Goal: Task Accomplishment & Management: Complete application form

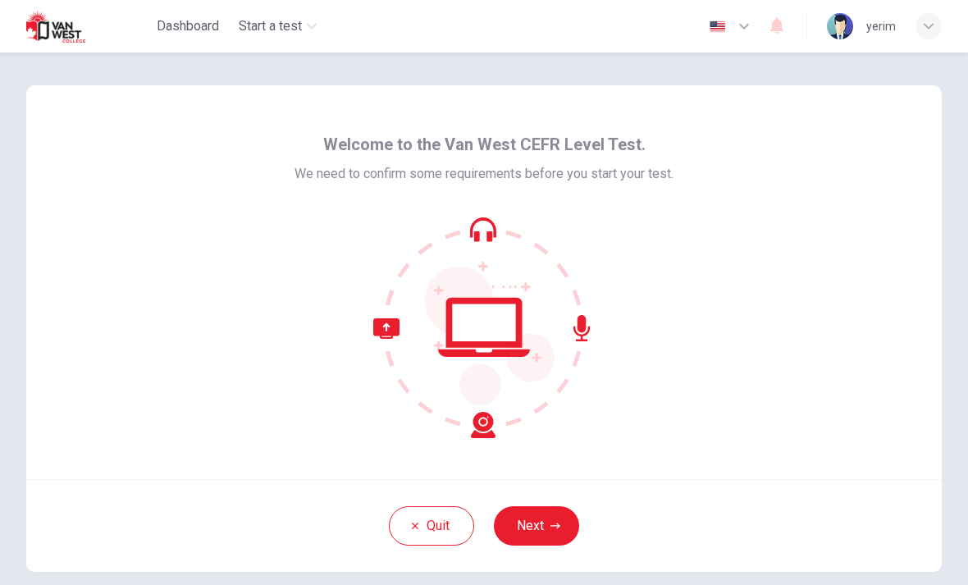
click at [540, 527] on button "Next" at bounding box center [536, 525] width 85 height 39
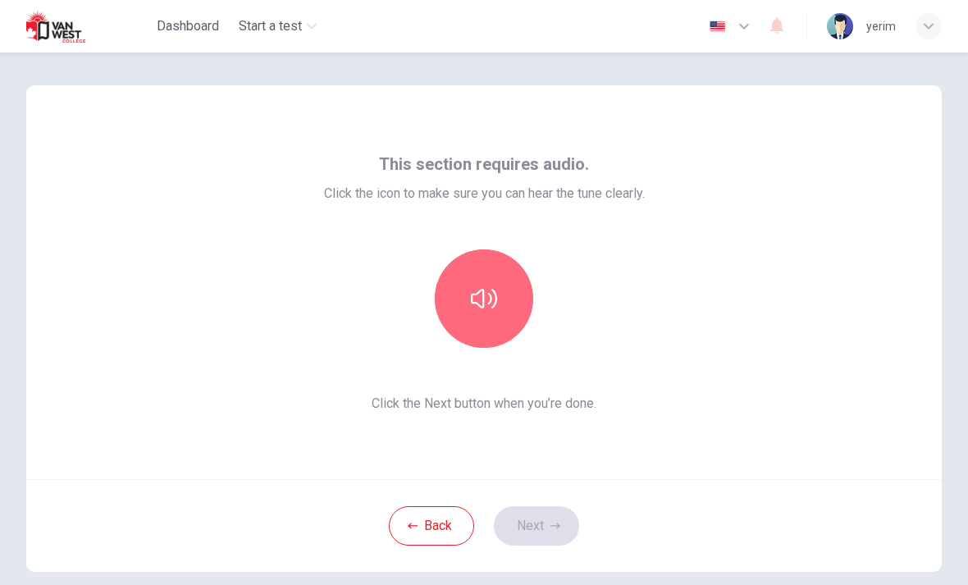
click at [492, 295] on icon "button" at bounding box center [484, 298] width 26 height 26
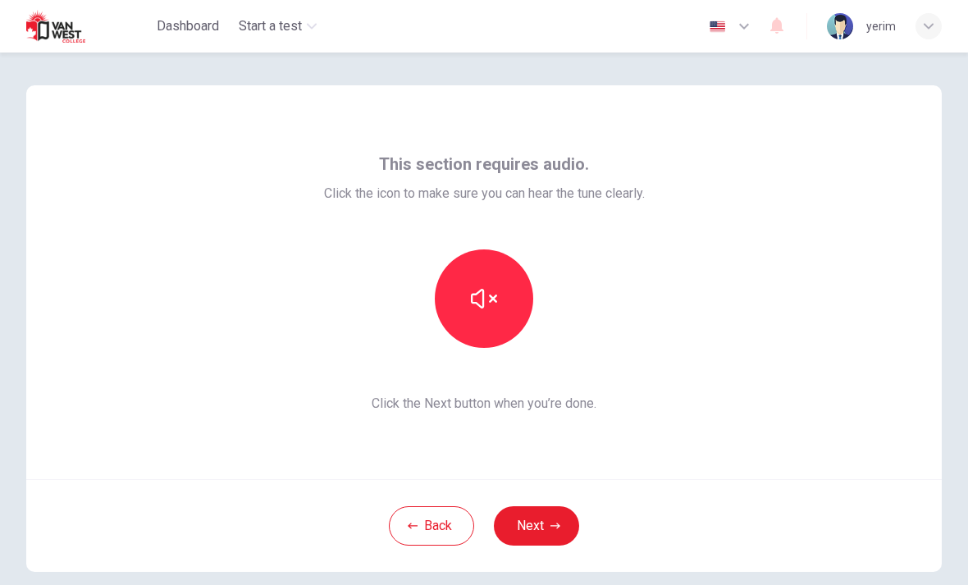
click at [464, 282] on button "button" at bounding box center [484, 298] width 98 height 98
click at [486, 303] on icon "button" at bounding box center [484, 298] width 26 height 26
click at [481, 308] on icon "button" at bounding box center [484, 298] width 26 height 26
click at [540, 529] on button "Next" at bounding box center [536, 525] width 85 height 39
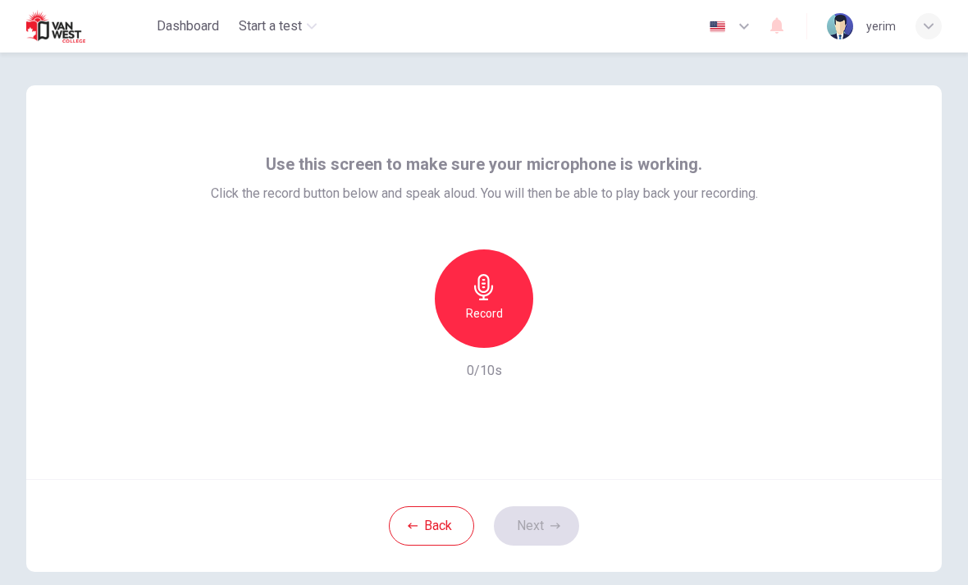
click at [484, 307] on h6 "Record" at bounding box center [484, 313] width 37 height 20
click at [492, 294] on icon "button" at bounding box center [484, 287] width 26 height 26
click at [559, 331] on icon "button" at bounding box center [559, 334] width 16 height 16
click at [478, 322] on h6 "Record" at bounding box center [484, 313] width 37 height 20
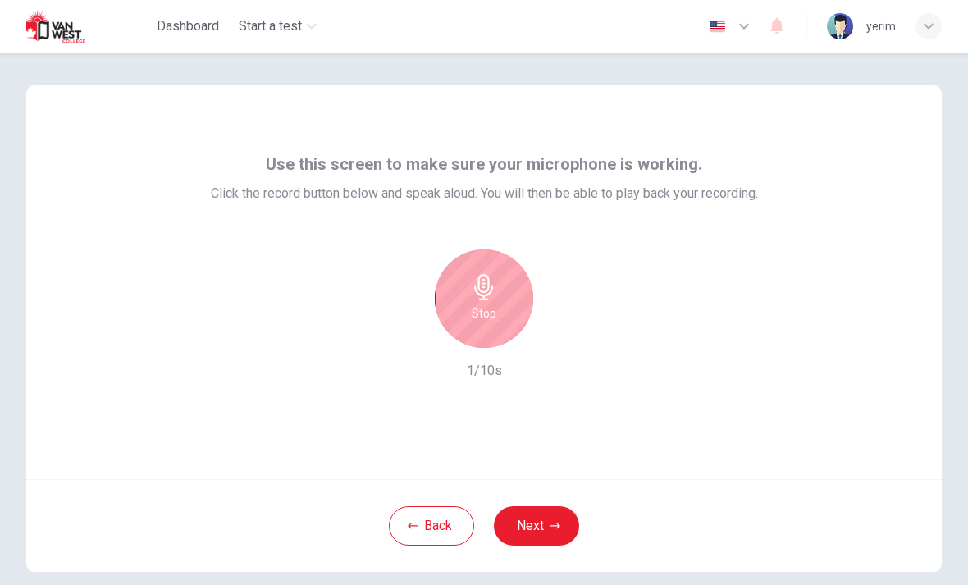
click at [490, 310] on h6 "Stop" at bounding box center [484, 313] width 25 height 20
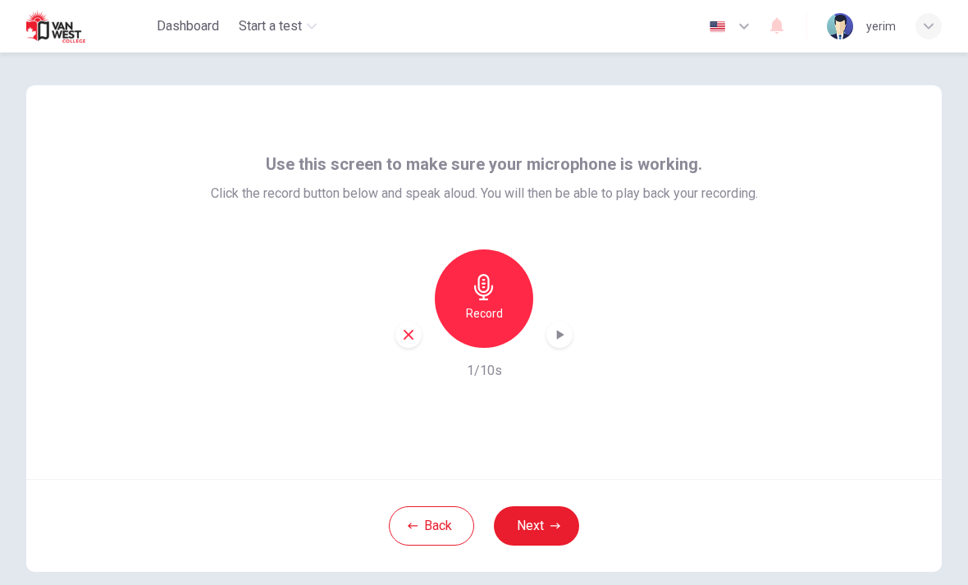
click at [403, 329] on icon "button" at bounding box center [408, 334] width 15 height 15
click at [575, 531] on button "Next" at bounding box center [536, 525] width 85 height 39
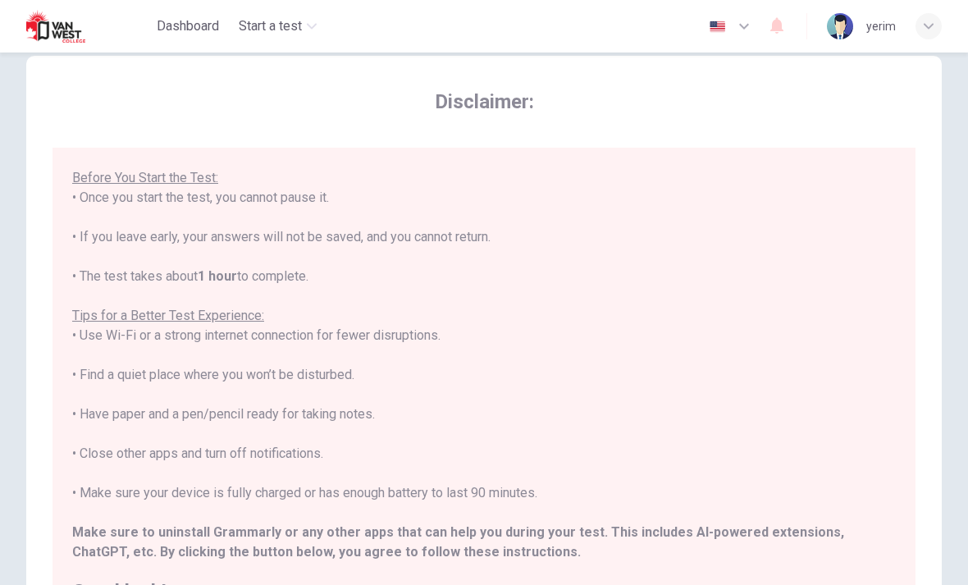
scroll to position [155, 0]
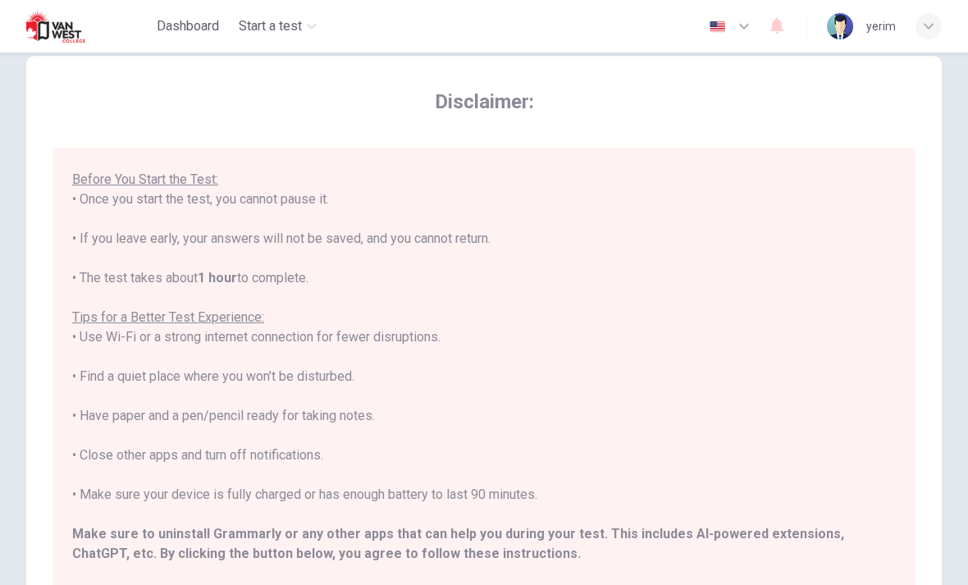
click at [787, 380] on div "****IMPORTANT: You cannot change the language during the test.**** Please choos…" at bounding box center [483, 307] width 823 height 590
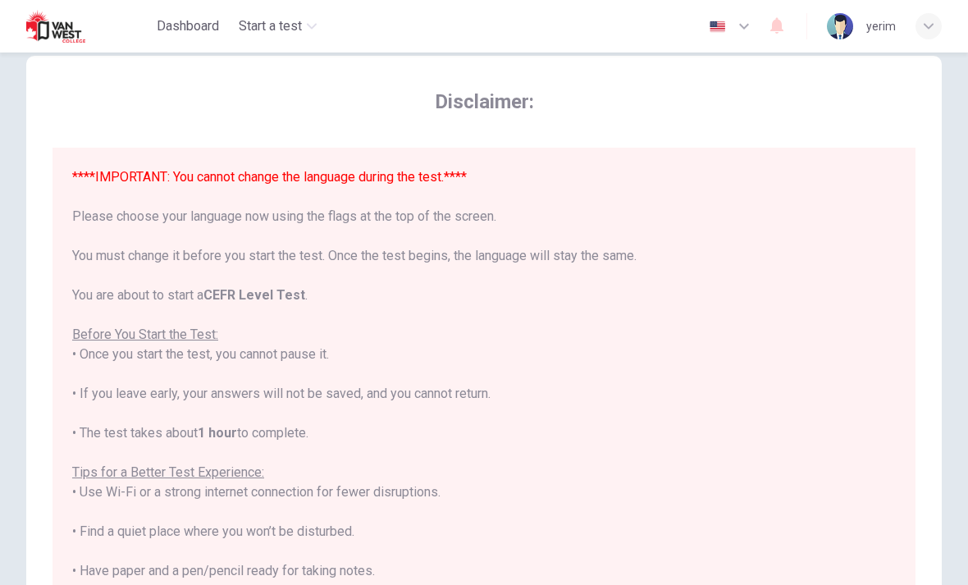
scroll to position [0, 0]
click at [295, 300] on b "CEFR Level Test" at bounding box center [254, 295] width 102 height 16
click at [294, 299] on b "CEFR Level Test" at bounding box center [254, 295] width 102 height 16
click at [180, 334] on u "Before You Start the Test:" at bounding box center [145, 334] width 146 height 16
click at [356, 352] on div "****IMPORTANT: You cannot change the language during the test.**** Please choos…" at bounding box center [483, 462] width 823 height 590
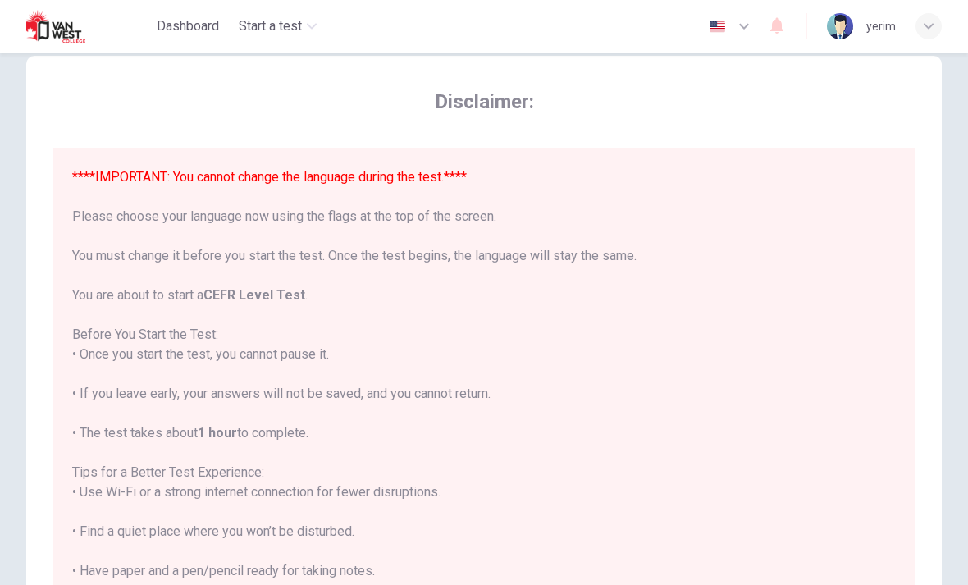
scroll to position [-1, 0]
click at [500, 98] on span "Disclaimer:" at bounding box center [483, 102] width 863 height 26
click at [499, 97] on span "Disclaimer:" at bounding box center [483, 102] width 863 height 26
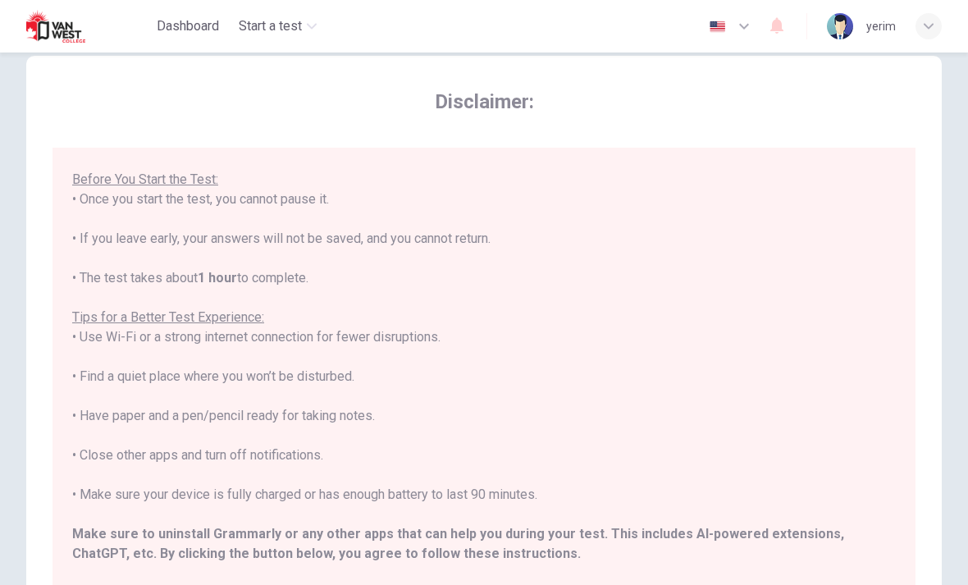
scroll to position [155, 0]
click at [434, 515] on div "****IMPORTANT: You cannot change the language during the test.**** Please choos…" at bounding box center [483, 307] width 823 height 590
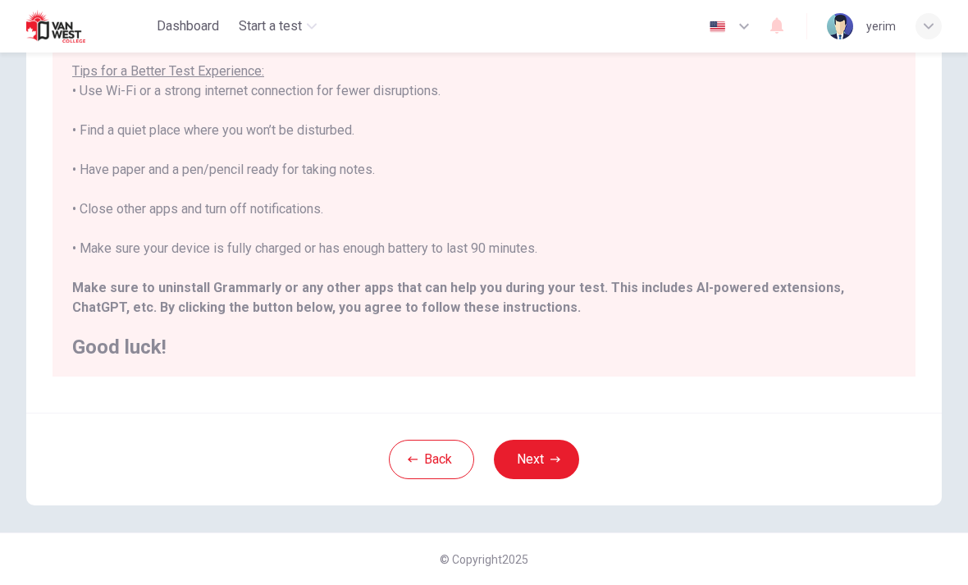
click at [538, 455] on button "Next" at bounding box center [536, 459] width 85 height 39
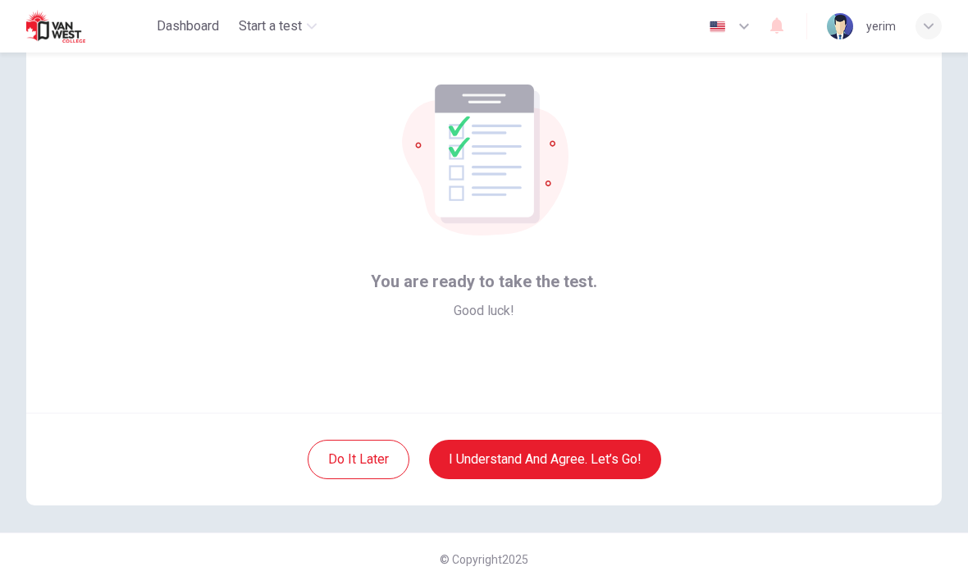
scroll to position [48, 0]
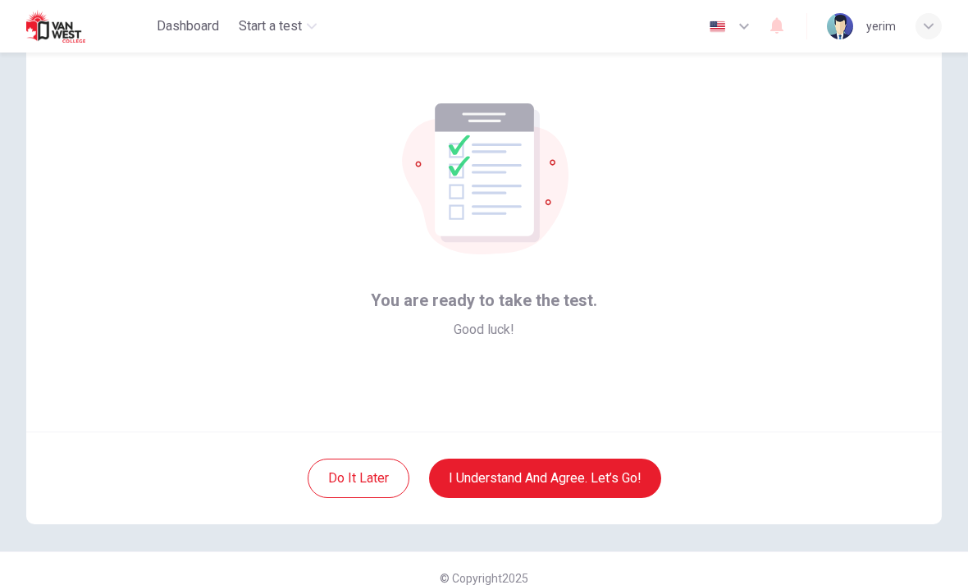
click at [612, 481] on button "I understand and agree. Let’s go!" at bounding box center [545, 477] width 232 height 39
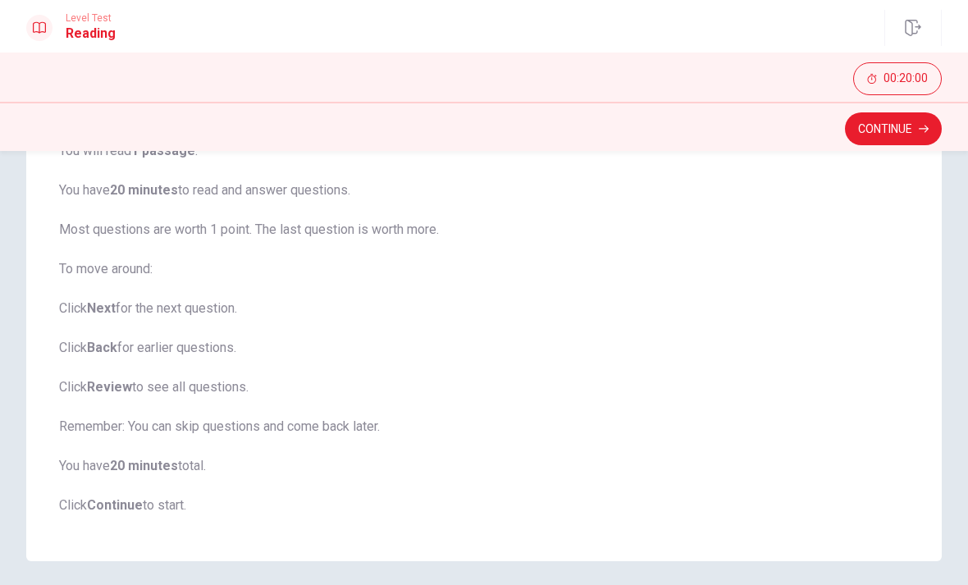
scroll to position [147, 0]
click at [906, 125] on button "Continue" at bounding box center [893, 128] width 97 height 33
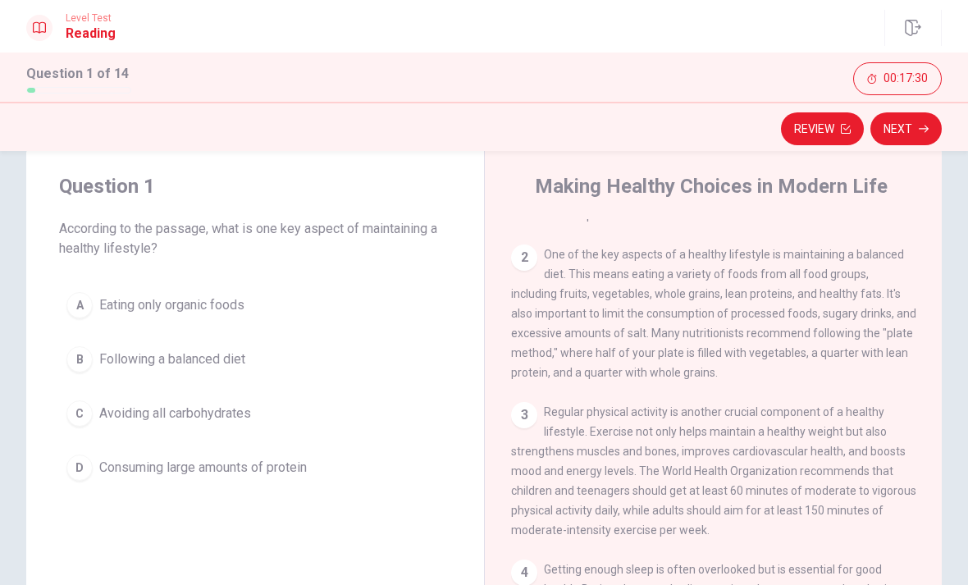
scroll to position [93, 0]
click at [89, 358] on div "B" at bounding box center [79, 359] width 26 height 26
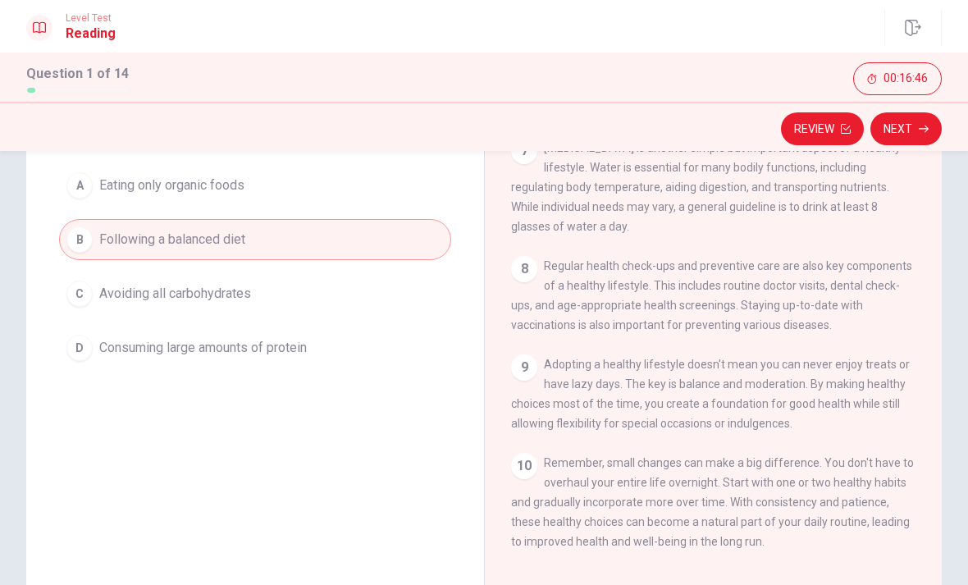
scroll to position [163, 0]
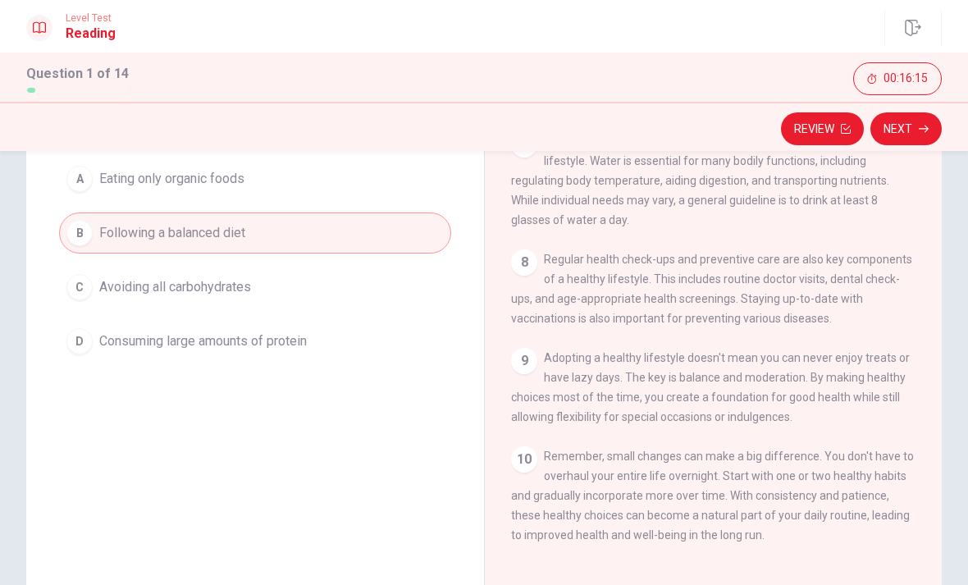
click at [919, 132] on icon "button" at bounding box center [924, 129] width 10 height 10
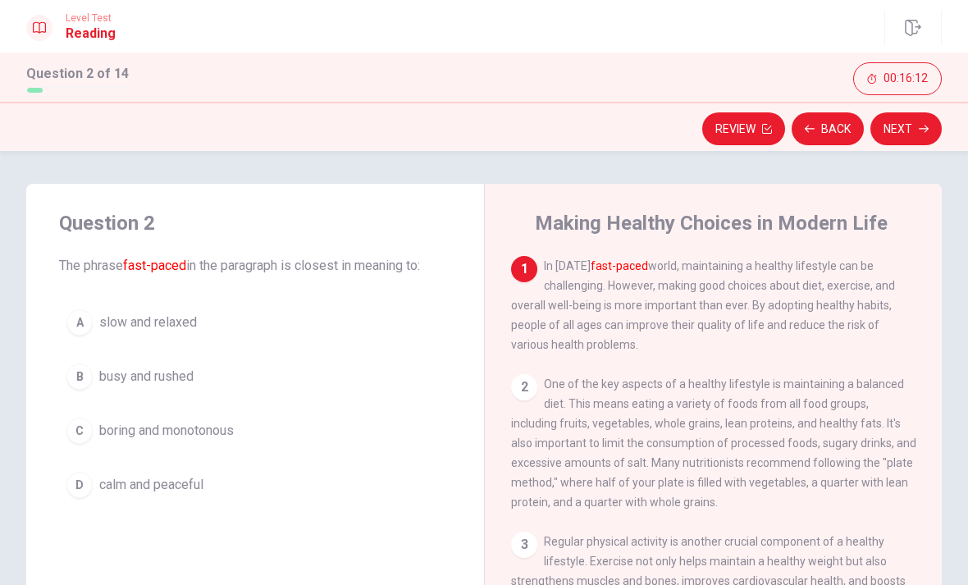
scroll to position [0, 0]
click at [80, 375] on div "B" at bounding box center [79, 376] width 26 height 26
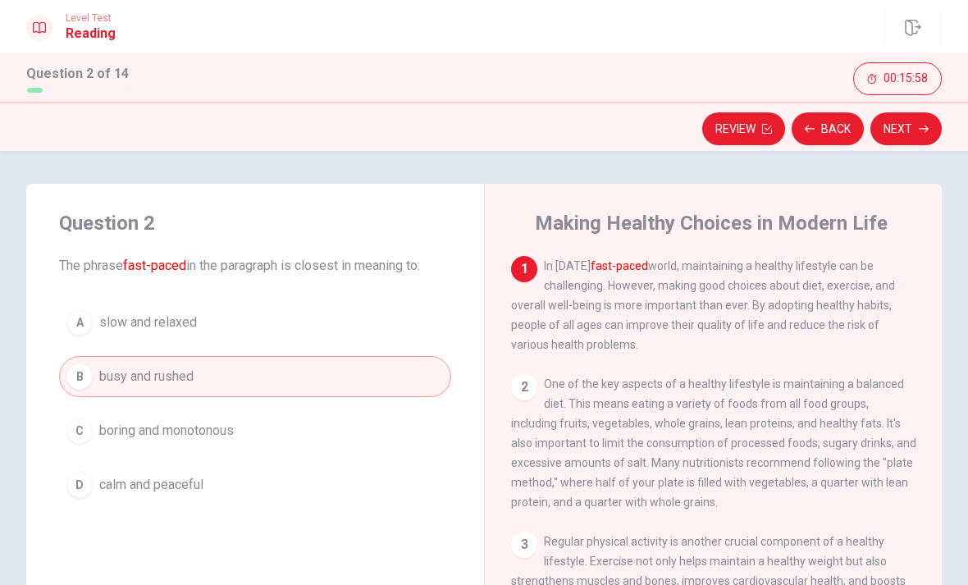
click at [923, 130] on icon "button" at bounding box center [924, 129] width 10 height 10
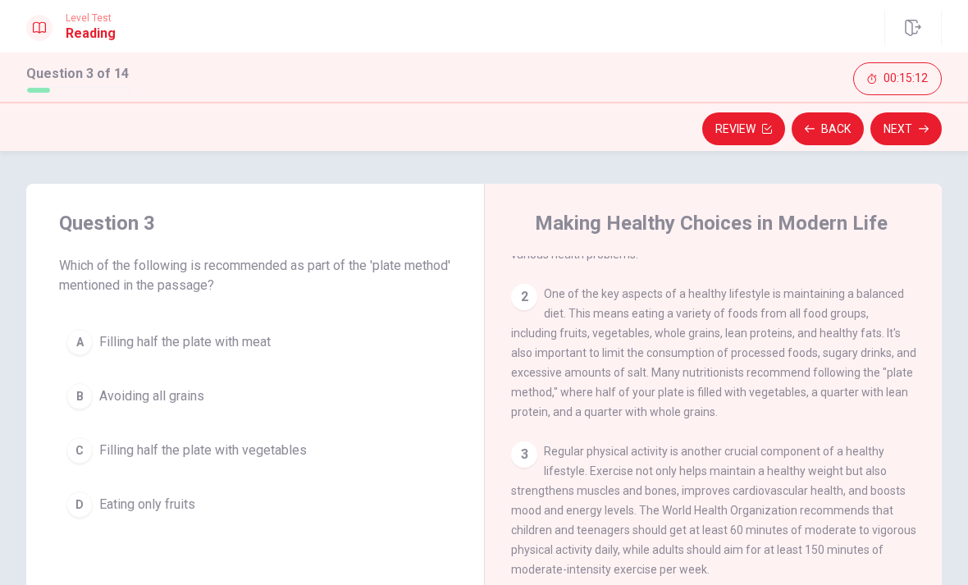
scroll to position [91, 0]
click at [80, 454] on div "C" at bounding box center [79, 450] width 26 height 26
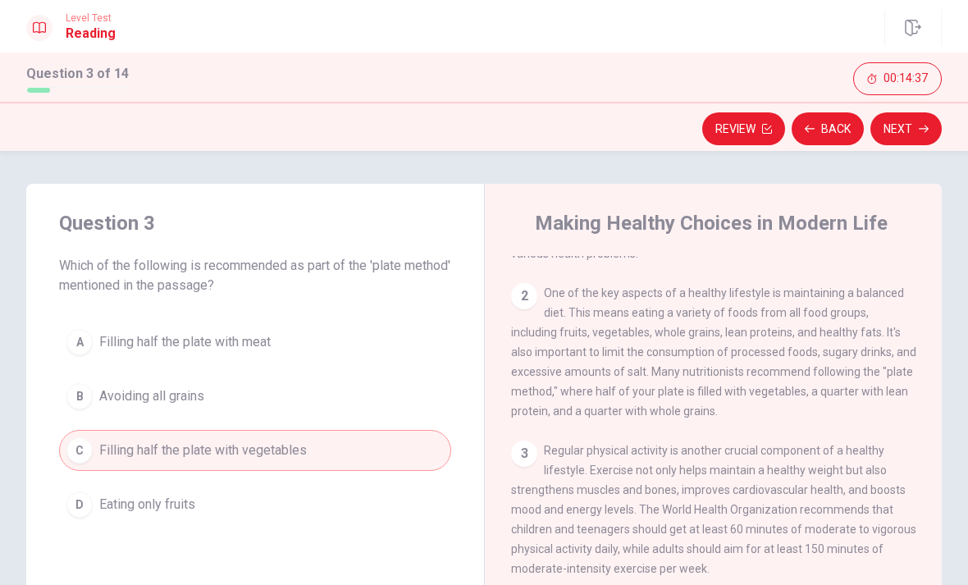
click at [917, 126] on button "Next" at bounding box center [905, 128] width 71 height 33
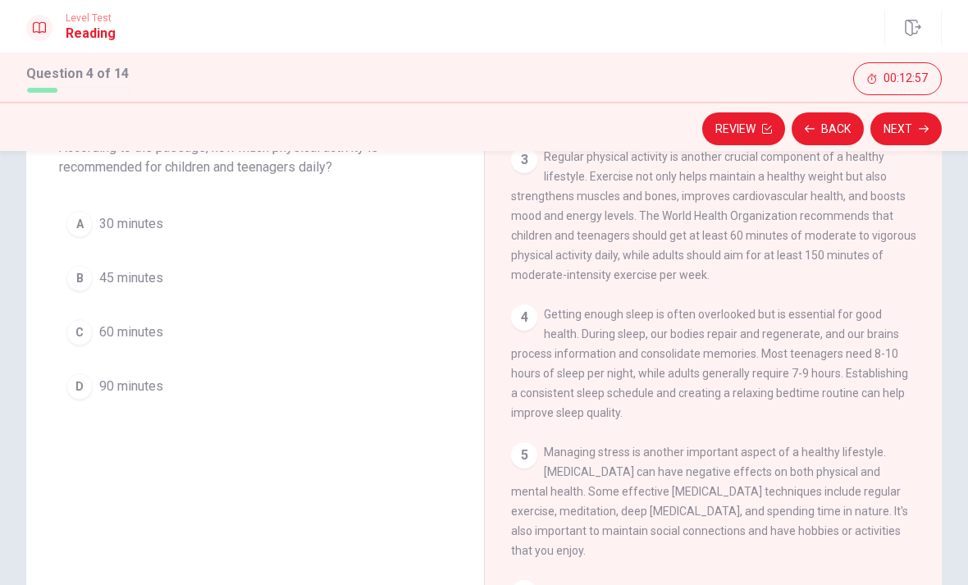
scroll to position [267, 0]
click at [89, 336] on div "C" at bounding box center [79, 332] width 26 height 26
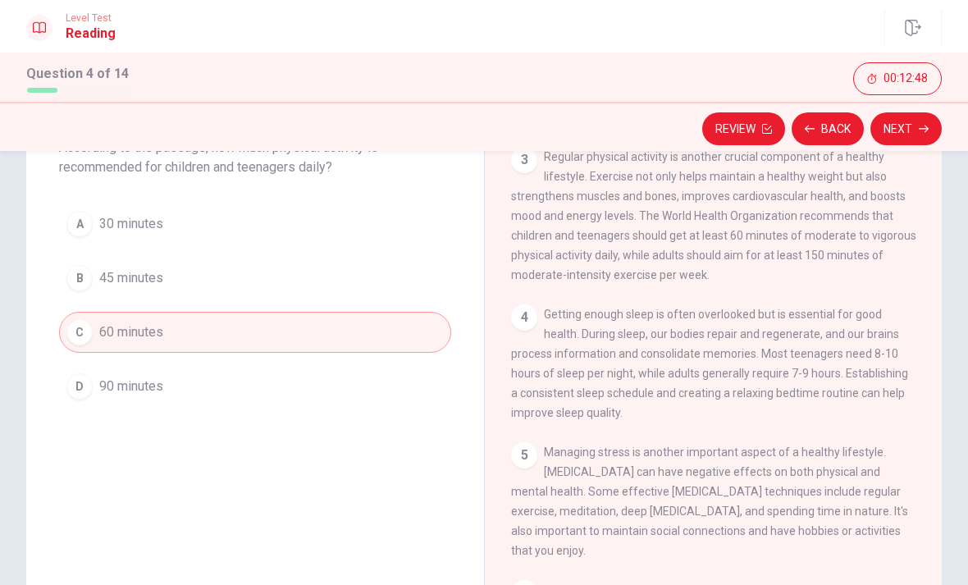
click at [903, 127] on button "Next" at bounding box center [905, 128] width 71 height 33
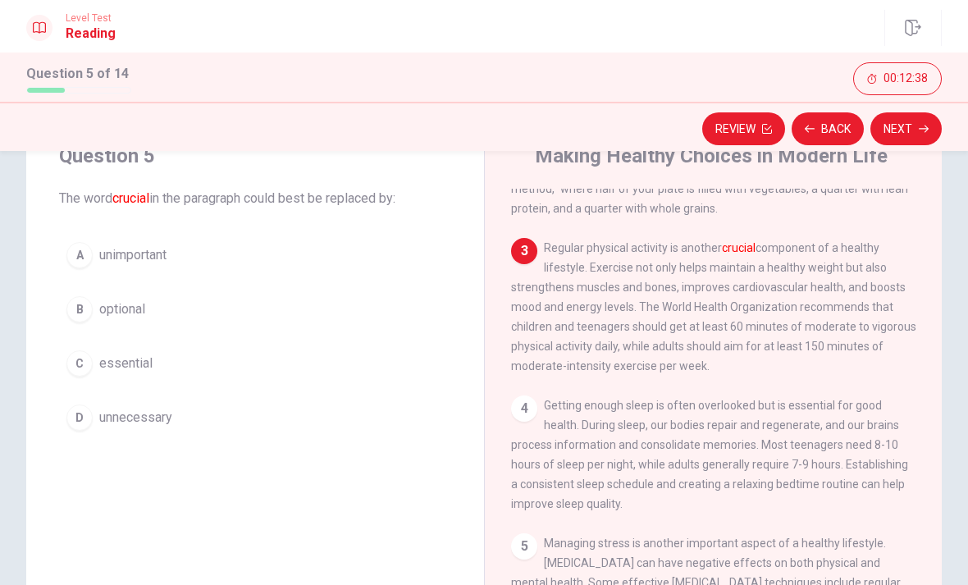
scroll to position [226, 0]
click at [91, 364] on div "C" at bounding box center [79, 363] width 26 height 26
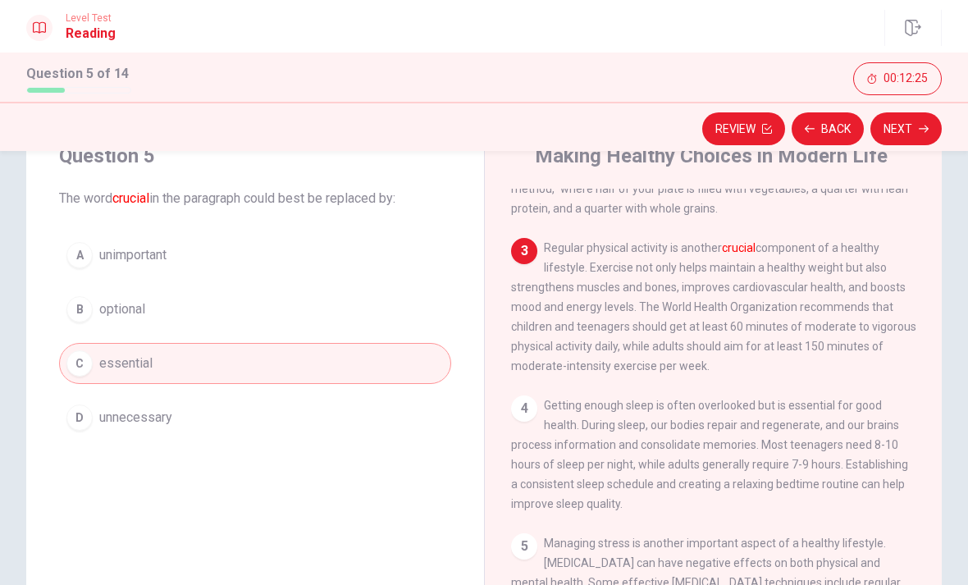
click at [919, 131] on icon "button" at bounding box center [924, 129] width 10 height 10
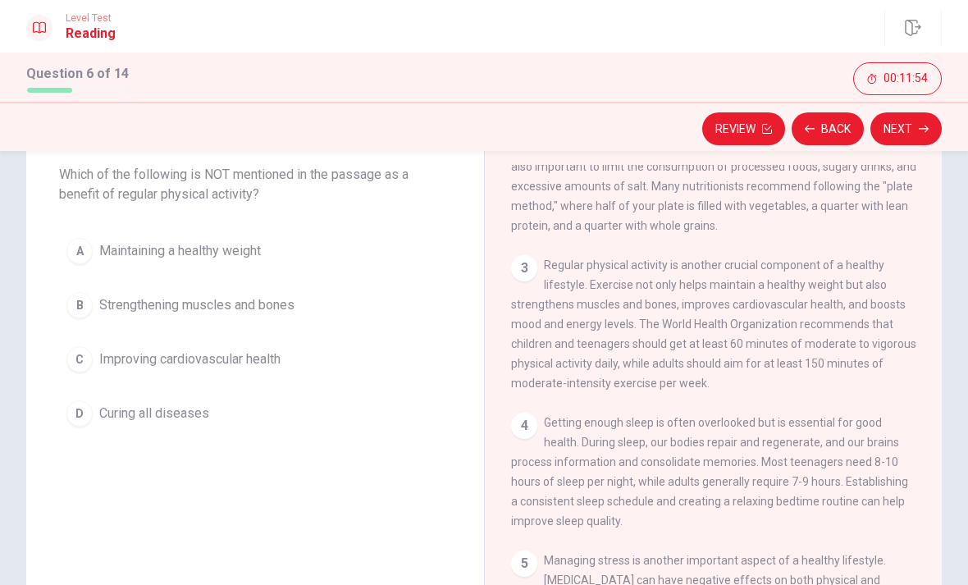
scroll to position [88, 0]
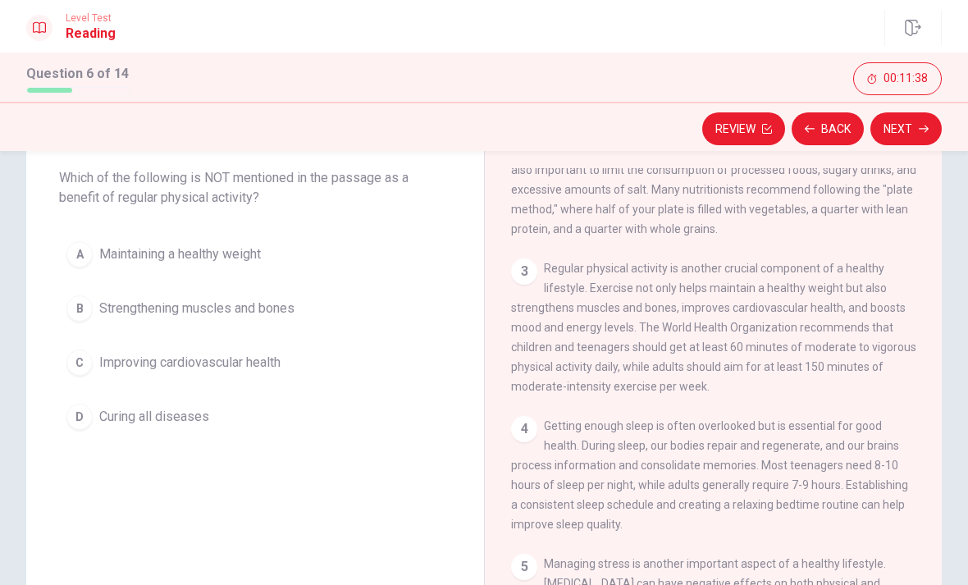
click at [79, 422] on div "D" at bounding box center [79, 417] width 26 height 26
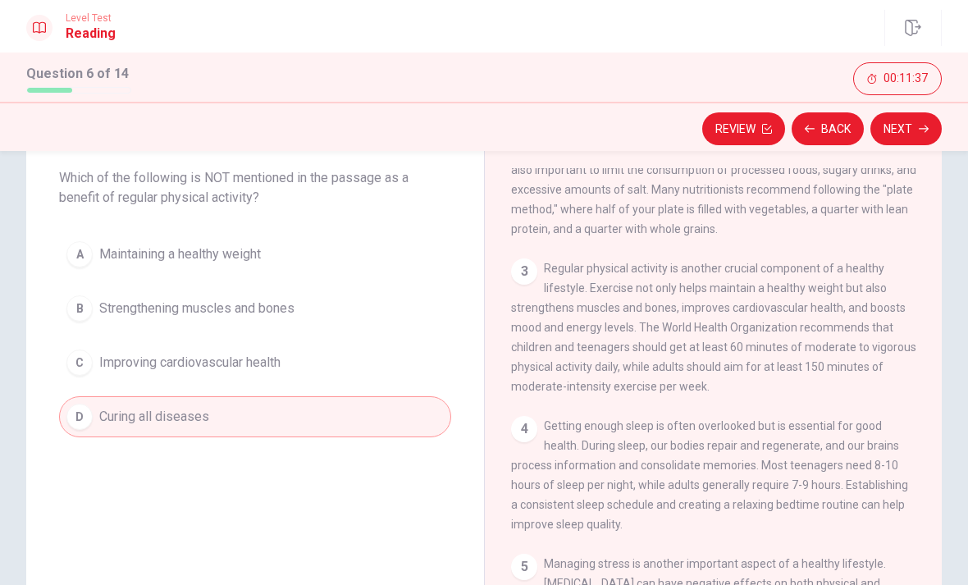
click at [913, 125] on button "Next" at bounding box center [905, 128] width 71 height 33
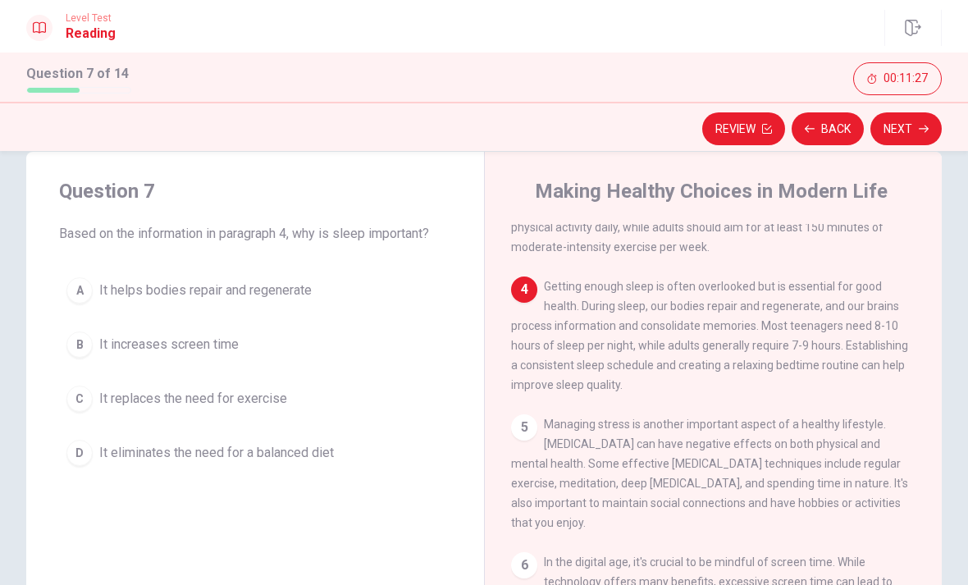
scroll to position [381, 0]
click at [80, 288] on div "A" at bounding box center [79, 290] width 26 height 26
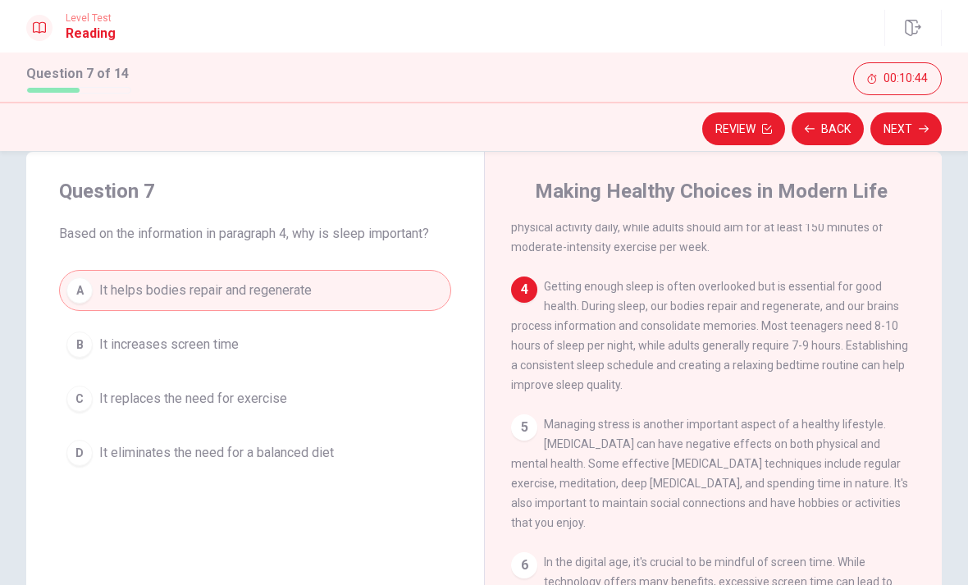
click at [909, 123] on button "Next" at bounding box center [905, 128] width 71 height 33
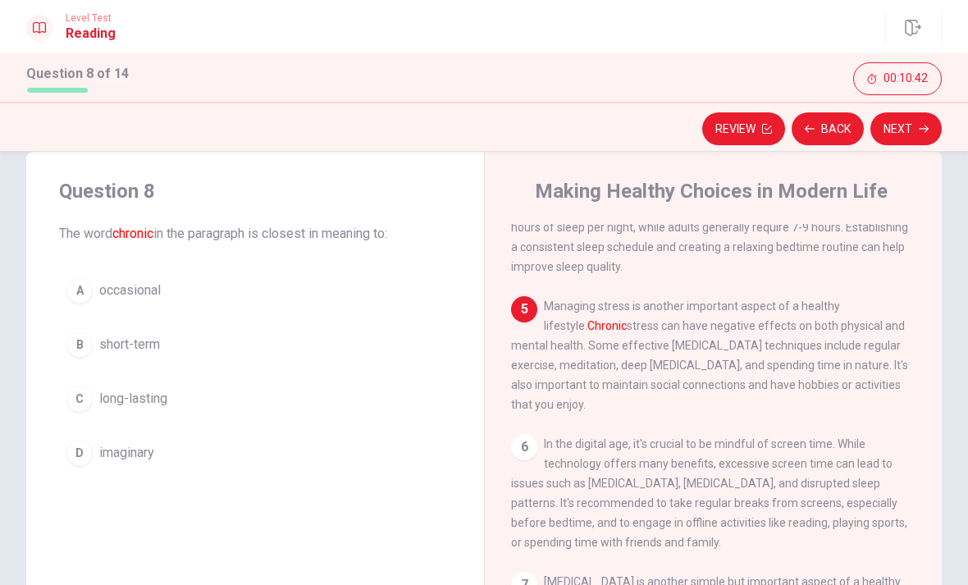
scroll to position [515, 0]
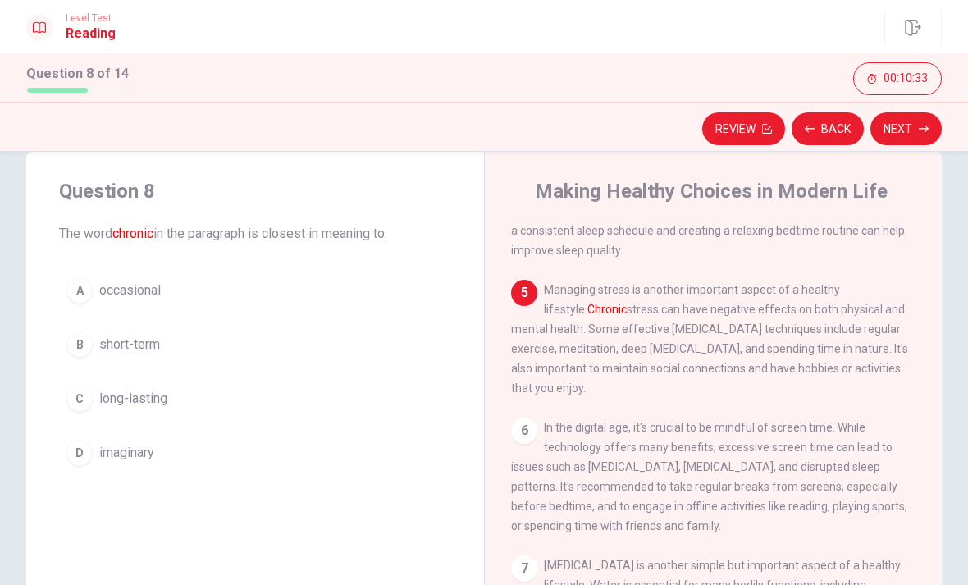
click at [84, 391] on div "C" at bounding box center [79, 398] width 26 height 26
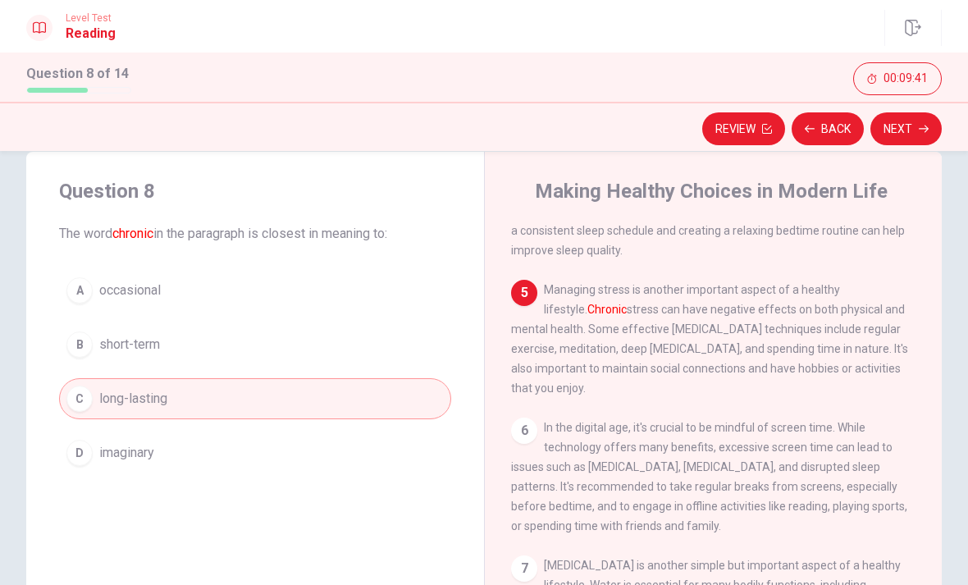
click at [923, 133] on icon "button" at bounding box center [924, 129] width 10 height 10
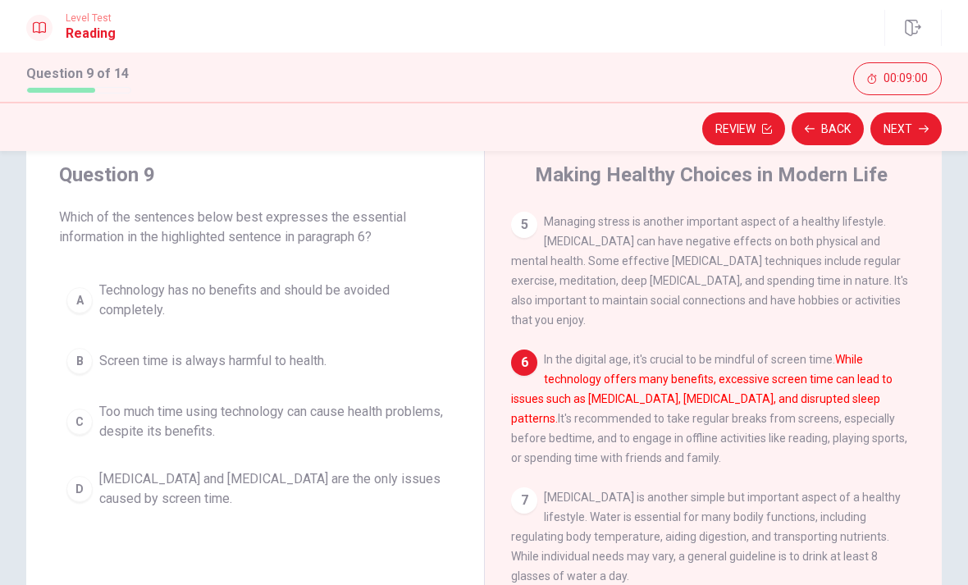
scroll to position [48, 0]
click at [70, 416] on div "C" at bounding box center [79, 421] width 26 height 26
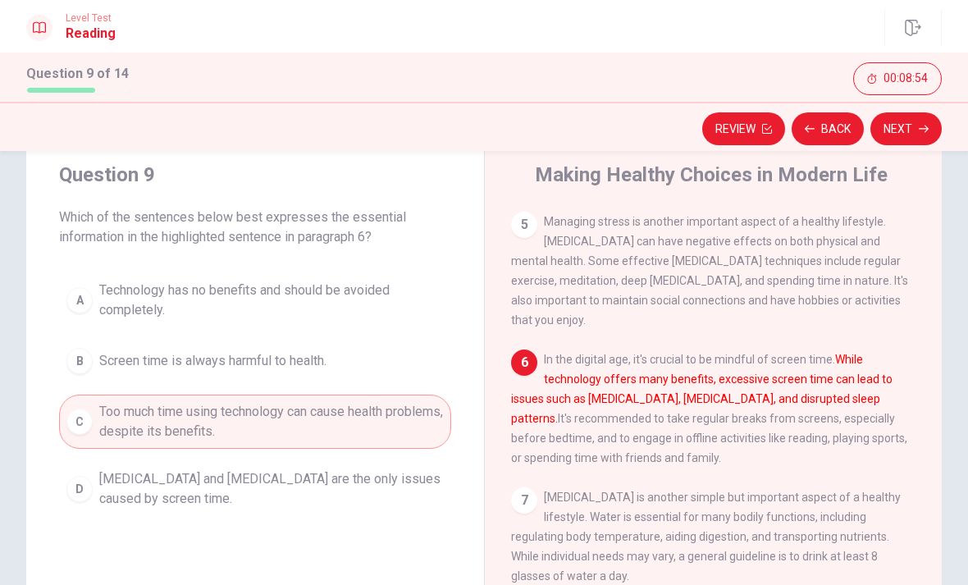
click at [926, 125] on icon "button" at bounding box center [924, 129] width 10 height 10
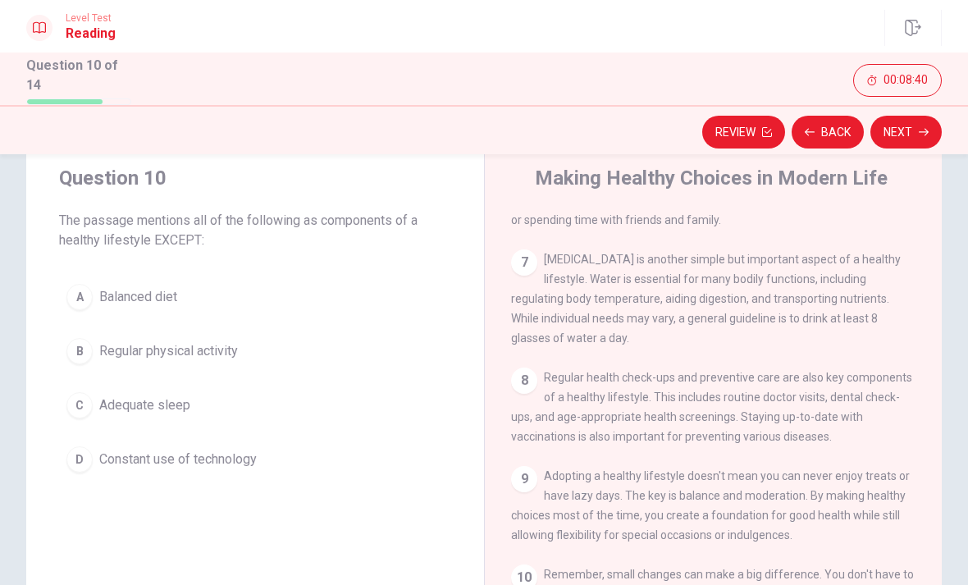
scroll to position [848, 0]
click at [91, 465] on button "D Constant use of technology" at bounding box center [255, 459] width 392 height 41
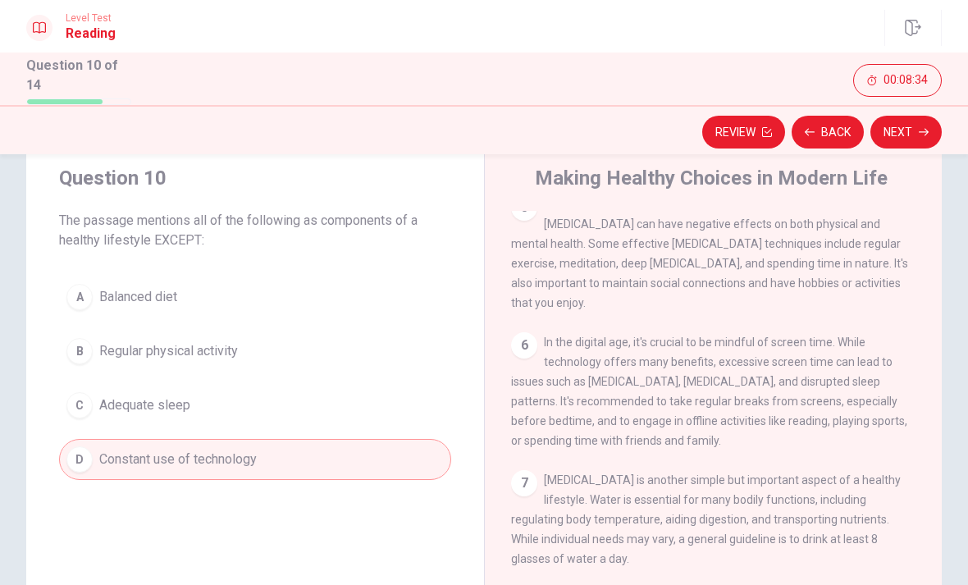
scroll to position [587, 0]
click at [914, 135] on button "Next" at bounding box center [905, 132] width 71 height 33
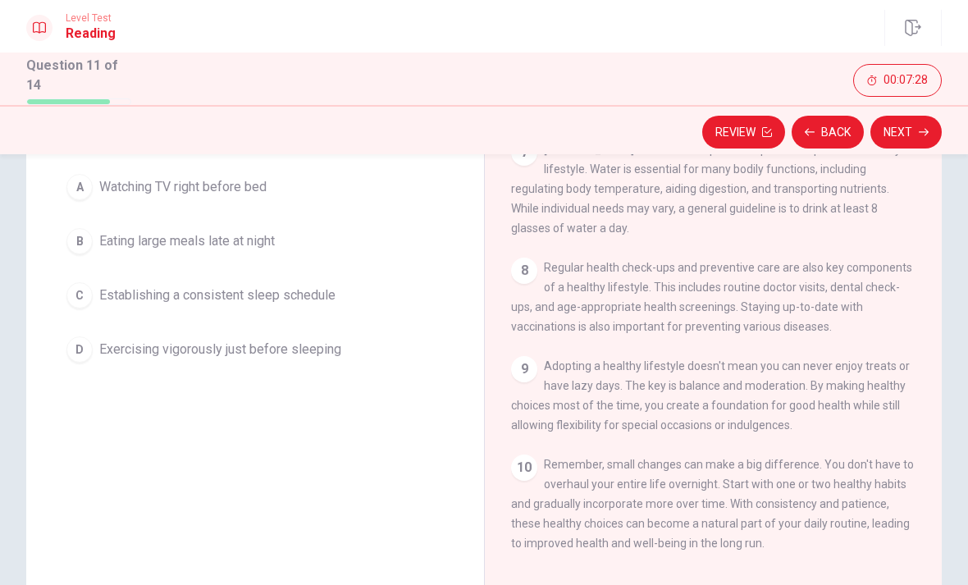
scroll to position [157, 0]
click at [93, 294] on button "C Establishing a consistent sleep schedule" at bounding box center [255, 296] width 392 height 41
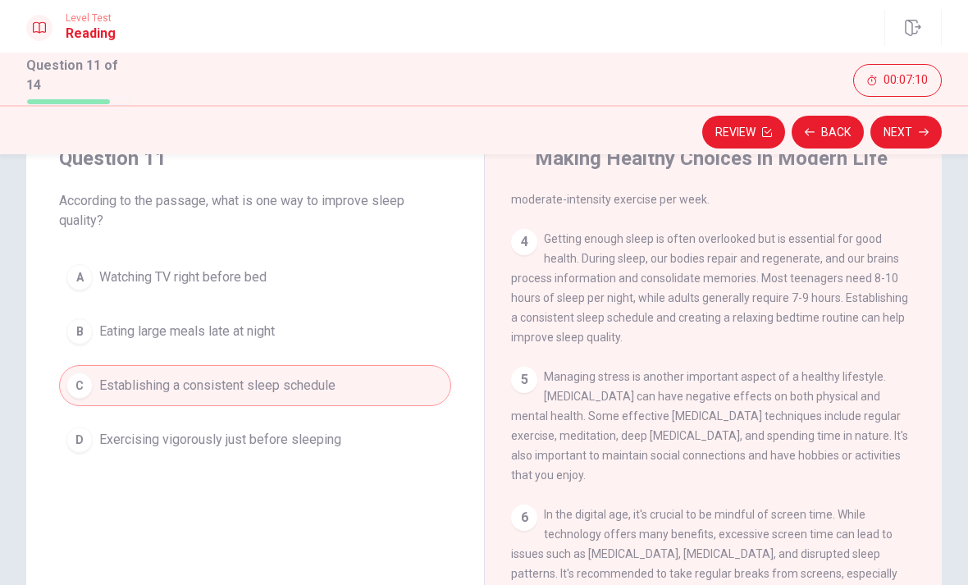
scroll to position [71, 0]
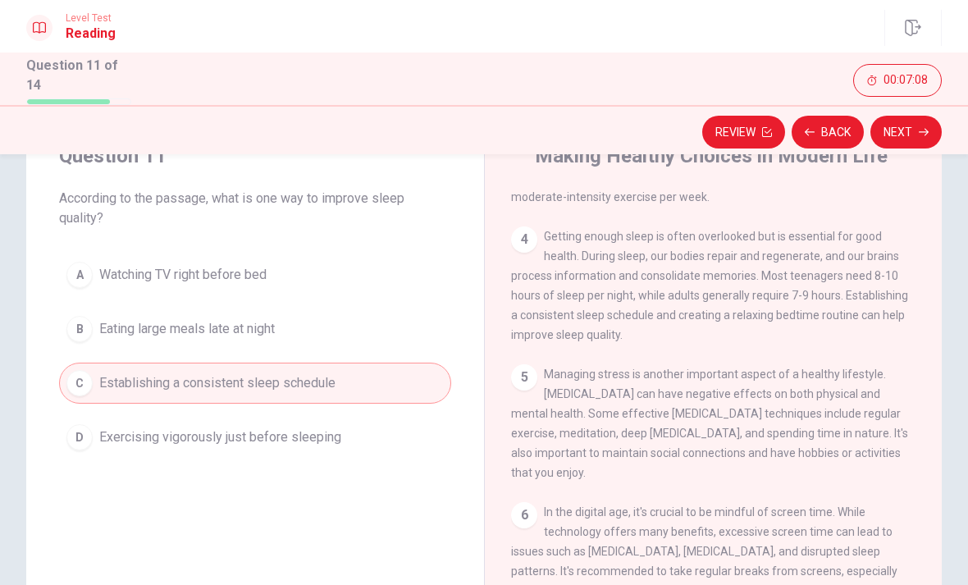
click at [914, 125] on button "Next" at bounding box center [905, 132] width 71 height 33
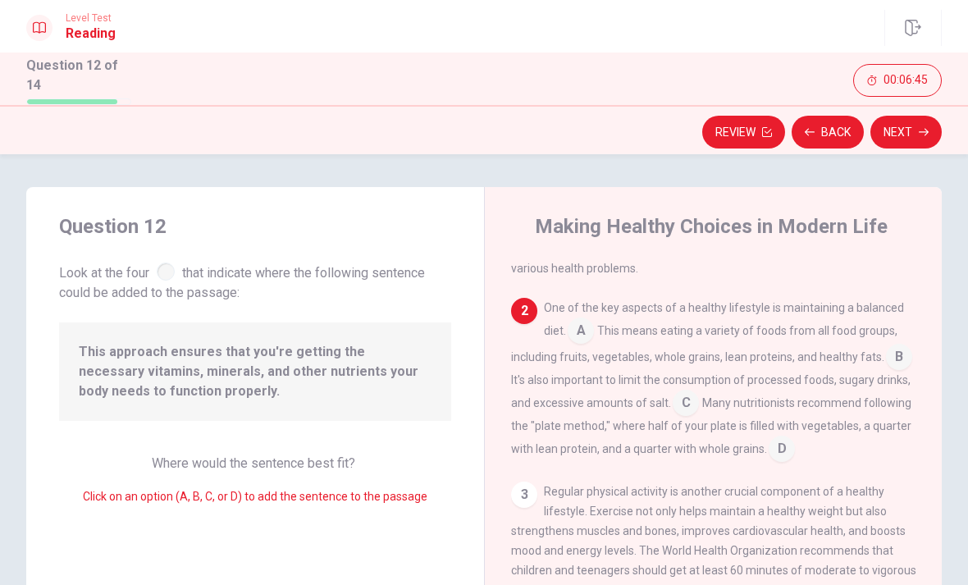
scroll to position [81, 0]
click at [785, 447] on input at bounding box center [781, 448] width 26 height 26
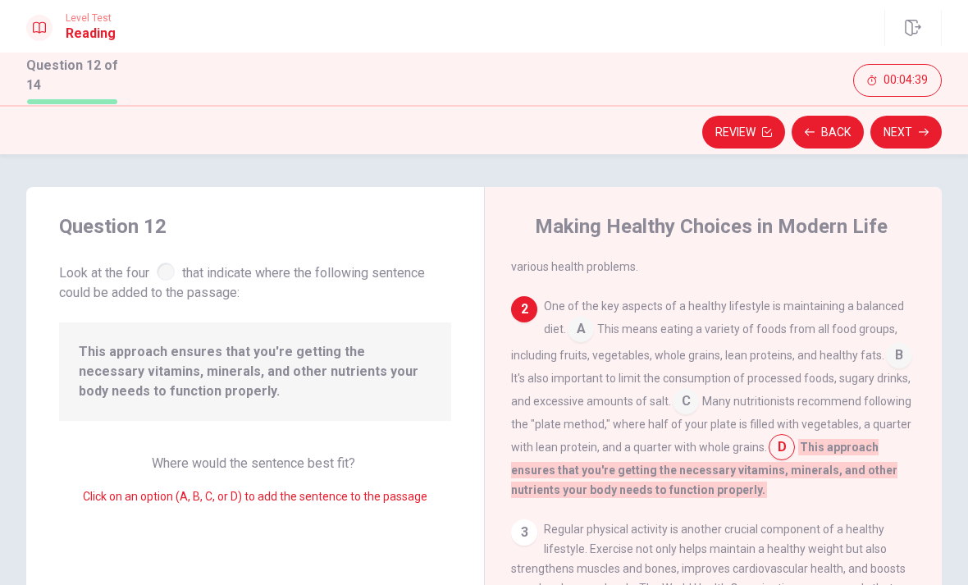
click at [691, 401] on input at bounding box center [686, 403] width 26 height 26
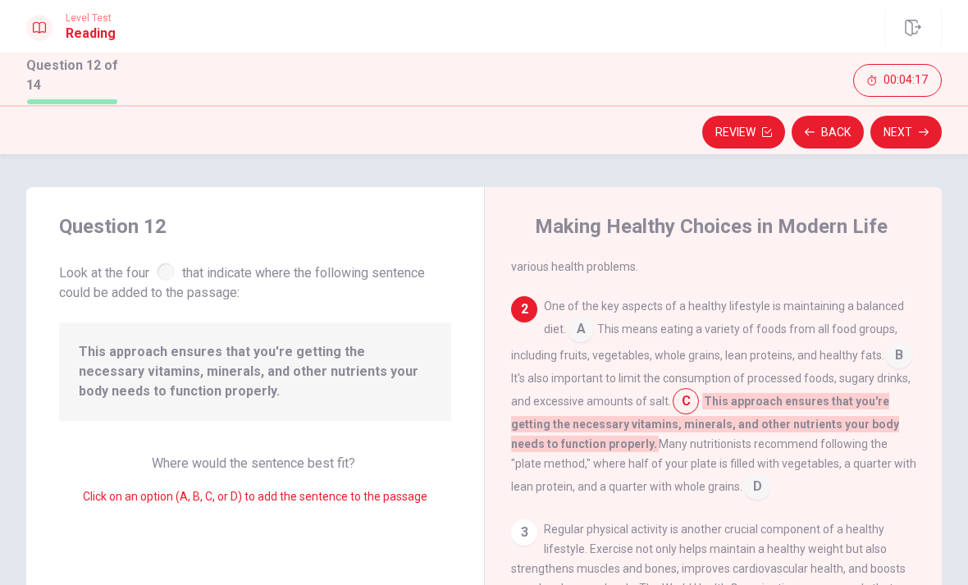
click at [744, 492] on input at bounding box center [757, 488] width 26 height 26
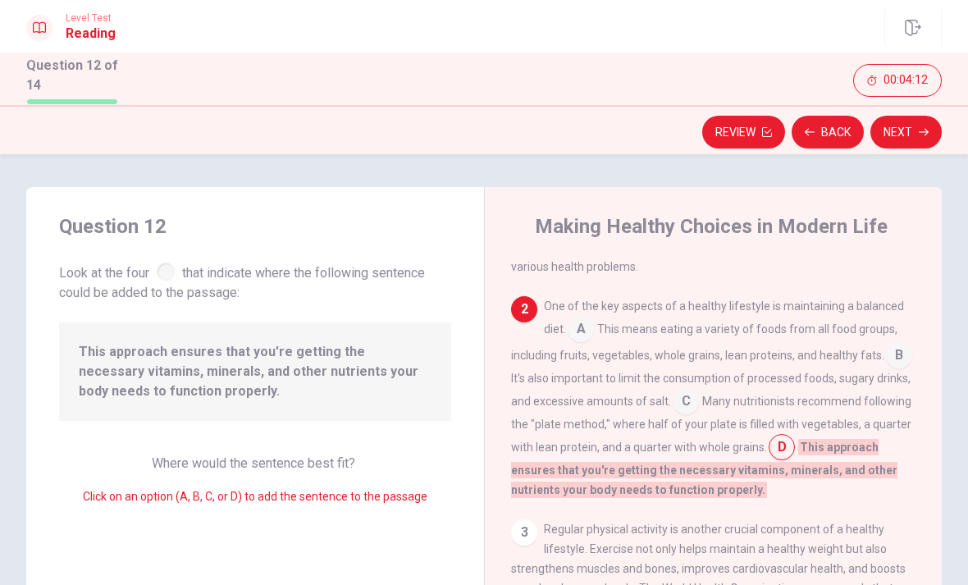
click at [925, 133] on icon "button" at bounding box center [924, 132] width 10 height 10
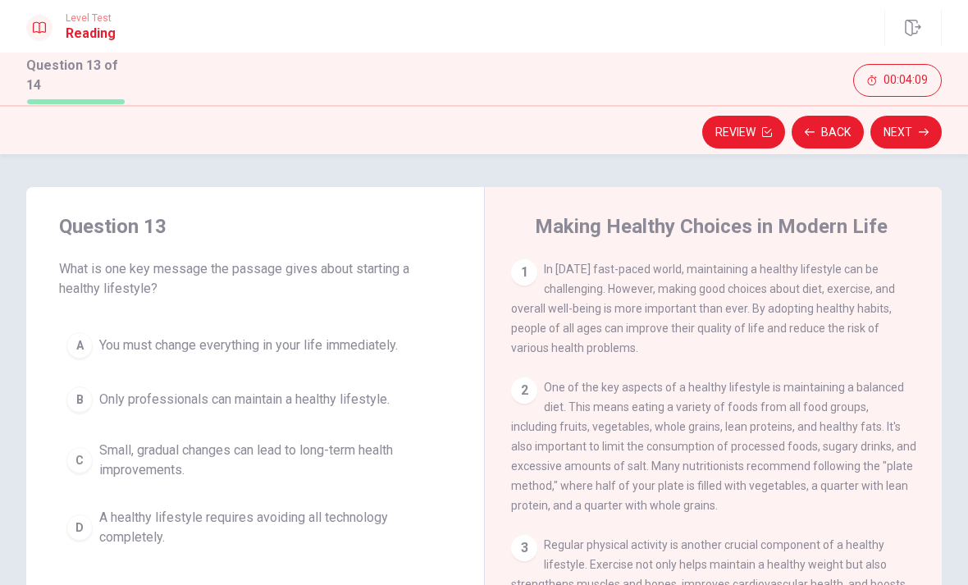
click at [839, 133] on button "Back" at bounding box center [827, 132] width 72 height 33
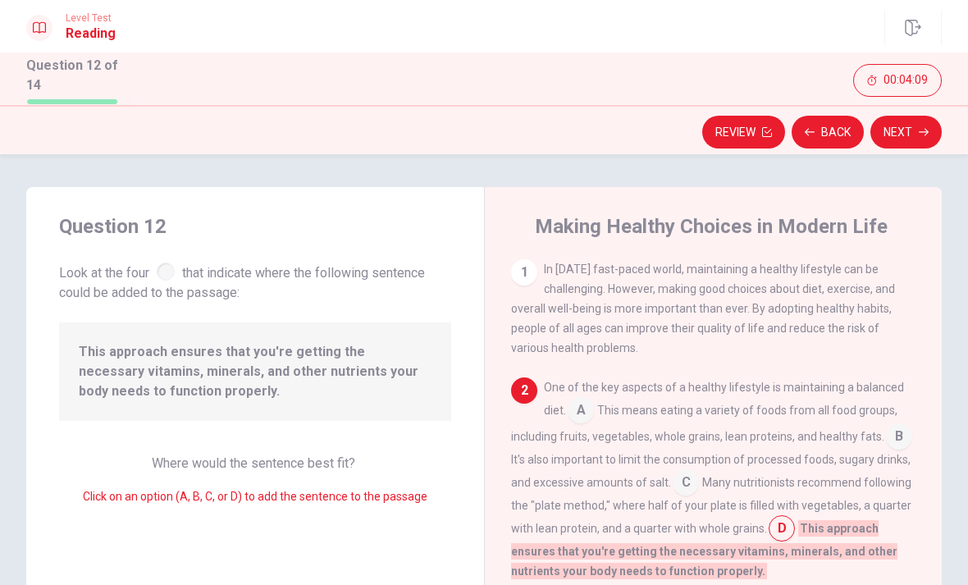
scroll to position [122, 0]
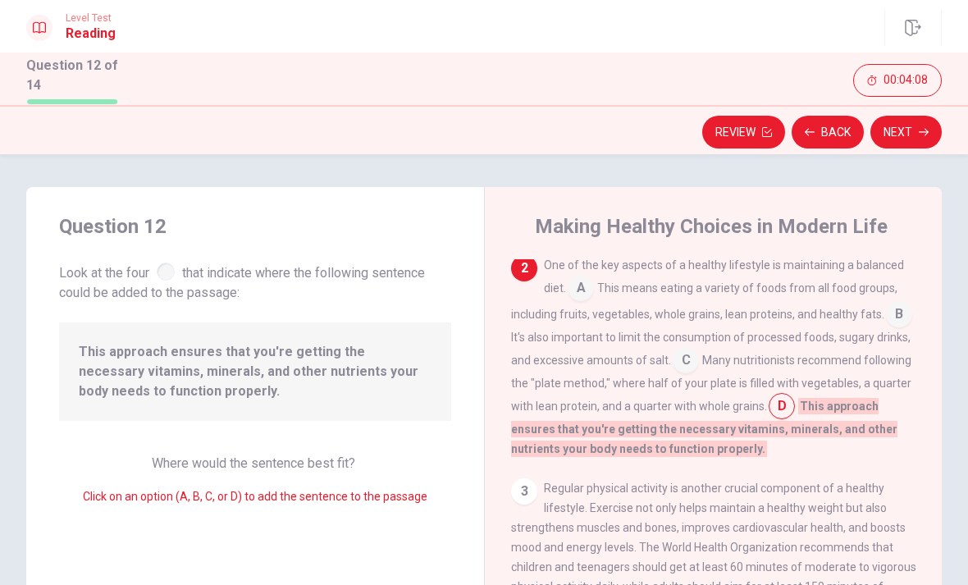
click at [691, 353] on input at bounding box center [686, 362] width 26 height 26
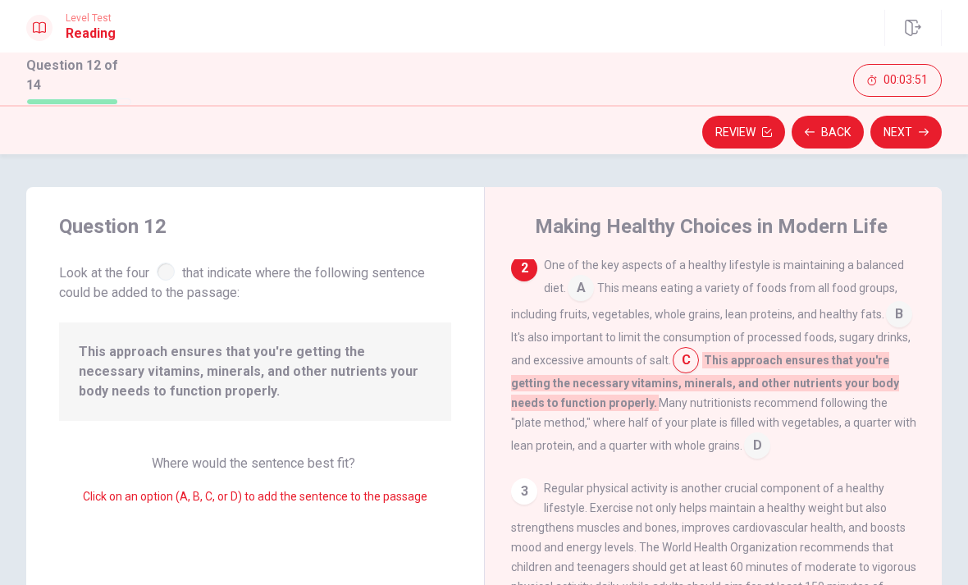
click at [744, 445] on input at bounding box center [757, 447] width 26 height 26
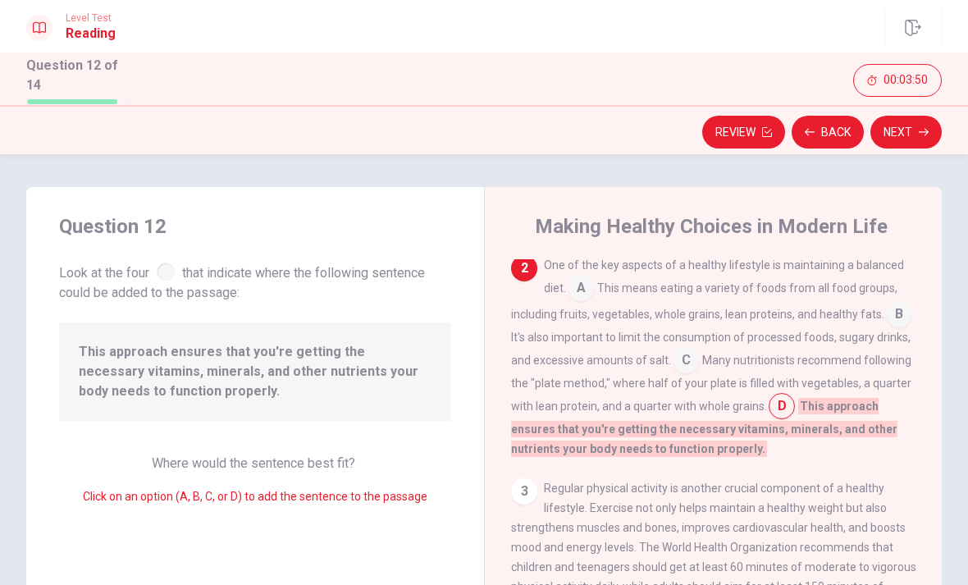
click at [909, 133] on button "Next" at bounding box center [905, 132] width 71 height 33
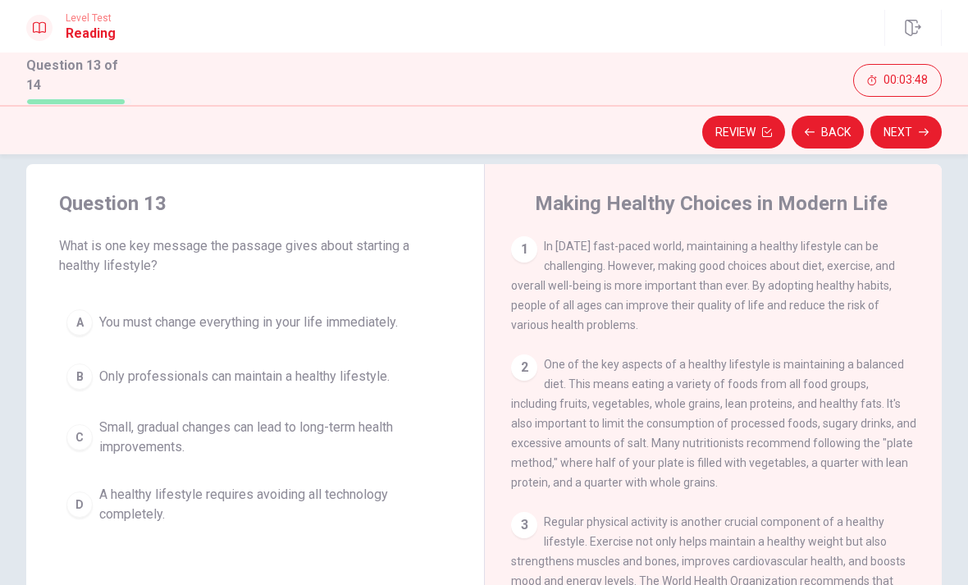
scroll to position [24, 0]
click at [80, 438] on div "C" at bounding box center [79, 436] width 26 height 26
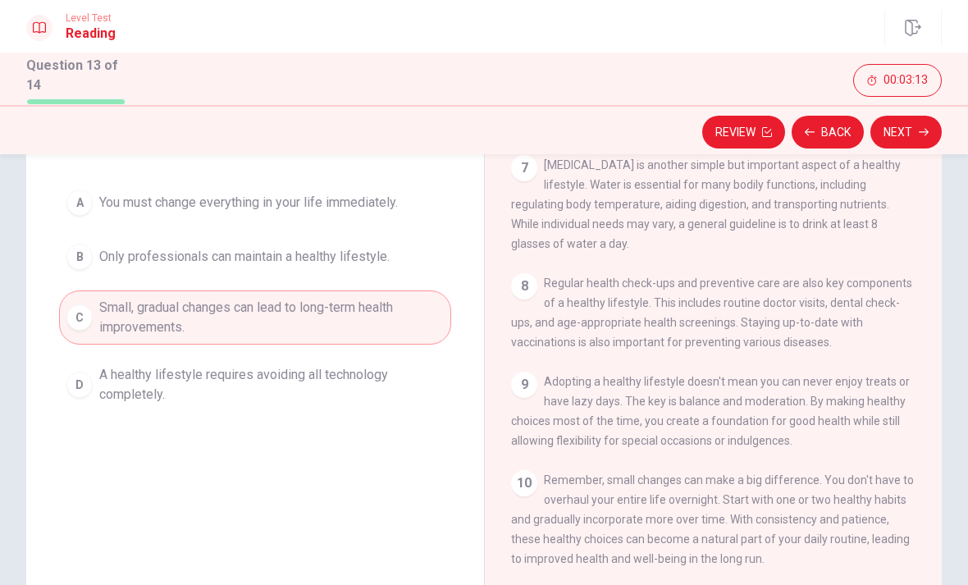
scroll to position [133, 0]
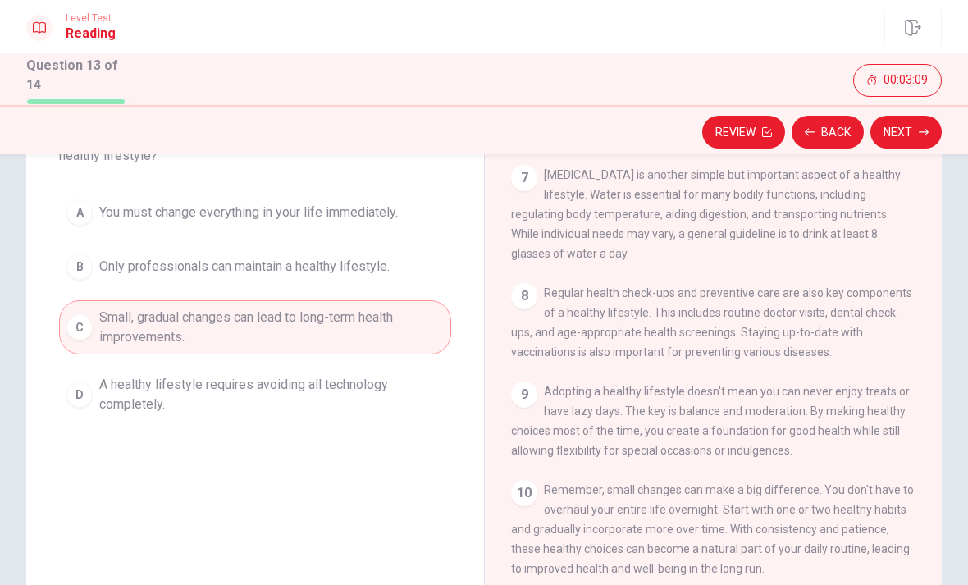
click at [914, 124] on button "Next" at bounding box center [905, 132] width 71 height 33
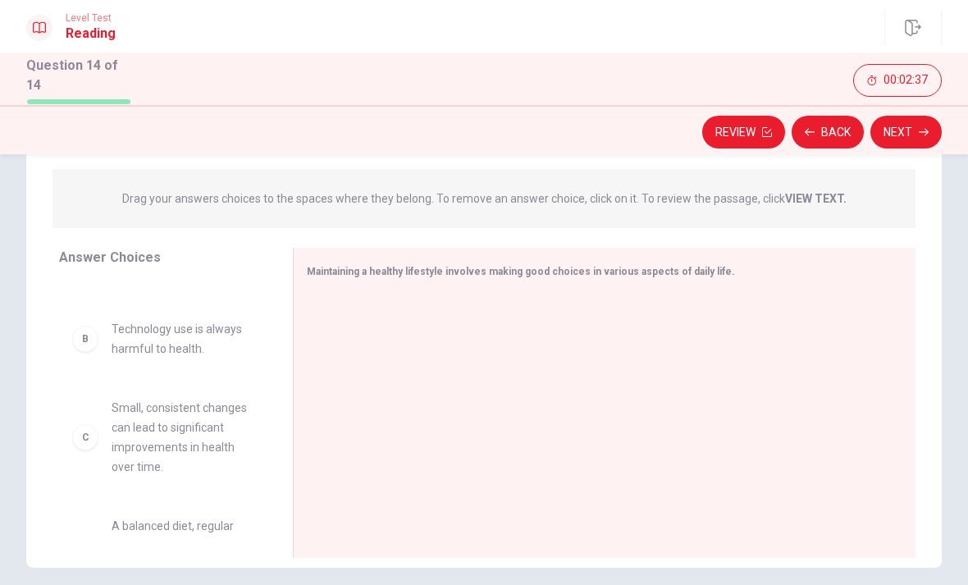
scroll to position [76, 0]
click at [84, 421] on div "C" at bounding box center [85, 434] width 26 height 26
click at [86, 421] on div "C" at bounding box center [85, 434] width 26 height 26
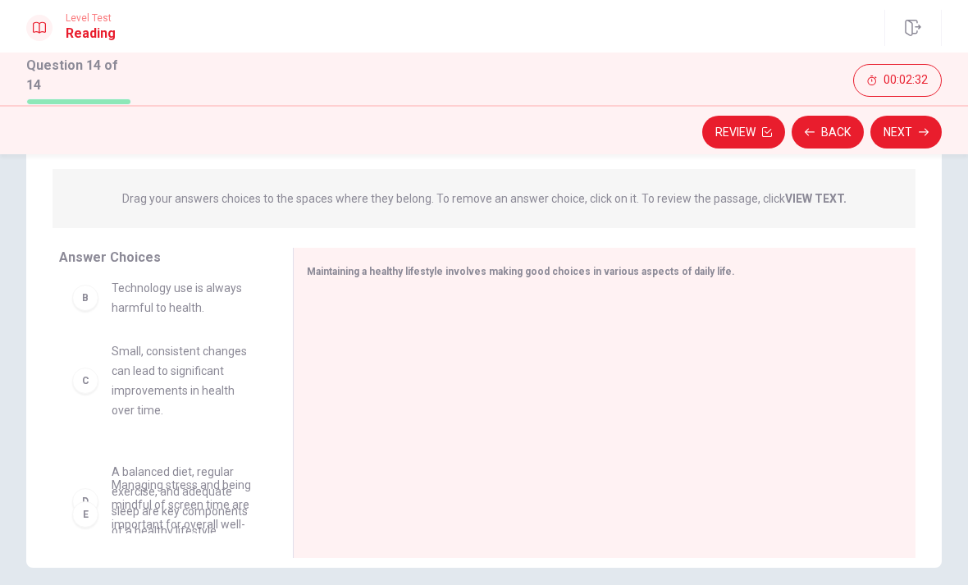
scroll to position [117, 0]
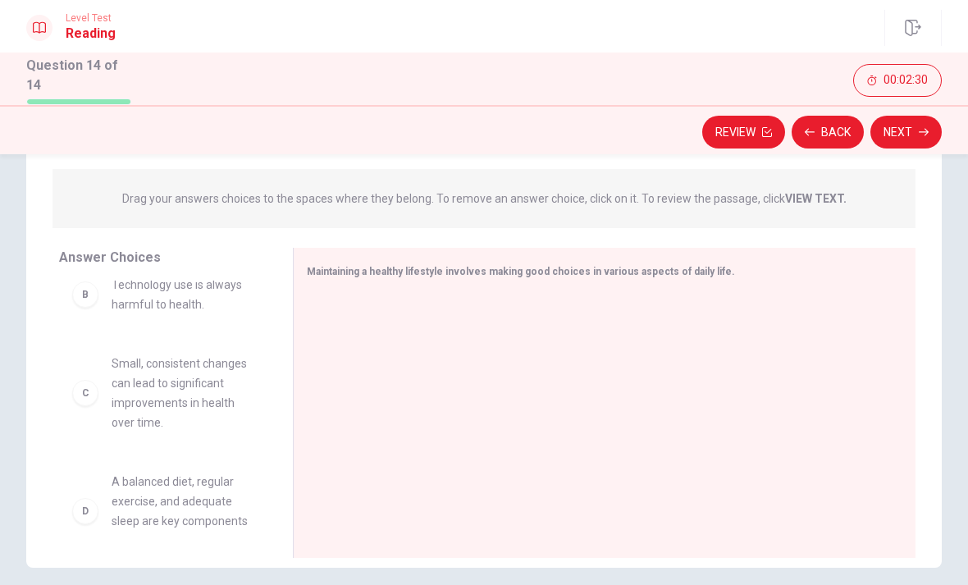
click at [93, 383] on div "C Small, consistent changes can lead to significant improvements in health over…" at bounding box center [162, 392] width 181 height 79
click at [148, 383] on span "Small, consistent changes can lead to significant improvements in health over t…" at bounding box center [183, 392] width 142 height 79
click at [153, 384] on span "Small, consistent changes can lead to significant improvements in health over t…" at bounding box center [183, 392] width 142 height 79
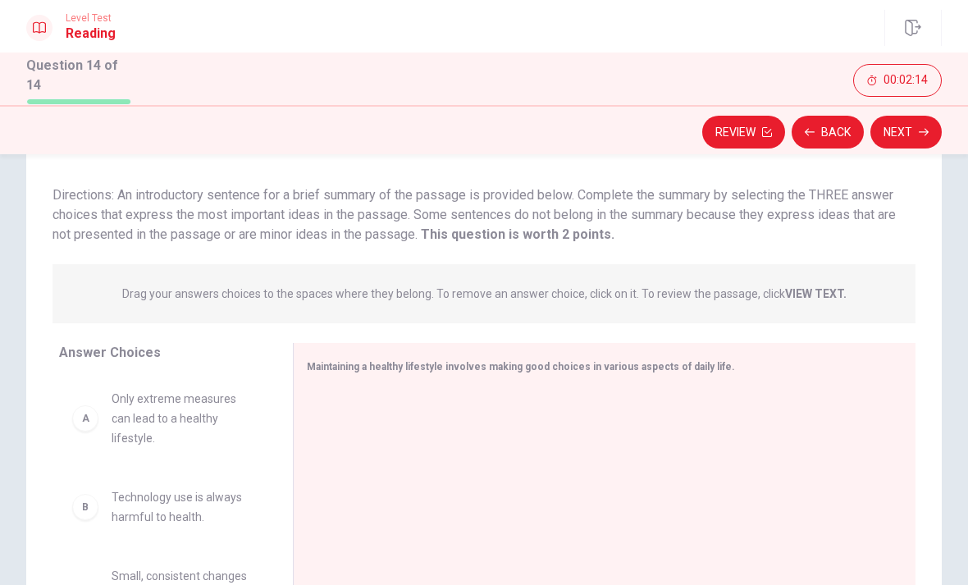
scroll to position [93, 0]
click at [191, 409] on span "Only extreme measures can lead to a healthy lifestyle." at bounding box center [183, 419] width 142 height 59
click at [170, 407] on span "Only extreme measures can lead to a healthy lifestyle." at bounding box center [183, 419] width 142 height 59
click at [85, 406] on div "A" at bounding box center [85, 419] width 26 height 26
click at [86, 495] on div "B" at bounding box center [85, 508] width 26 height 26
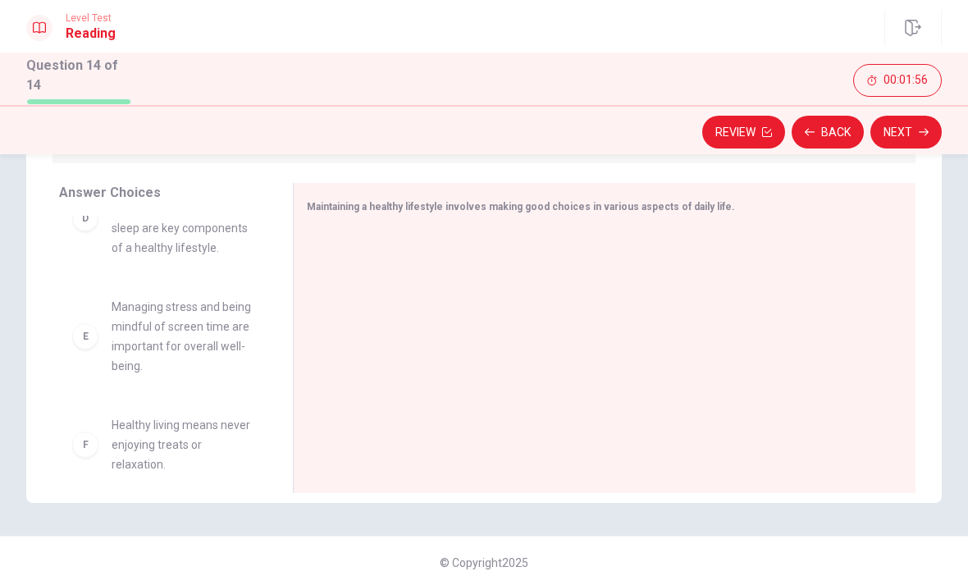
scroll to position [344, 0]
click at [404, 297] on div at bounding box center [598, 340] width 582 height 220
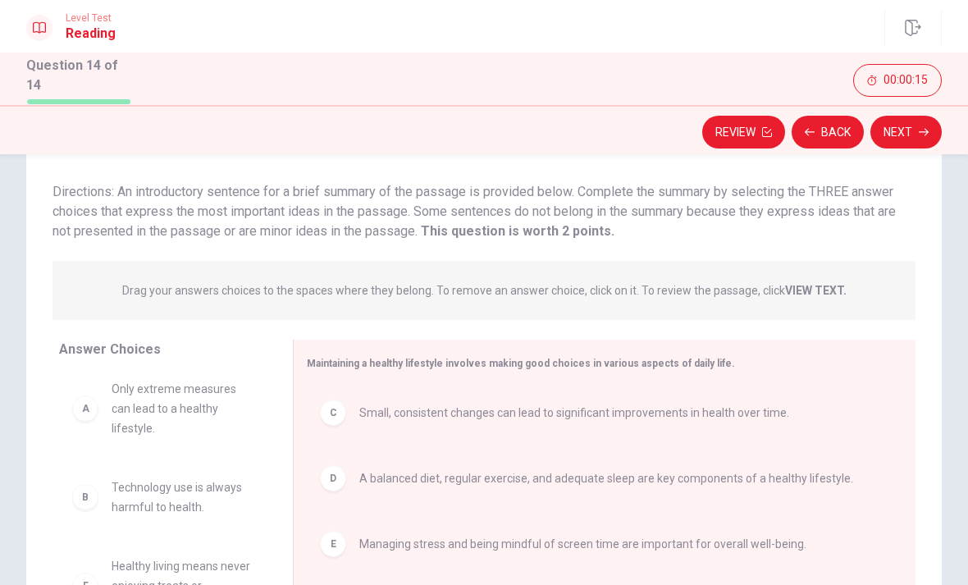
scroll to position [0, 0]
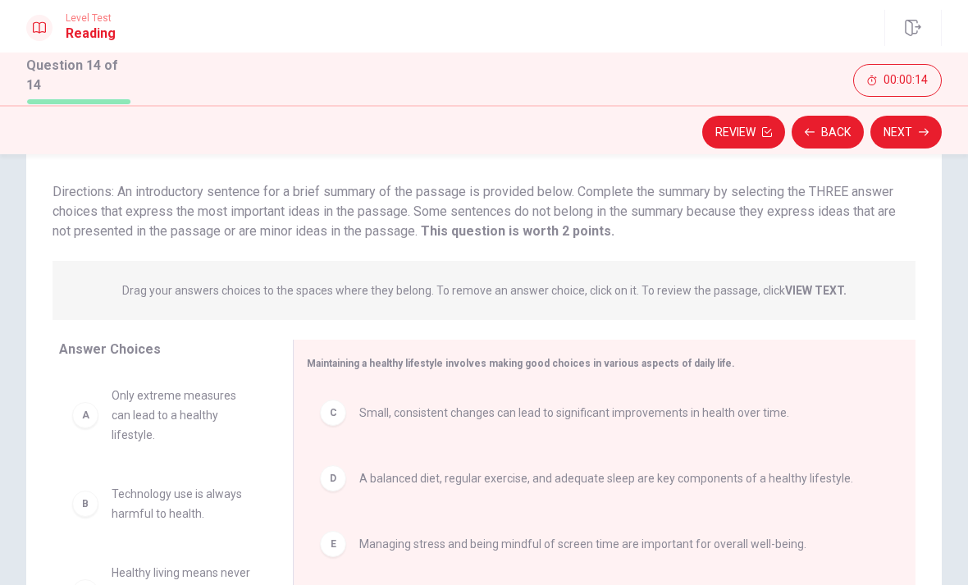
click at [914, 133] on button "Next" at bounding box center [905, 132] width 71 height 33
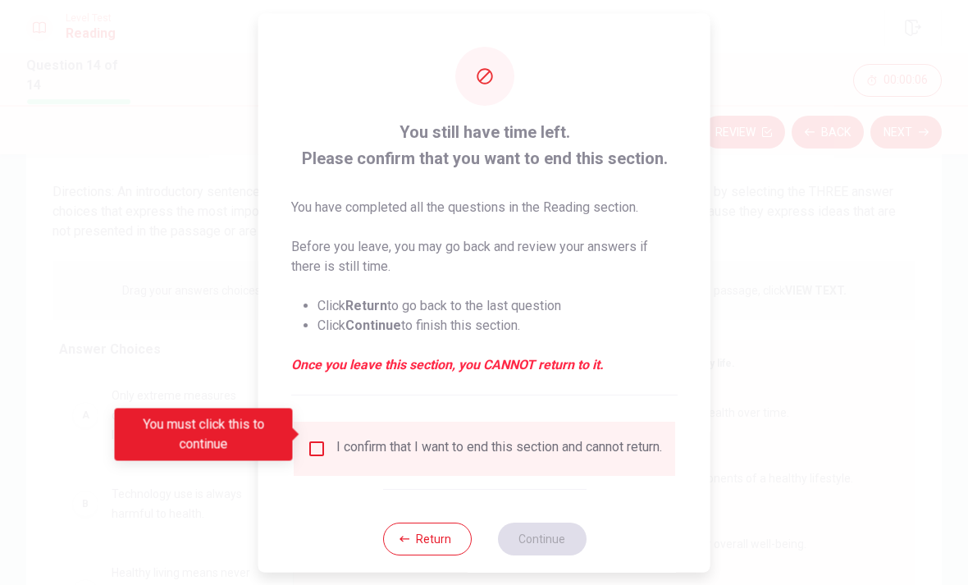
click at [318, 438] on input "You must click this to continue" at bounding box center [317, 448] width 20 height 20
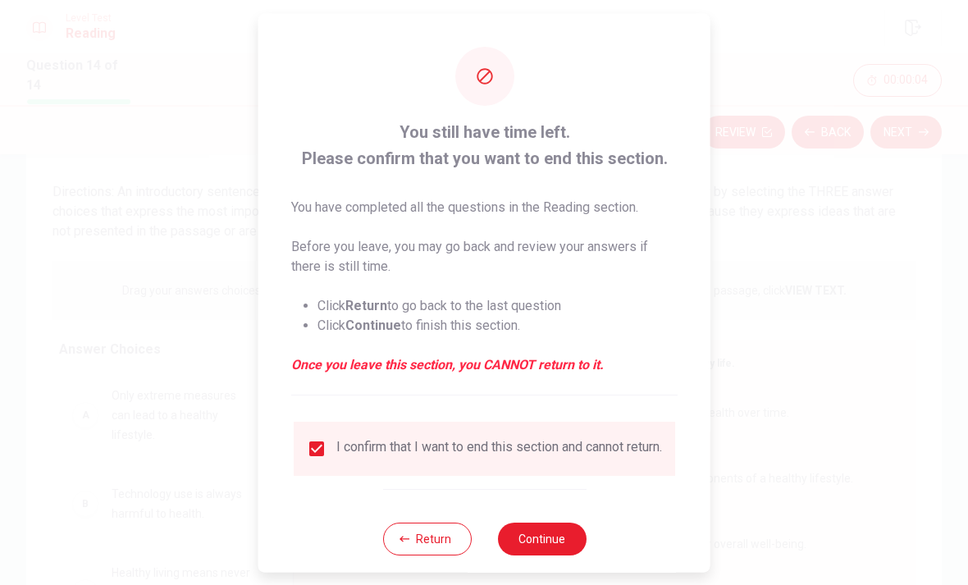
click at [541, 539] on button "Continue" at bounding box center [541, 538] width 89 height 33
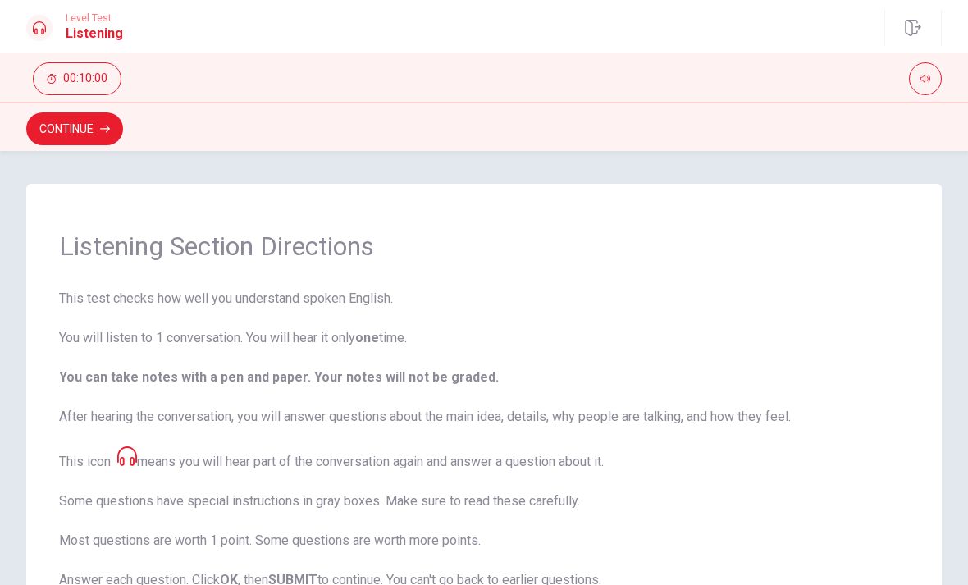
click at [97, 125] on button "Continue" at bounding box center [74, 128] width 97 height 33
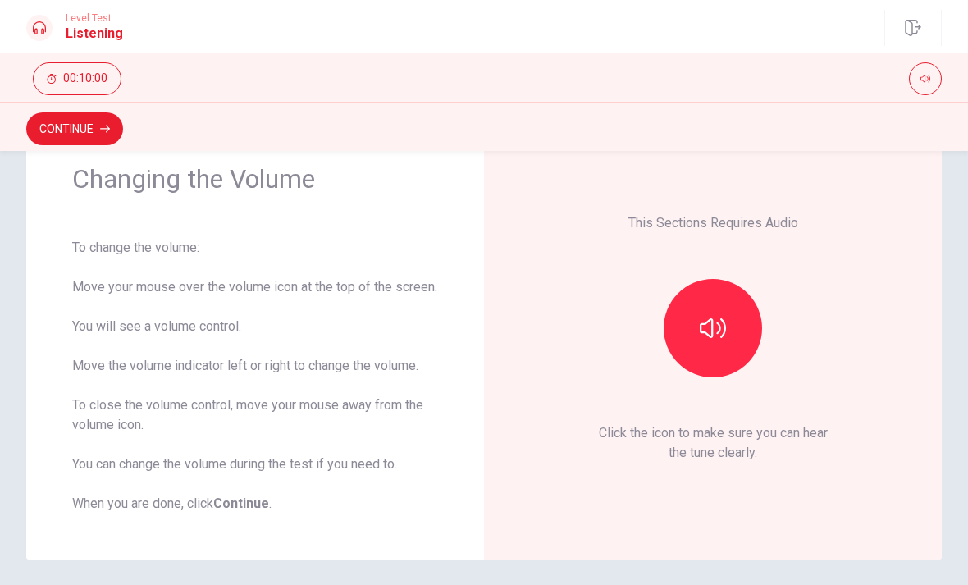
scroll to position [68, 0]
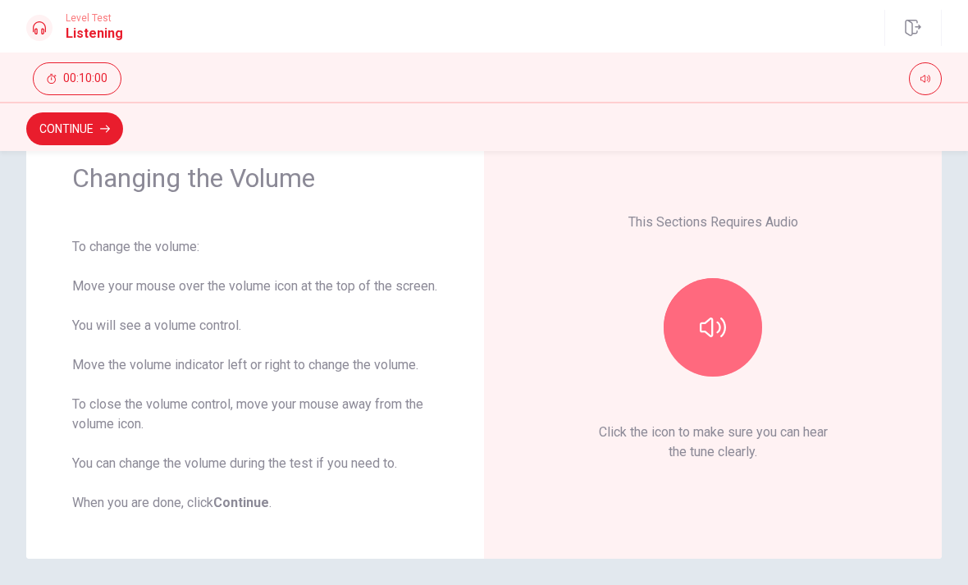
click at [718, 340] on icon "button" at bounding box center [713, 327] width 26 height 26
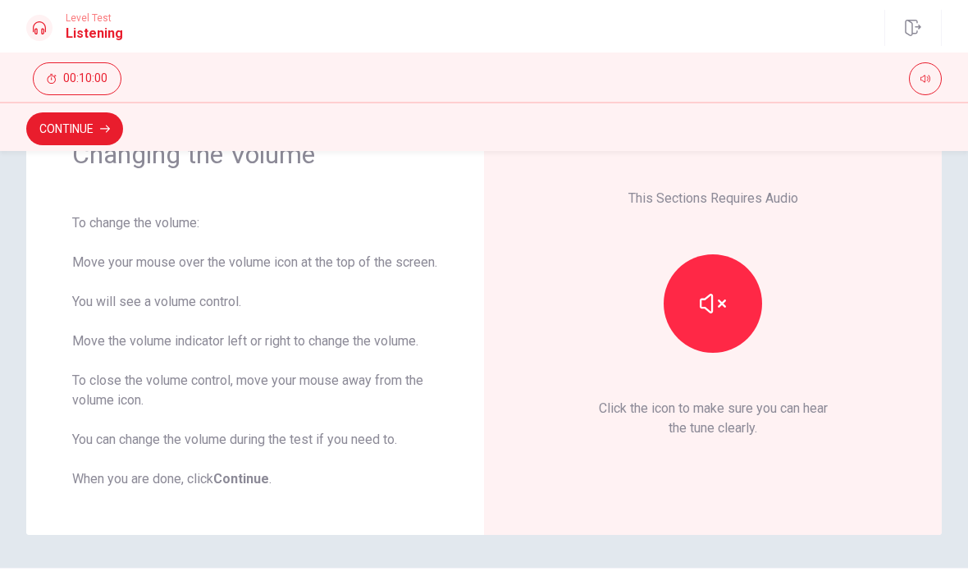
scroll to position [91, 0]
click at [727, 322] on button "button" at bounding box center [712, 304] width 98 height 98
click at [715, 317] on icon "button" at bounding box center [713, 304] width 26 height 26
click at [723, 317] on icon "button" at bounding box center [713, 304] width 26 height 26
click at [704, 317] on icon "button" at bounding box center [713, 304] width 26 height 26
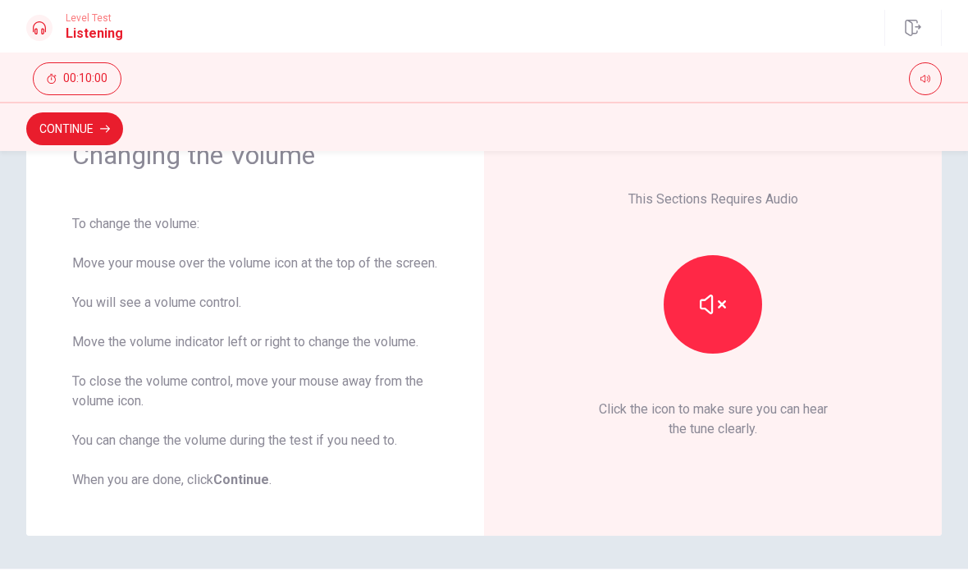
click at [711, 314] on icon "button" at bounding box center [713, 304] width 26 height 20
click at [88, 137] on button "Continue" at bounding box center [74, 128] width 97 height 33
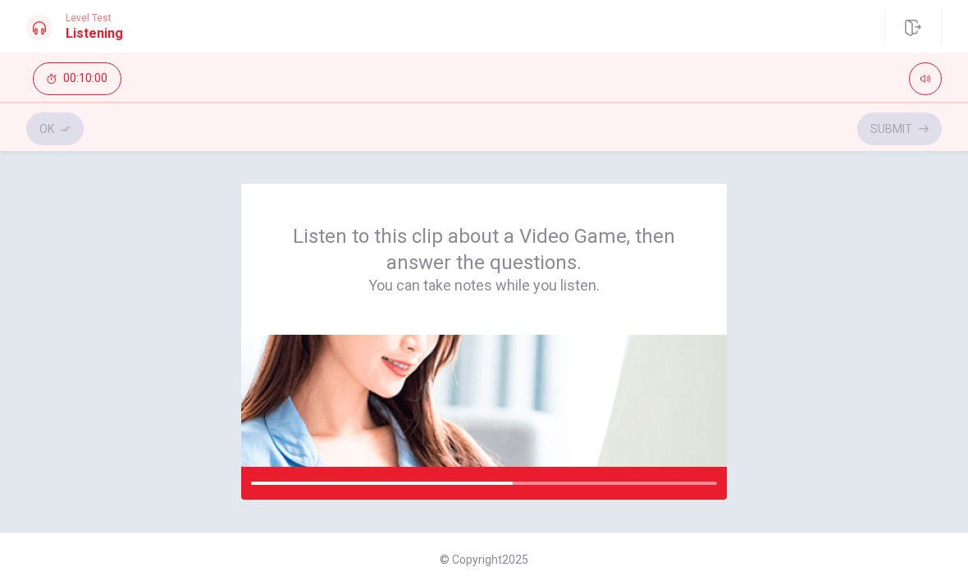
click at [508, 399] on img at bounding box center [484, 401] width 486 height 132
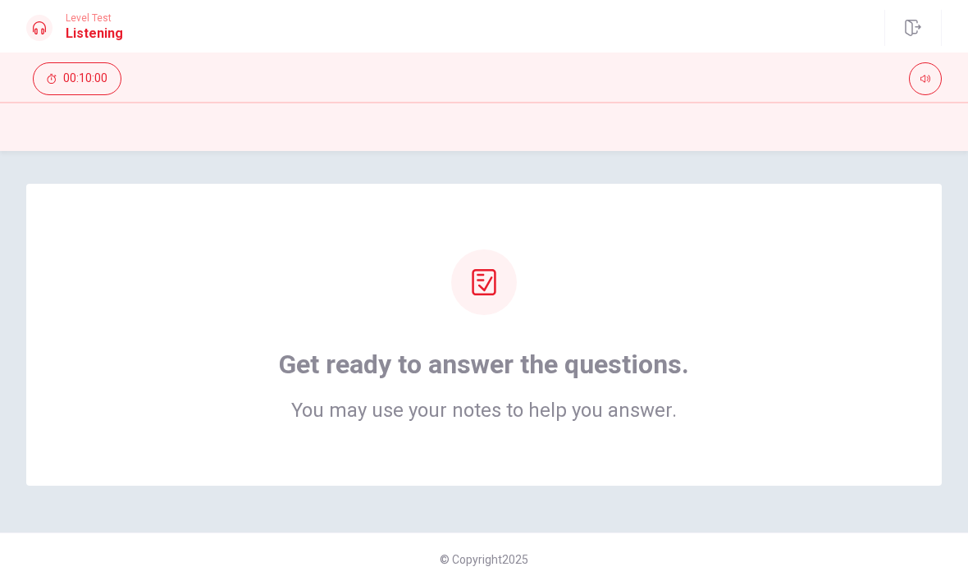
click at [508, 415] on h2 "You may use your notes to help you answer." at bounding box center [484, 410] width 410 height 20
click at [499, 358] on h1 "Get ready to answer the questions." at bounding box center [484, 364] width 410 height 33
click at [490, 302] on div at bounding box center [484, 282] width 66 height 66
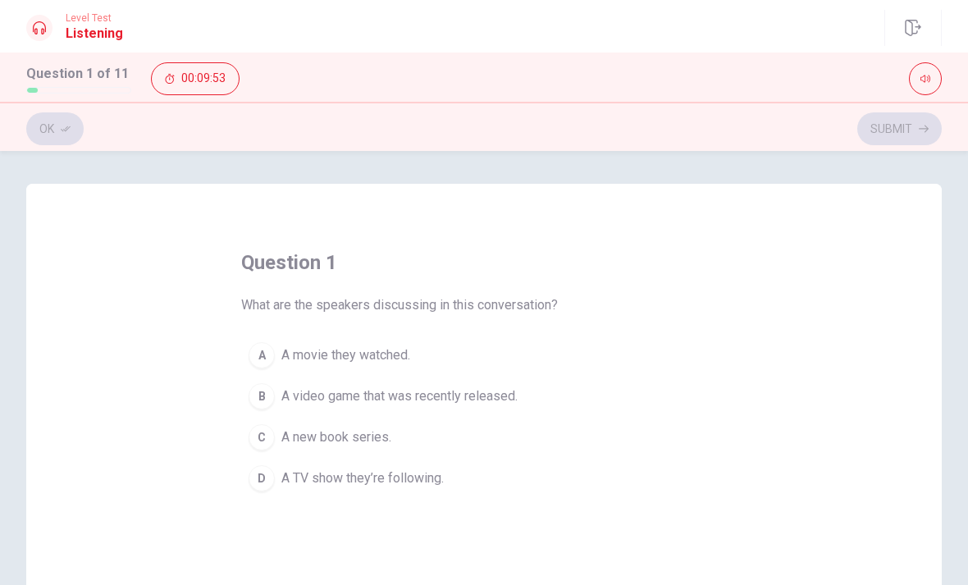
click at [258, 395] on div "B" at bounding box center [261, 396] width 26 height 26
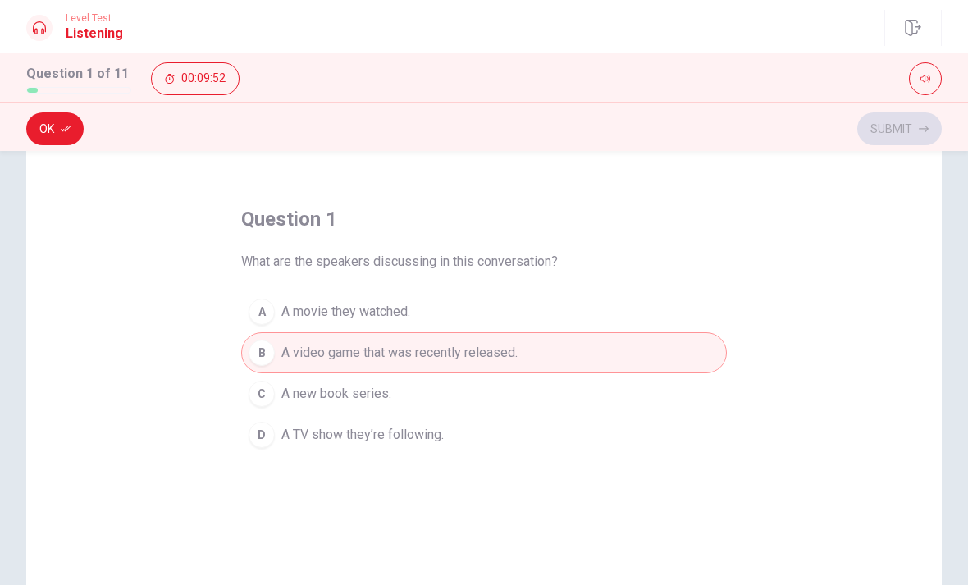
scroll to position [44, 0]
click at [62, 127] on icon "button" at bounding box center [66, 129] width 10 height 10
click at [910, 125] on button "Submit" at bounding box center [899, 128] width 84 height 33
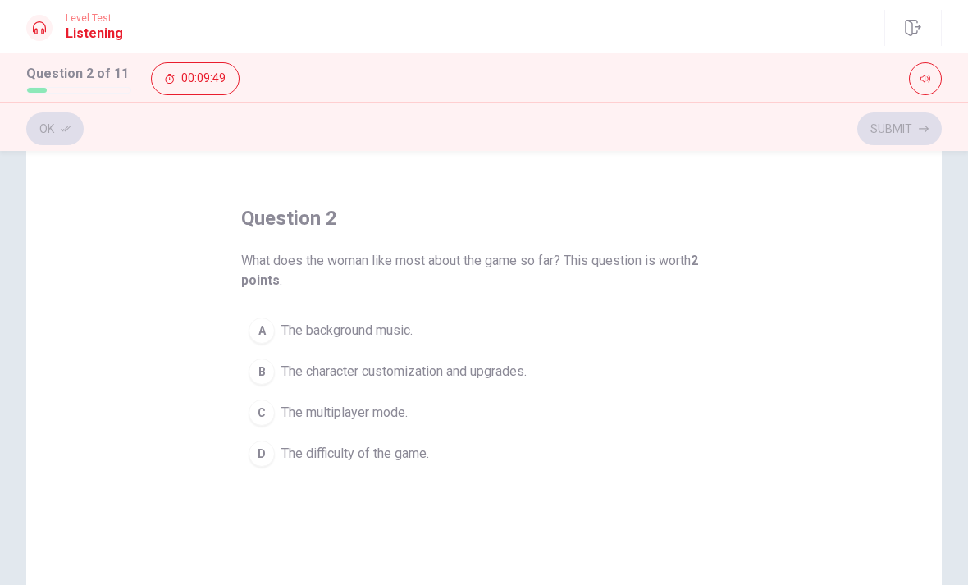
scroll to position [26, 0]
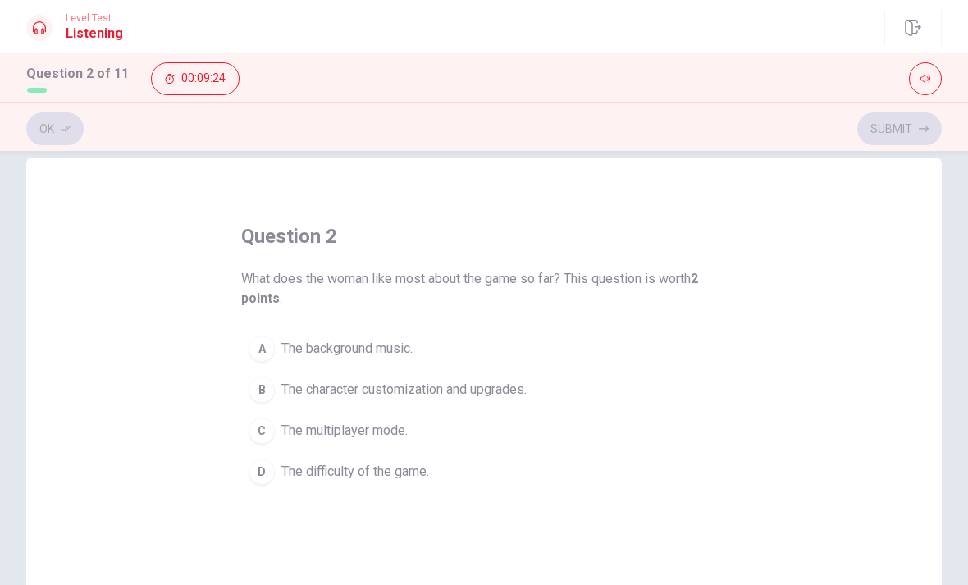
click at [257, 384] on div "B" at bounding box center [261, 389] width 26 height 26
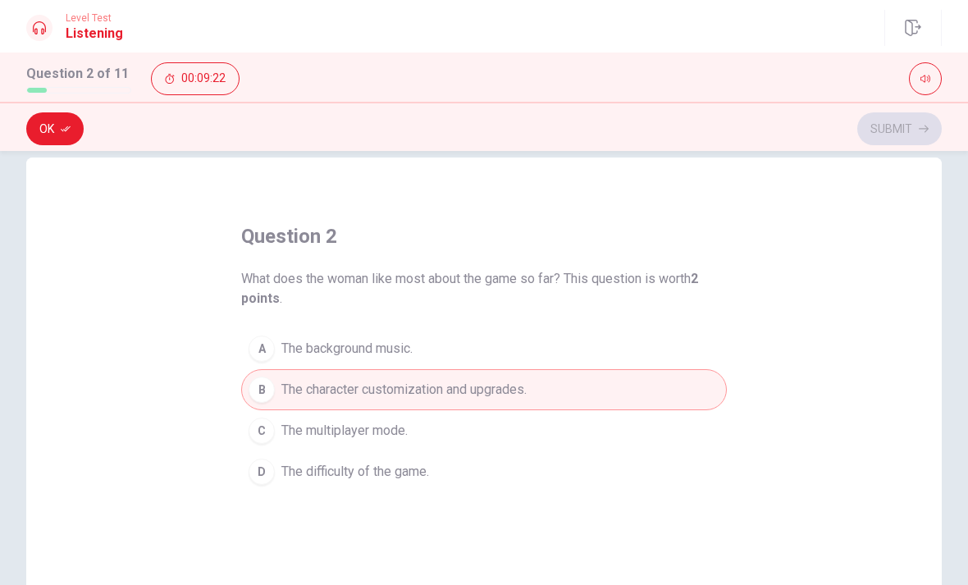
click at [270, 422] on div "C" at bounding box center [261, 430] width 26 height 26
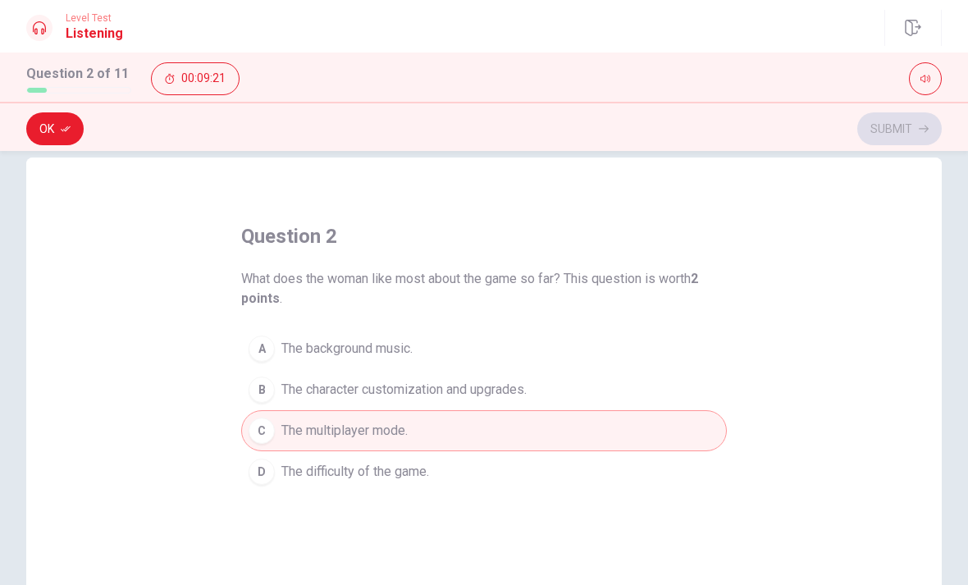
click at [276, 390] on button "B The character customization and upgrades." at bounding box center [484, 389] width 486 height 41
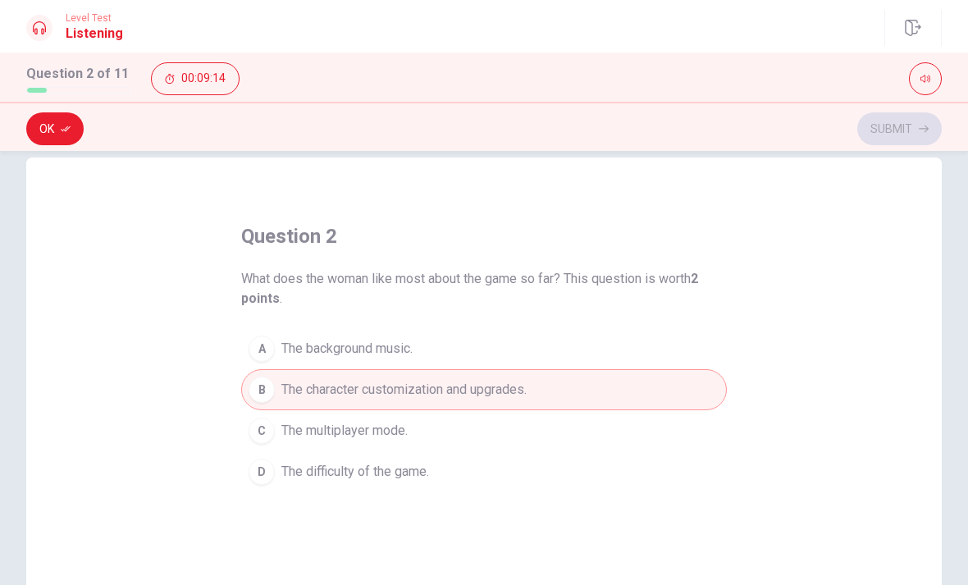
click at [290, 473] on span "The difficulty of the game." at bounding box center [355, 472] width 148 height 20
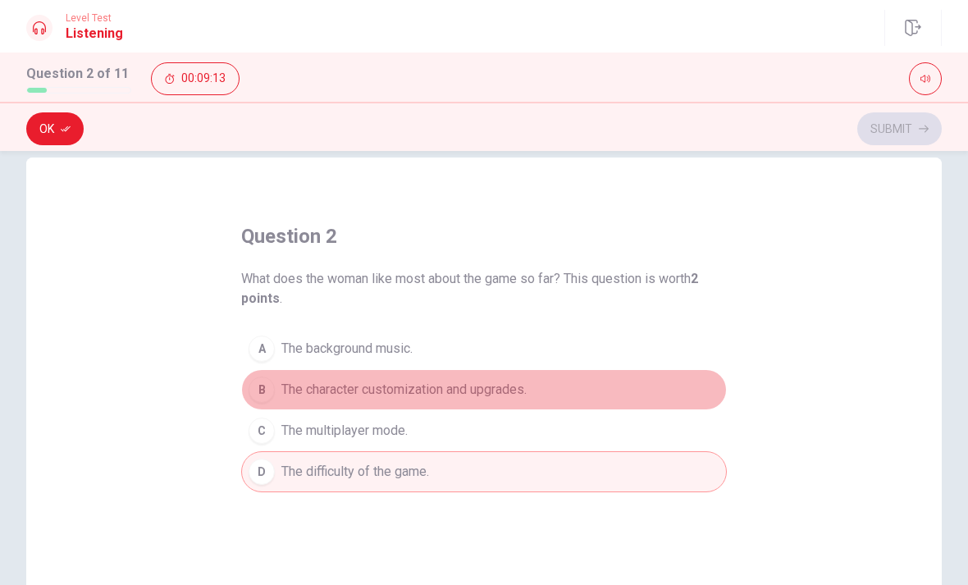
click at [308, 379] on button "B The character customization and upgrades." at bounding box center [484, 389] width 486 height 41
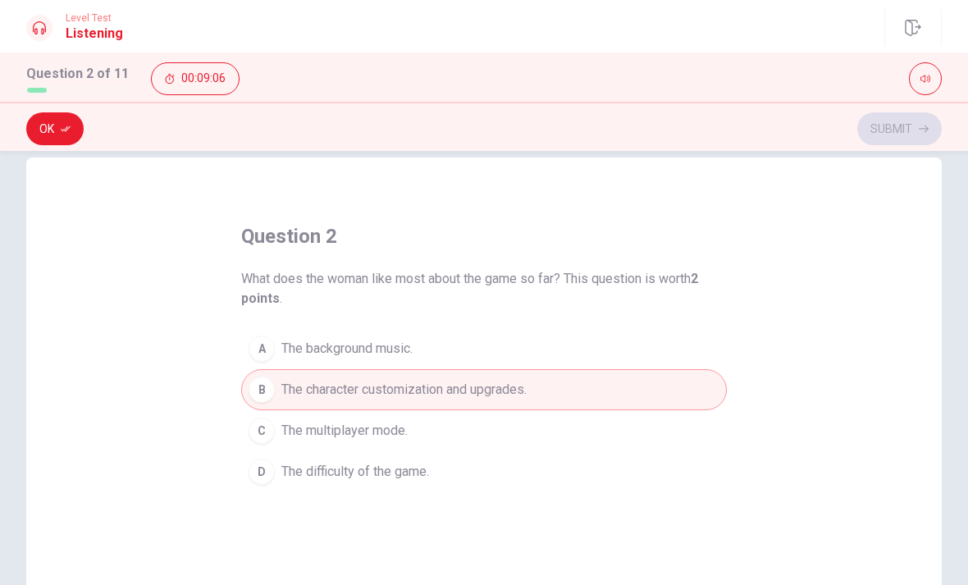
click at [48, 129] on button "Ok" at bounding box center [54, 128] width 57 height 33
click at [913, 121] on button "Submit" at bounding box center [899, 128] width 84 height 33
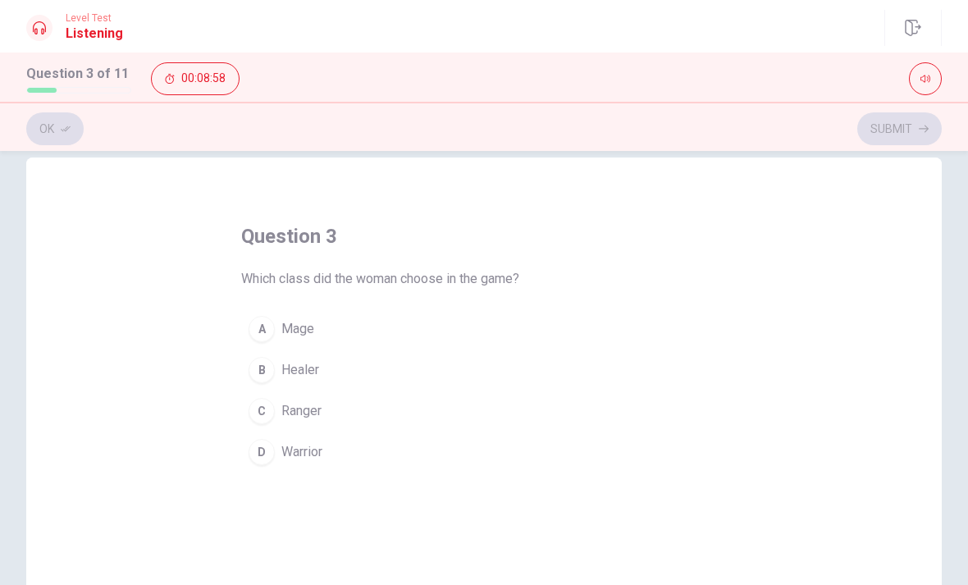
click at [271, 445] on div "D" at bounding box center [261, 452] width 26 height 26
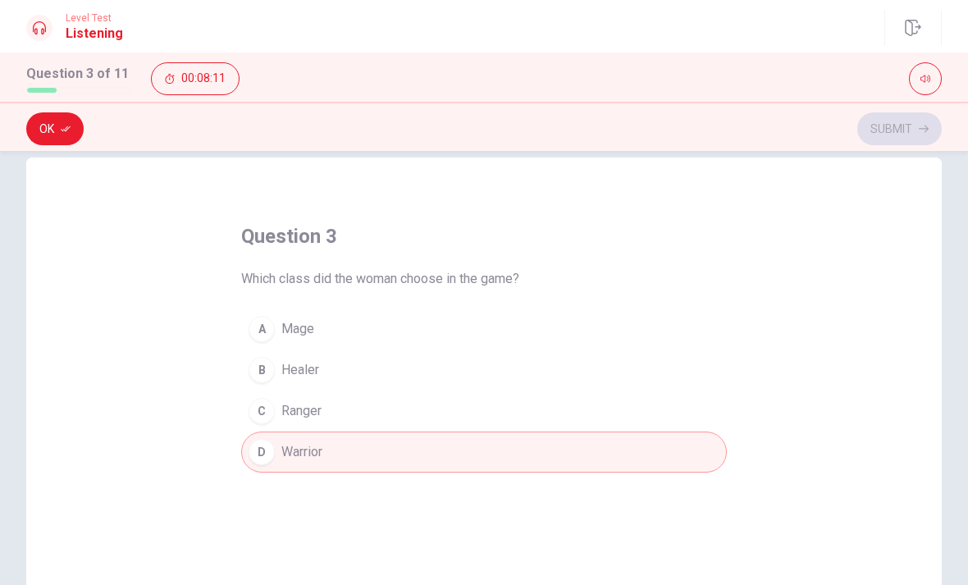
click at [292, 408] on span "Ranger" at bounding box center [301, 411] width 40 height 20
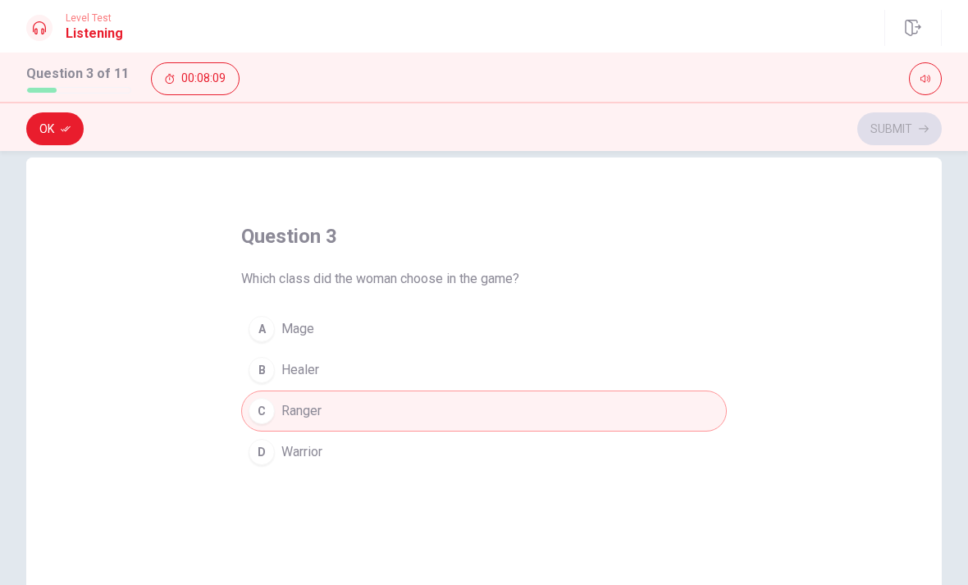
click at [72, 116] on button "Ok" at bounding box center [54, 128] width 57 height 33
click at [911, 122] on button "Submit" at bounding box center [899, 128] width 84 height 33
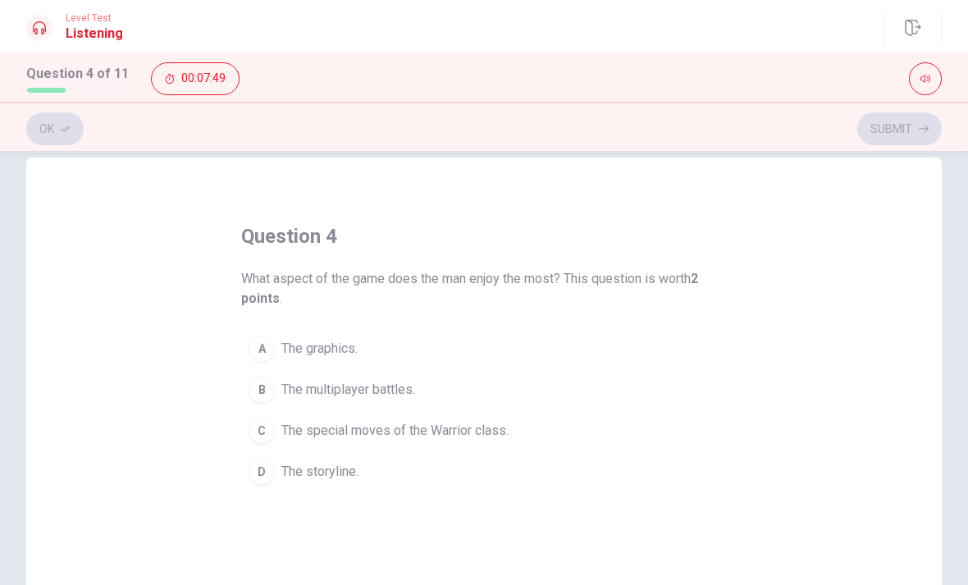
click at [273, 465] on div "D" at bounding box center [261, 471] width 26 height 26
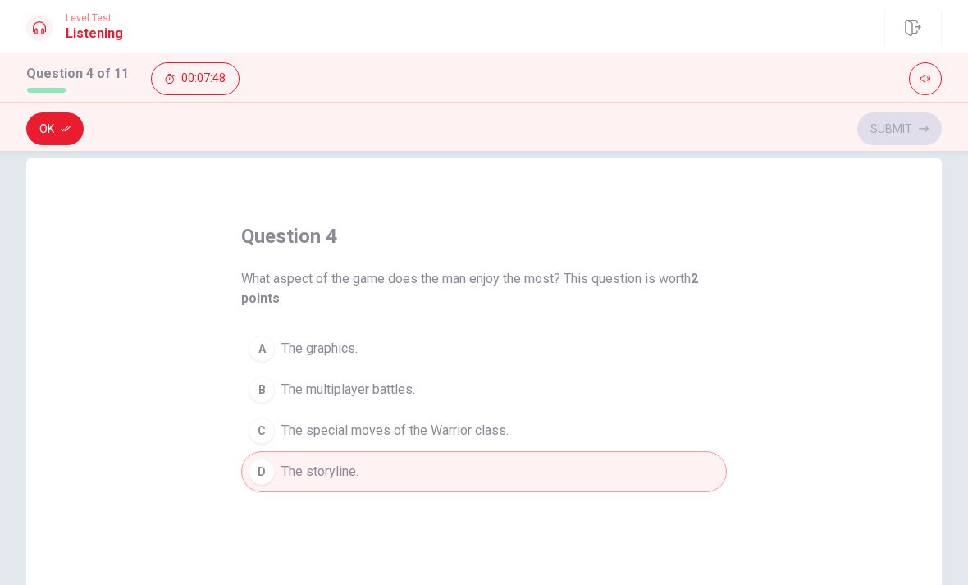
click at [61, 131] on icon "button" at bounding box center [66, 129] width 10 height 10
click at [919, 123] on button "Submit" at bounding box center [899, 128] width 84 height 33
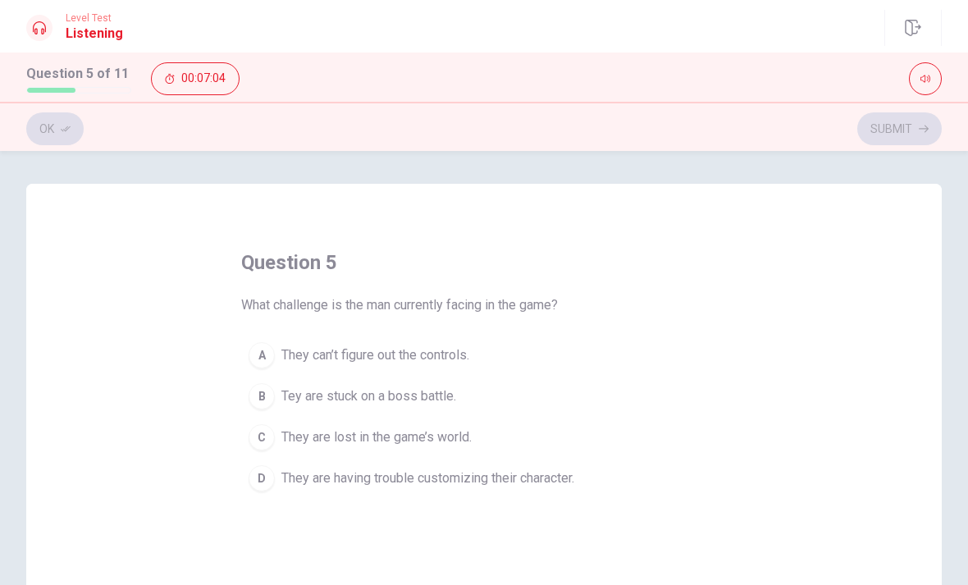
scroll to position [0, 0]
click at [262, 473] on div "D" at bounding box center [261, 478] width 26 height 26
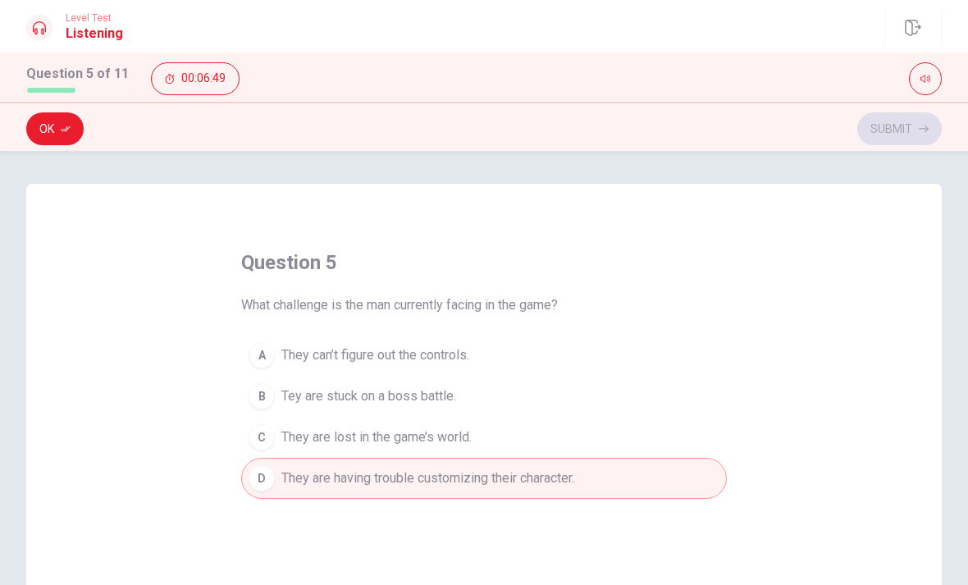
click at [262, 400] on div "B" at bounding box center [261, 396] width 26 height 26
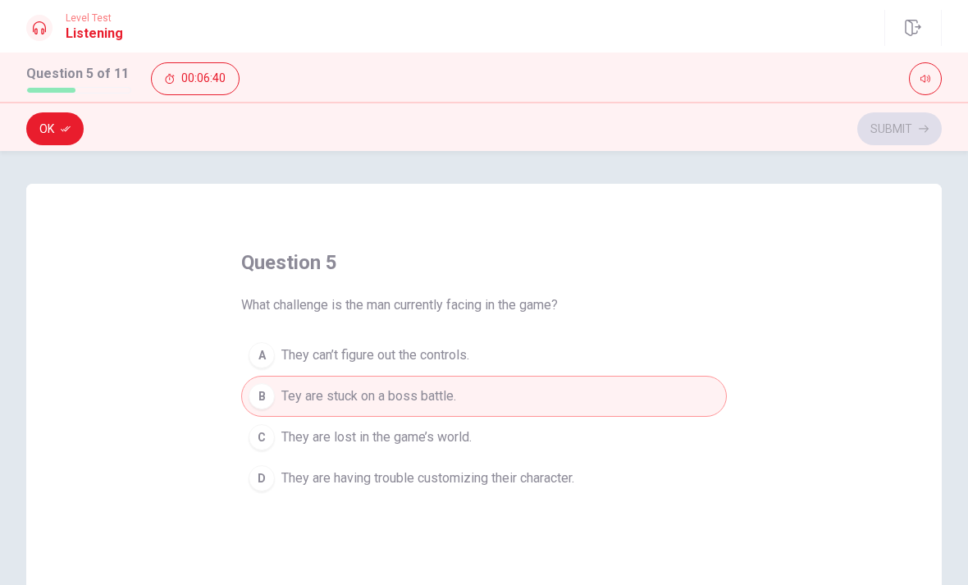
click at [53, 133] on button "Ok" at bounding box center [54, 128] width 57 height 33
click at [908, 141] on button "Submit" at bounding box center [899, 128] width 84 height 33
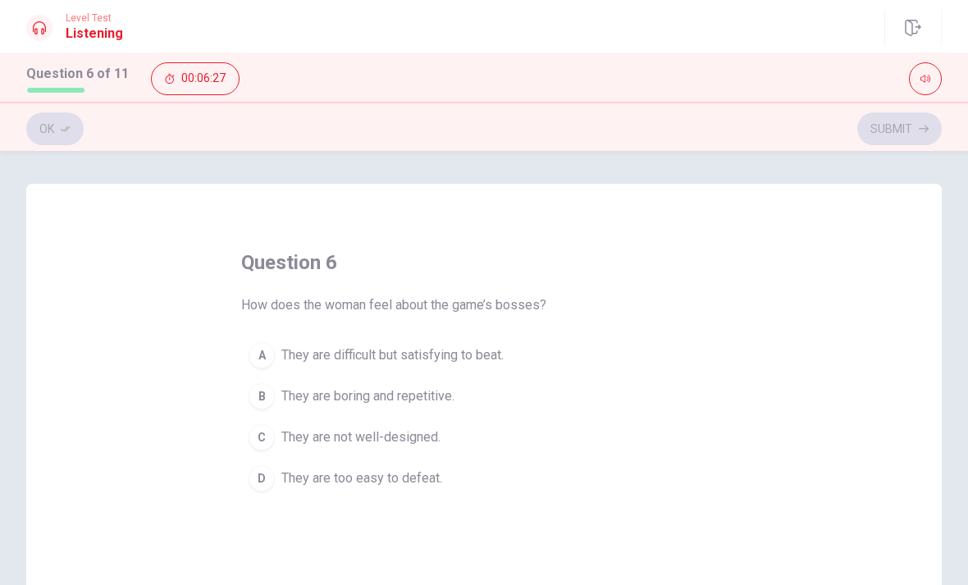
click at [260, 362] on div "A" at bounding box center [261, 355] width 26 height 26
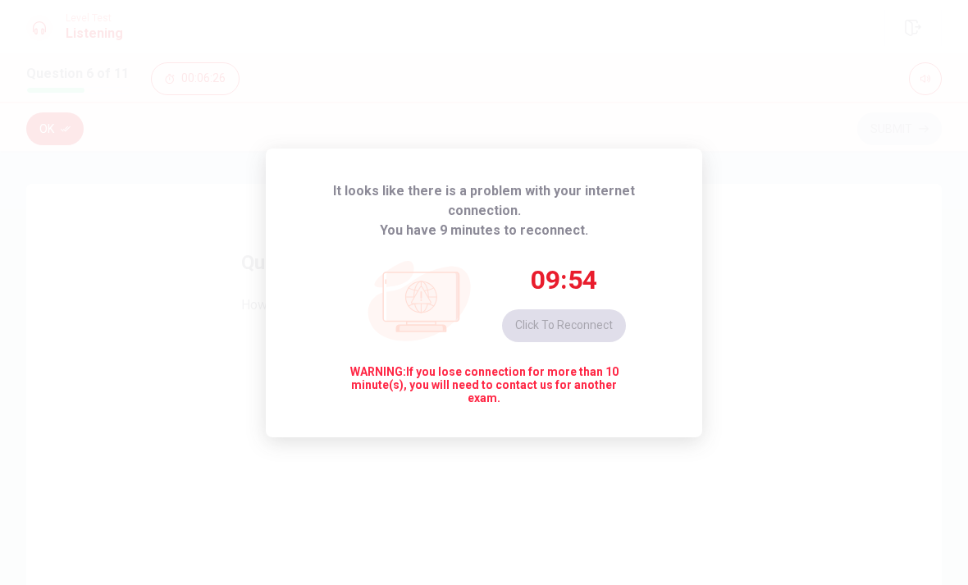
click at [344, 392] on span "WARNING: If you lose connection for more than 10 minute(s), you will need to co…" at bounding box center [484, 384] width 284 height 39
click at [606, 328] on div "09:54 Click to reconnect" at bounding box center [564, 302] width 124 height 79
click at [577, 292] on span "09:53" at bounding box center [564, 279] width 66 height 33
click at [414, 303] on icon at bounding box center [421, 294] width 21 height 18
click at [575, 296] on span "09:53" at bounding box center [564, 279] width 66 height 33
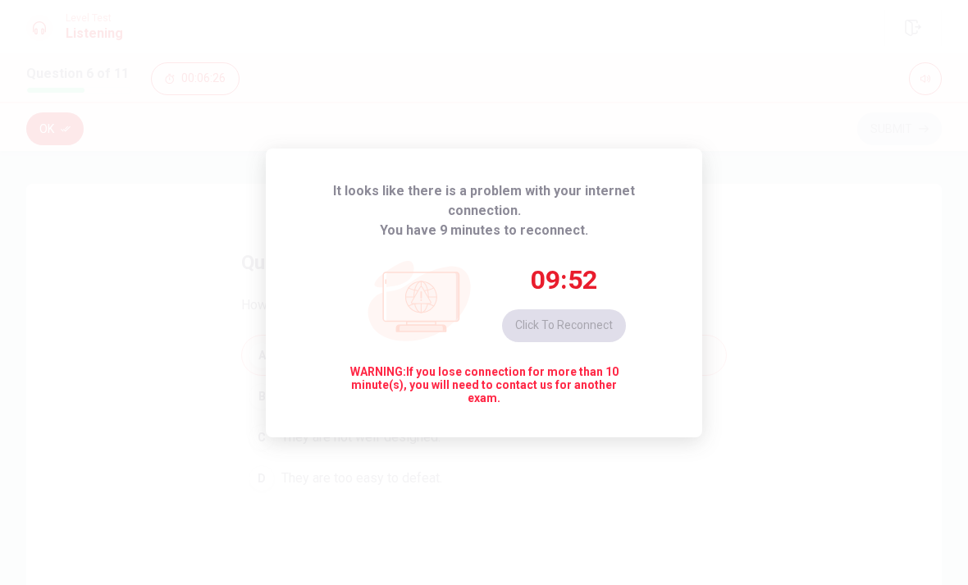
click at [519, 240] on span "You have 9 minutes to reconnect." at bounding box center [484, 231] width 208 height 20
click at [567, 137] on div "It looks like there is a problem with your internet connection. You have 9 minu…" at bounding box center [484, 292] width 968 height 585
click at [523, 404] on span "WARNING: If you lose connection for more than 10 minute(s), you will need to co…" at bounding box center [484, 384] width 284 height 39
click at [579, 293] on span "09:39" at bounding box center [564, 279] width 66 height 33
click at [589, 342] on button "Click to reconnect" at bounding box center [564, 325] width 124 height 33
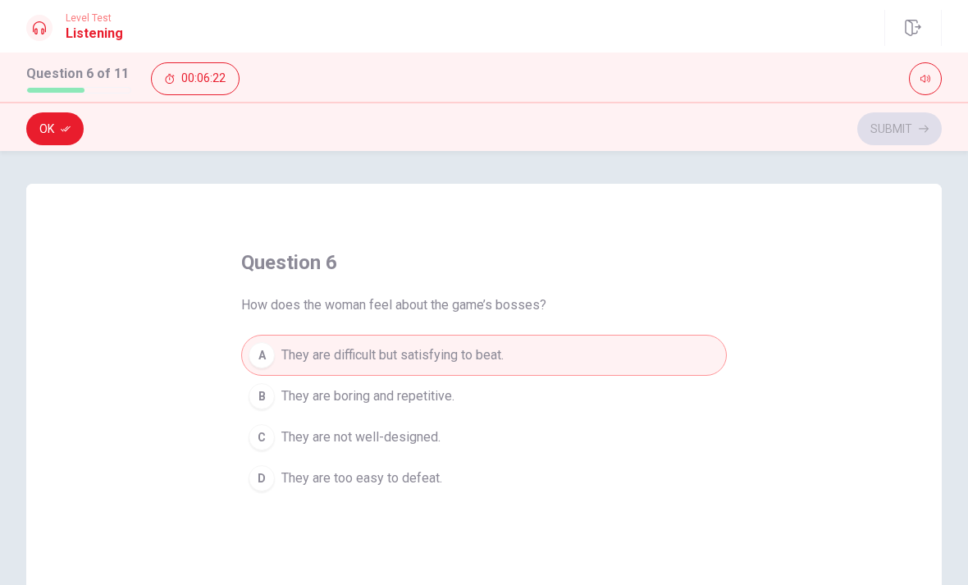
click at [61, 134] on button "Ok" at bounding box center [54, 128] width 57 height 33
click at [909, 131] on button "Submit" at bounding box center [899, 128] width 84 height 33
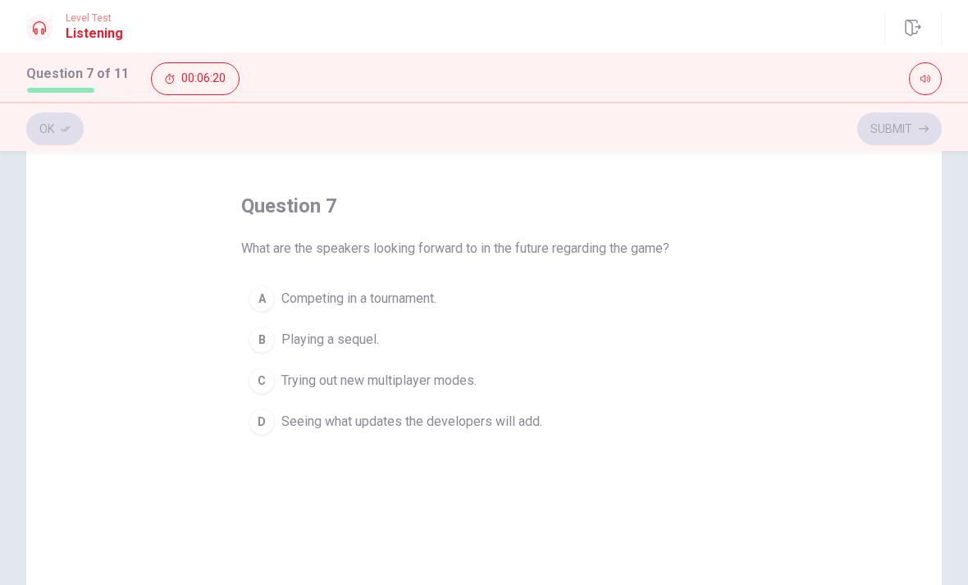
scroll to position [59, 0]
click at [269, 417] on div "D" at bounding box center [261, 419] width 26 height 26
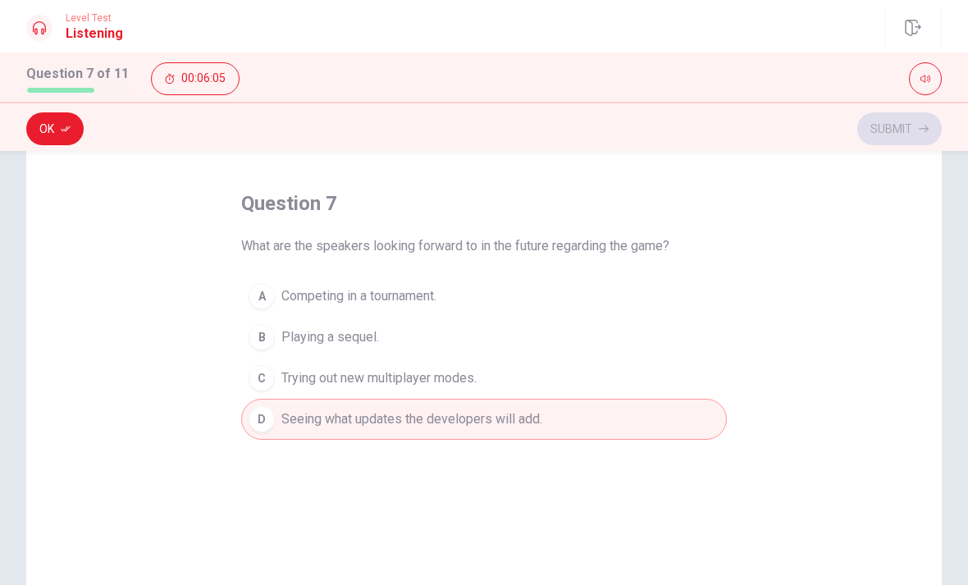
click at [51, 136] on button "Ok" at bounding box center [54, 128] width 57 height 33
click at [905, 136] on button "Submit" at bounding box center [899, 128] width 84 height 33
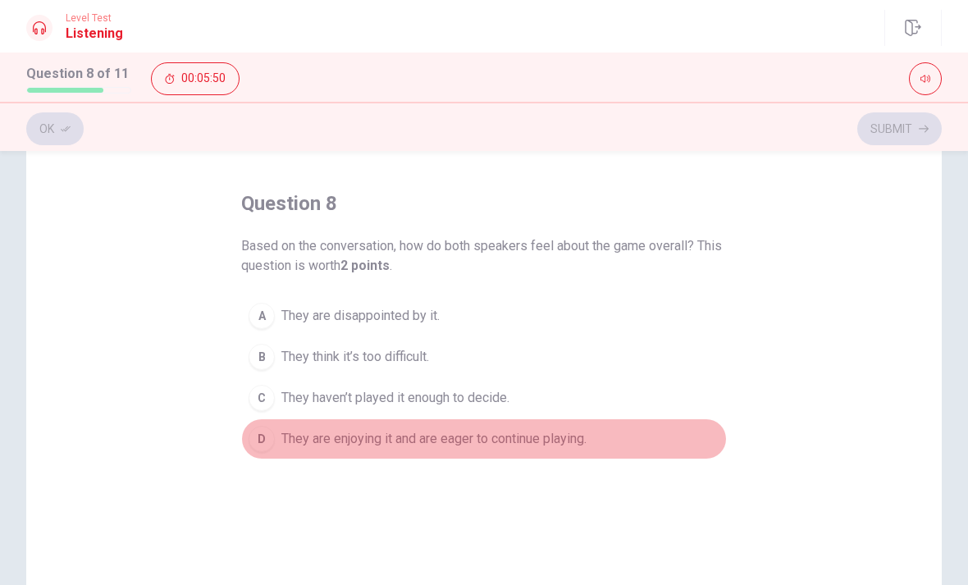
click at [266, 446] on div "D" at bounding box center [261, 439] width 26 height 26
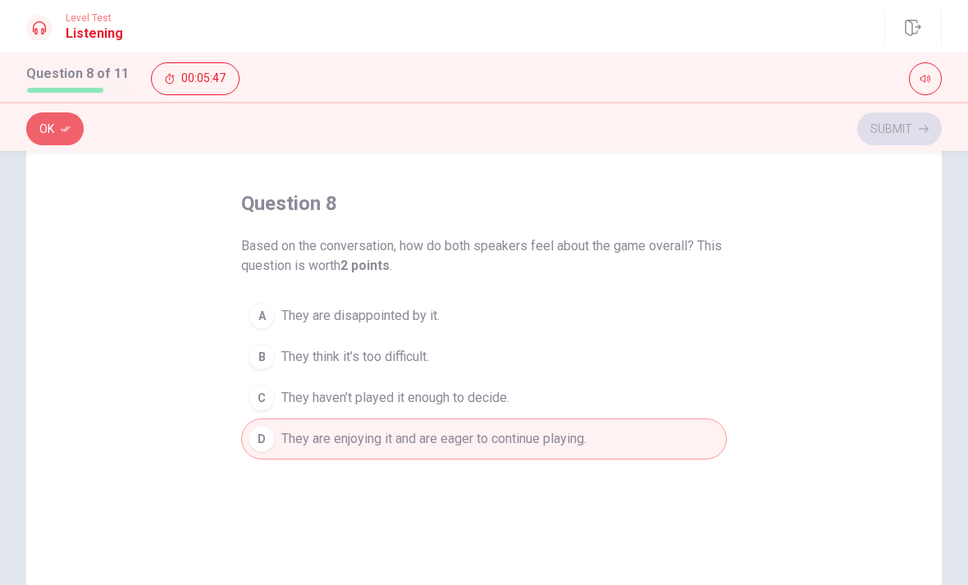
click at [48, 135] on button "Ok" at bounding box center [54, 128] width 57 height 33
click at [912, 130] on button "Submit" at bounding box center [899, 128] width 84 height 33
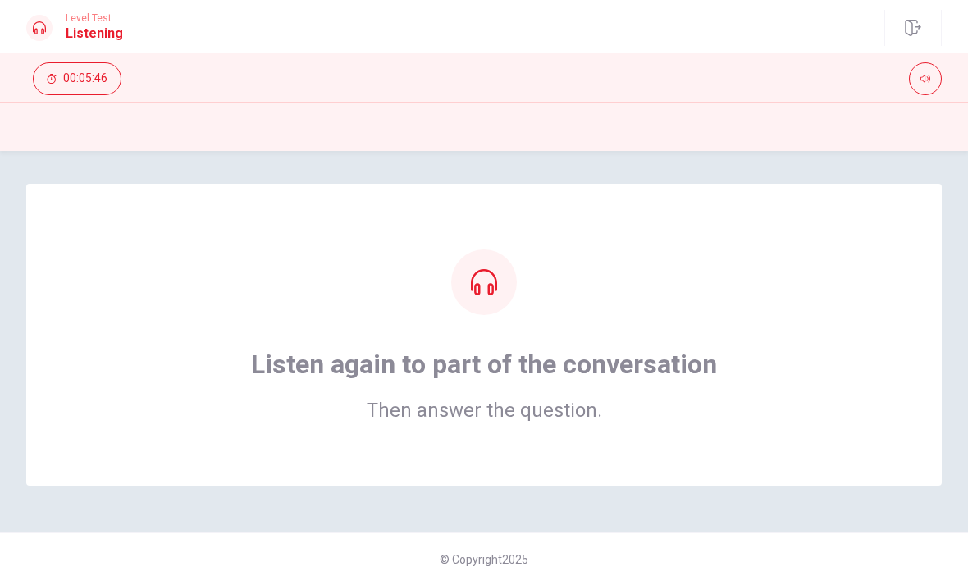
click at [291, 360] on h1 "Listen again to part of the conversation" at bounding box center [484, 364] width 466 height 33
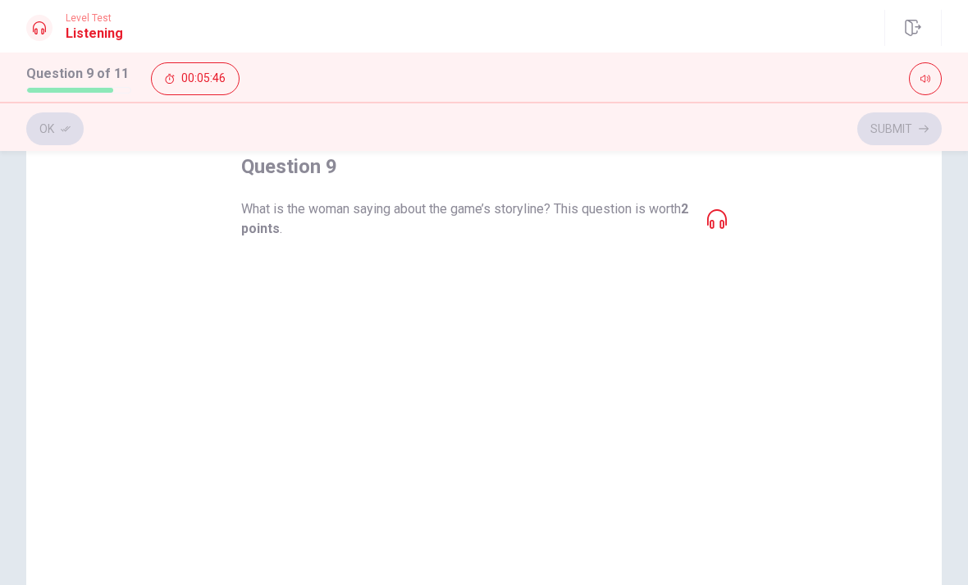
scroll to position [115, 0]
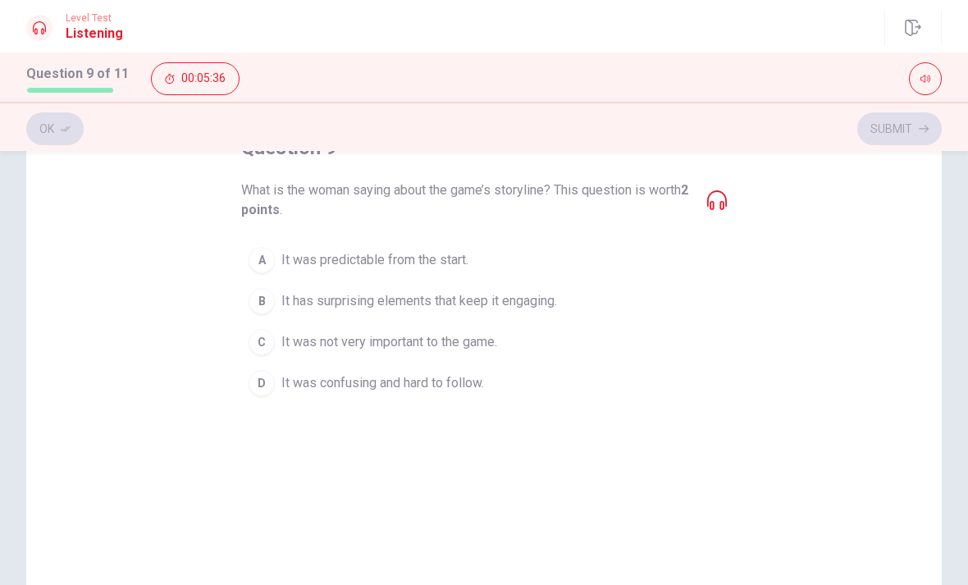
click at [723, 198] on icon at bounding box center [717, 200] width 20 height 20
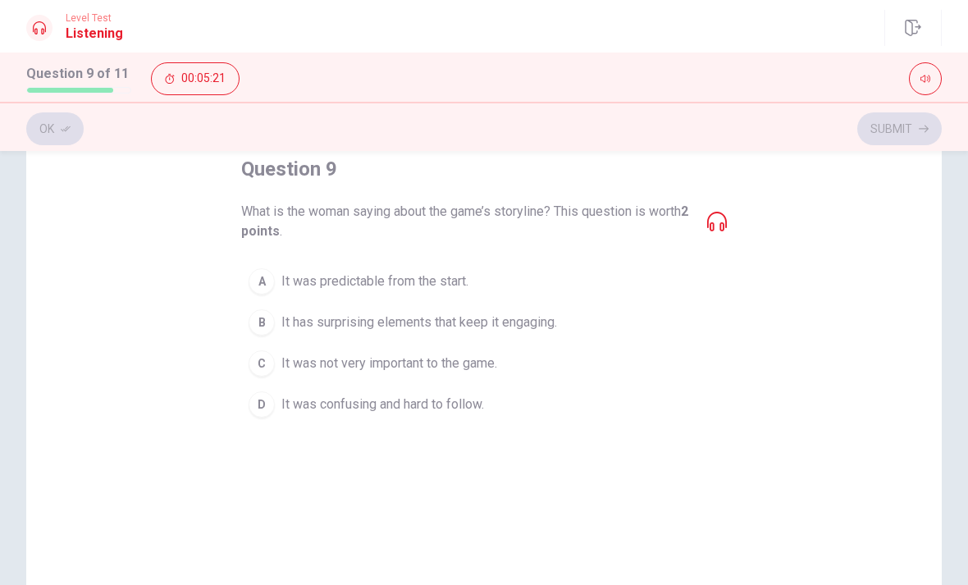
scroll to position [96, 0]
click at [247, 321] on button "B It has surprising elements that keep it engaging." at bounding box center [484, 319] width 486 height 41
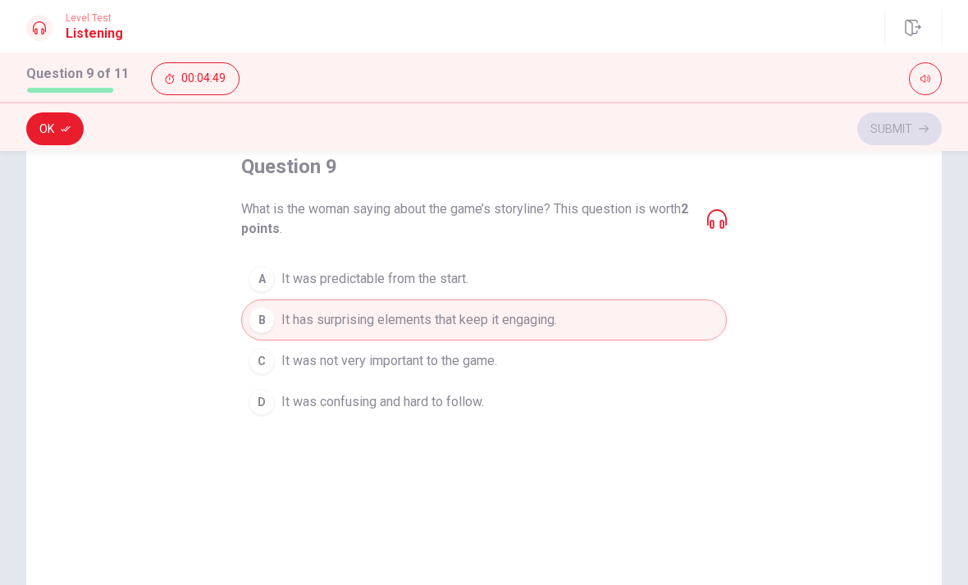
click at [55, 130] on button "Ok" at bounding box center [54, 128] width 57 height 33
click at [916, 124] on button "Submit" at bounding box center [899, 128] width 84 height 33
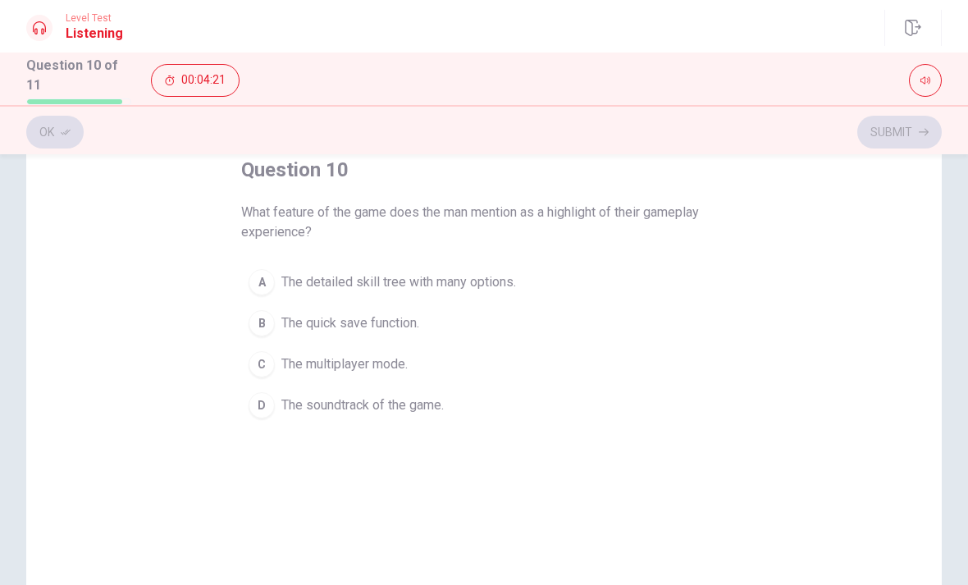
click at [263, 269] on div "A" at bounding box center [261, 282] width 26 height 26
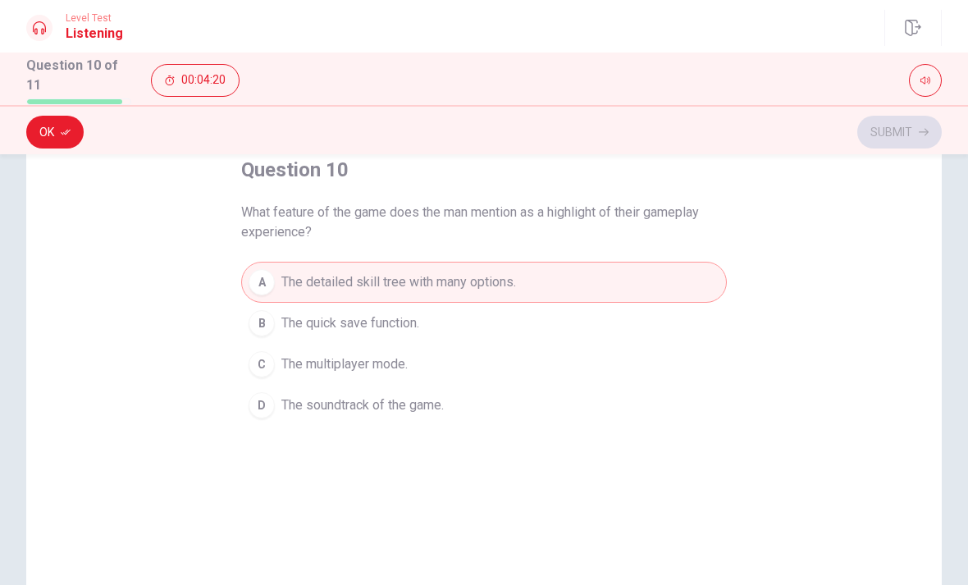
click at [39, 129] on button "Ok" at bounding box center [54, 132] width 57 height 33
click at [907, 123] on button "Submit" at bounding box center [899, 132] width 84 height 33
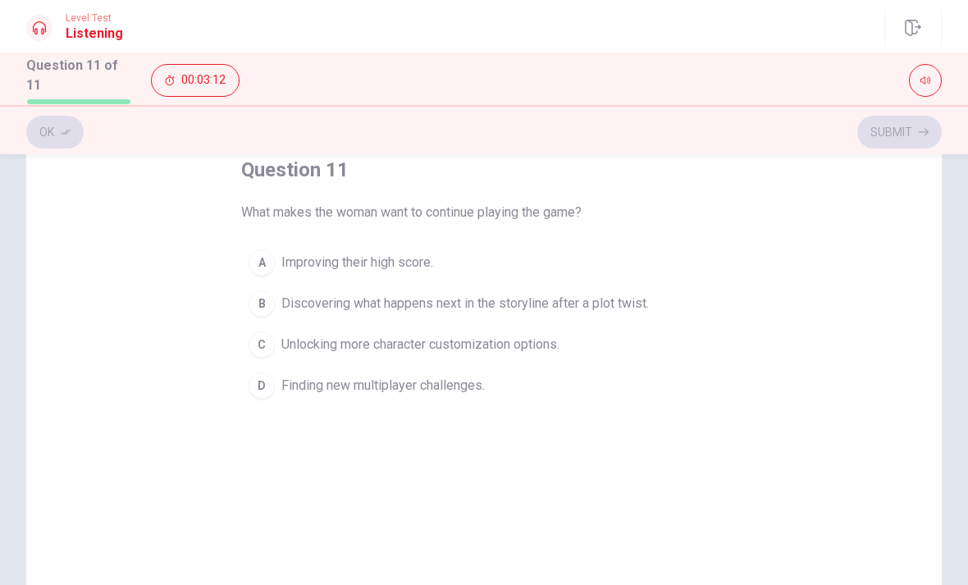
click at [265, 294] on div "B" at bounding box center [261, 303] width 26 height 26
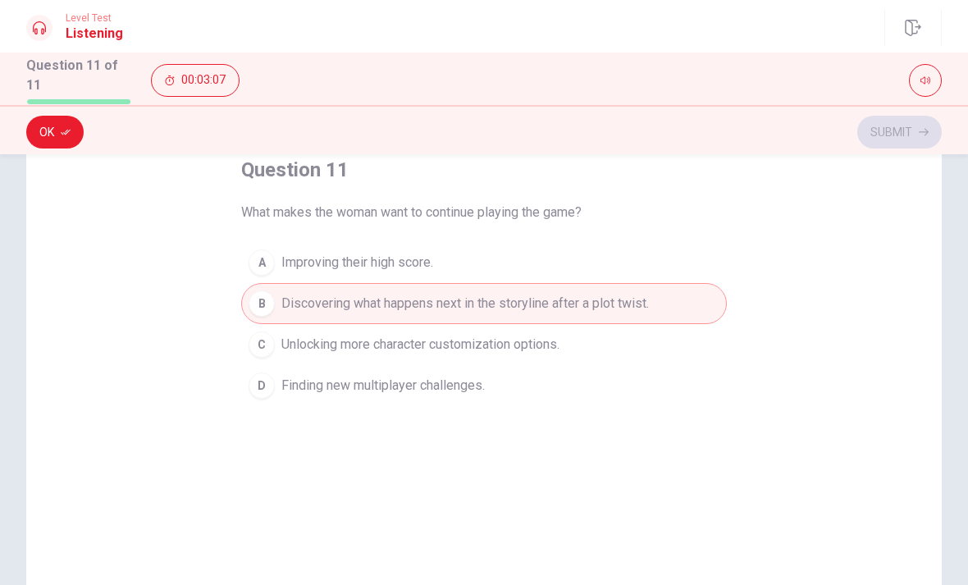
click at [49, 125] on button "Ok" at bounding box center [54, 132] width 57 height 33
click at [909, 125] on button "Submit" at bounding box center [899, 132] width 84 height 33
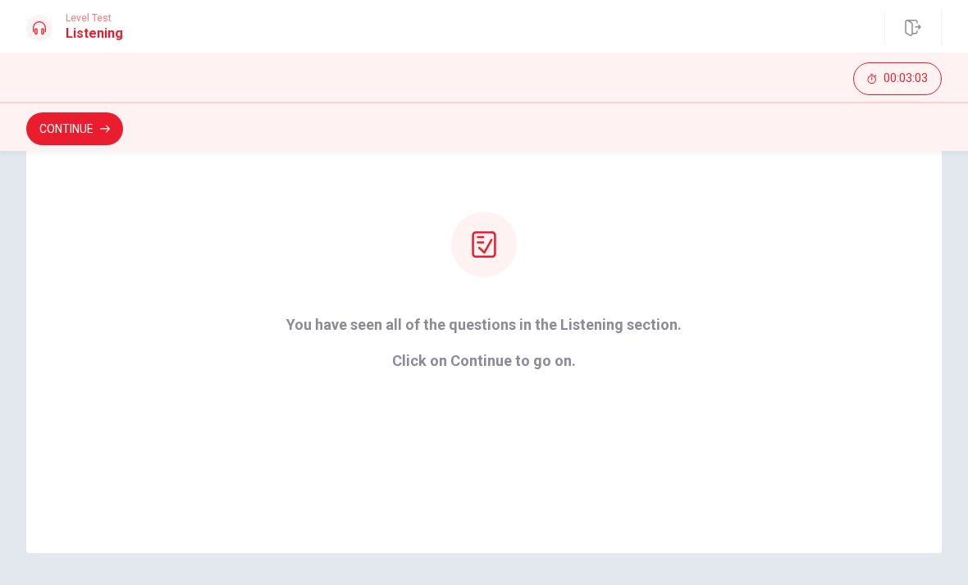
scroll to position [165, 0]
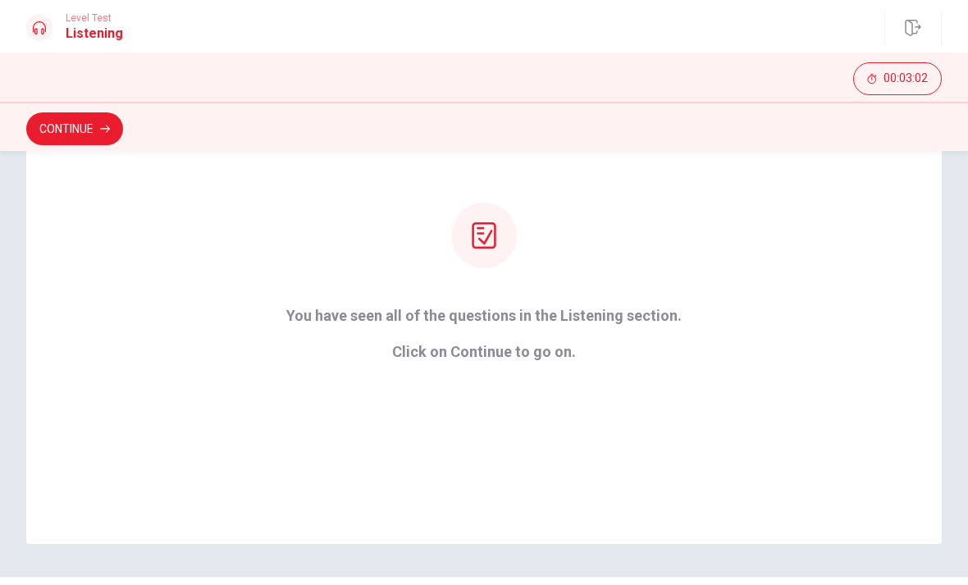
click at [104, 132] on icon "button" at bounding box center [105, 129] width 10 height 10
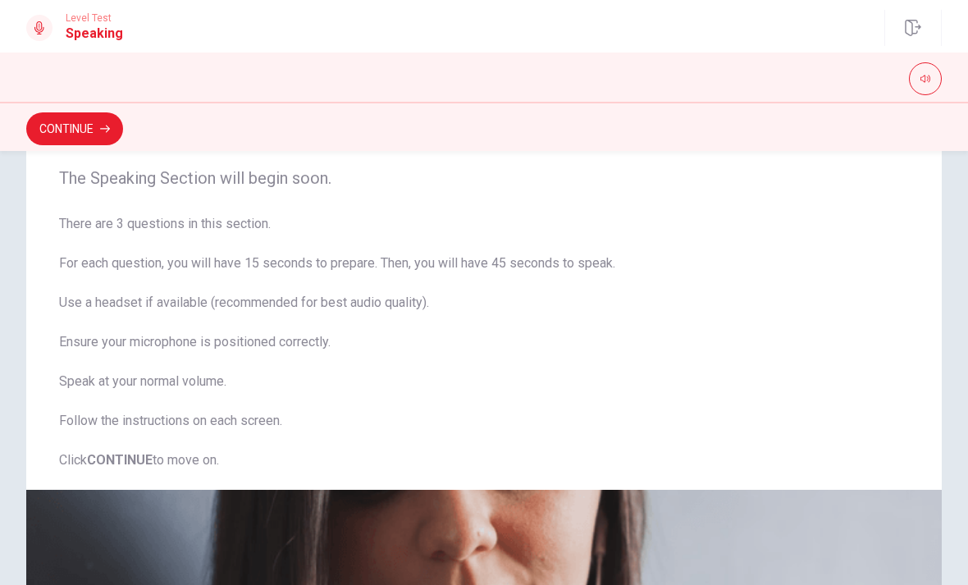
scroll to position [36, 0]
click at [59, 135] on button "Continue" at bounding box center [74, 128] width 97 height 33
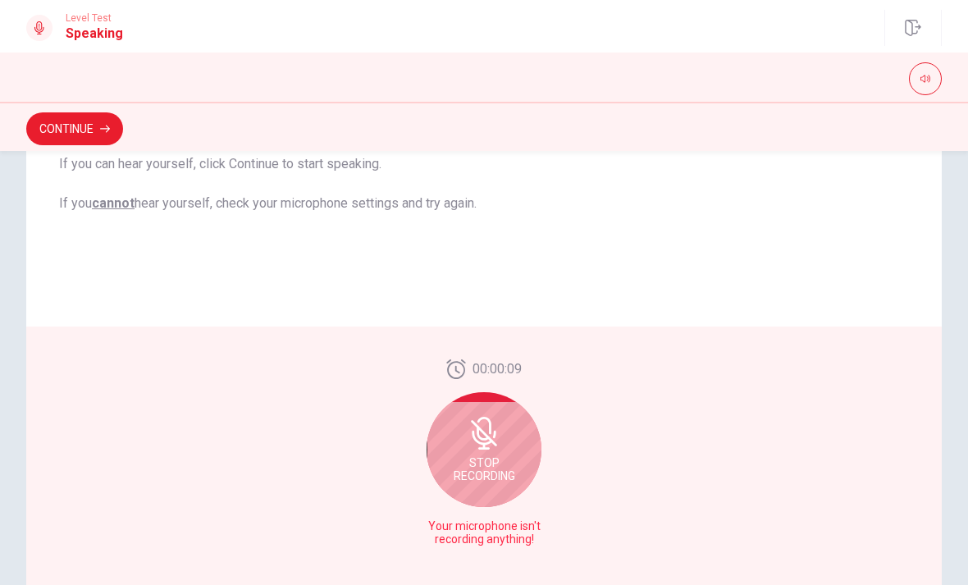
scroll to position [308, 0]
click at [508, 454] on div "Stop Recording" at bounding box center [483, 447] width 115 height 115
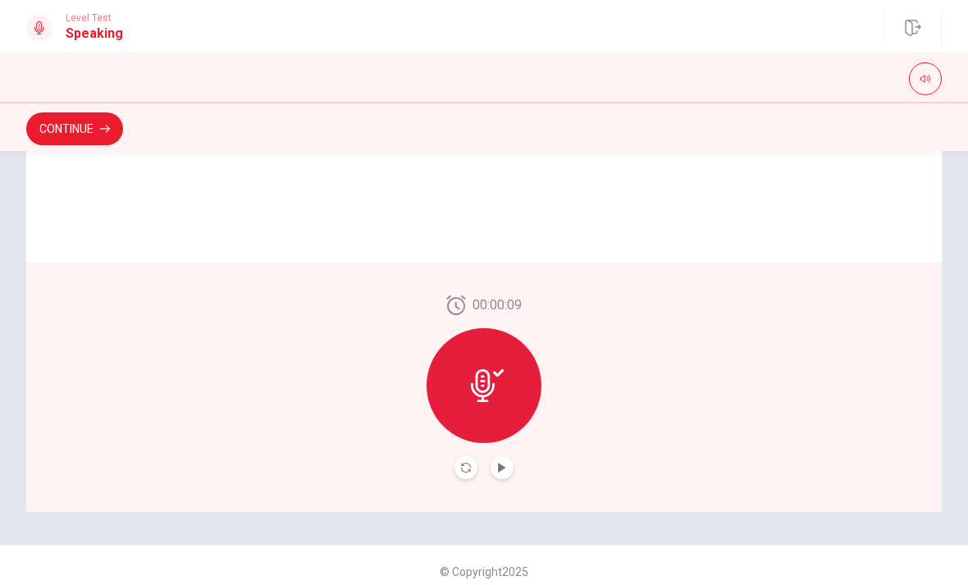
scroll to position [387, 0]
click at [498, 392] on icon at bounding box center [487, 385] width 33 height 33
click at [479, 384] on icon at bounding box center [487, 385] width 33 height 33
click at [497, 470] on icon "Play Audio" at bounding box center [502, 468] width 10 height 10
click at [489, 381] on icon at bounding box center [483, 385] width 24 height 33
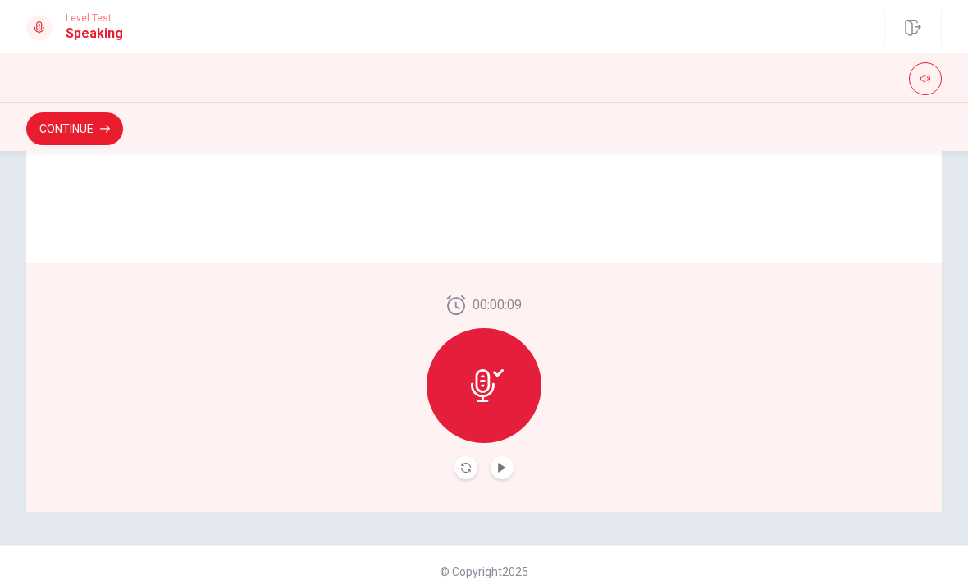
click at [486, 385] on icon at bounding box center [487, 385] width 33 height 33
click at [461, 466] on icon "Record Again" at bounding box center [466, 468] width 10 height 10
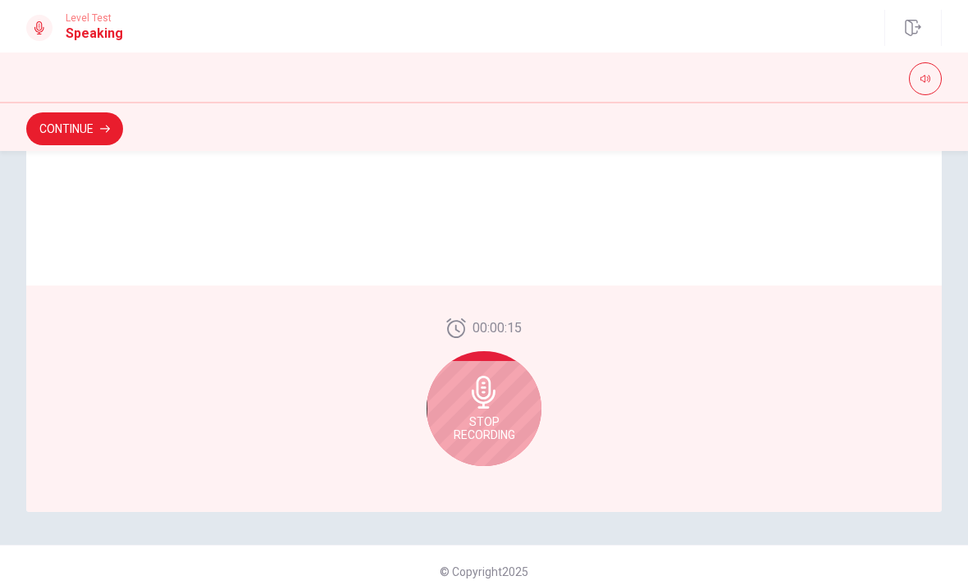
click at [480, 413] on div "Stop Recording" at bounding box center [483, 408] width 115 height 115
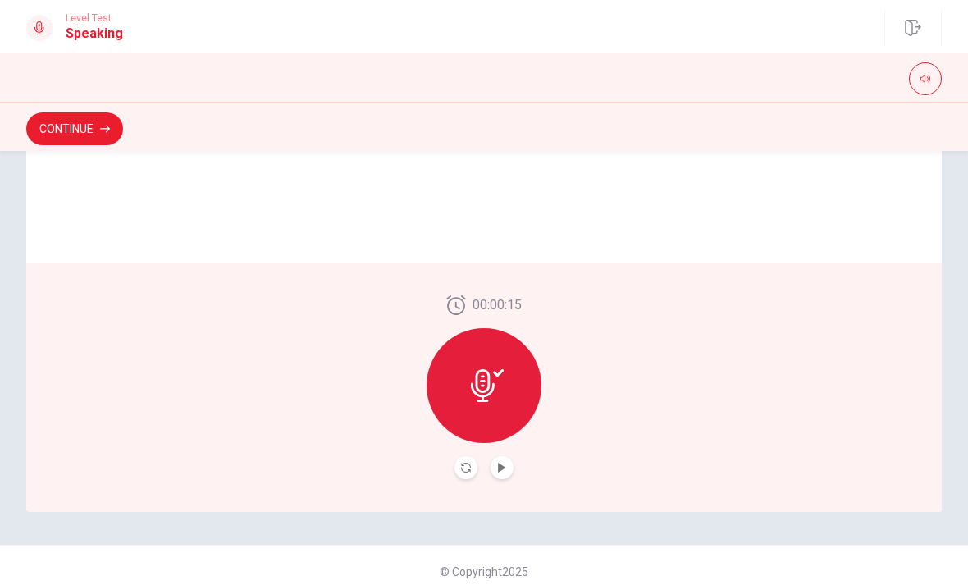
click at [458, 471] on button "Record Again" at bounding box center [465, 467] width 23 height 23
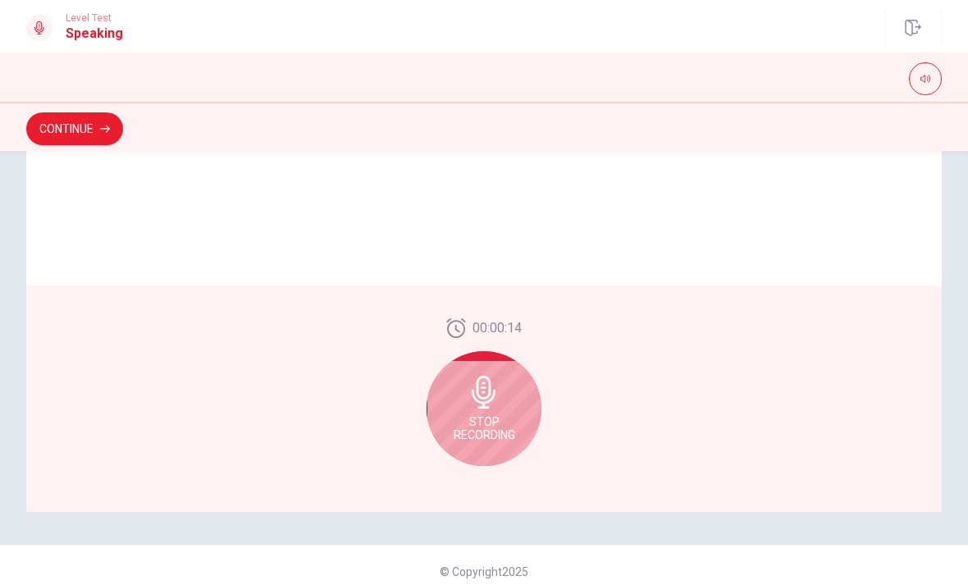
click at [490, 399] on icon at bounding box center [484, 392] width 24 height 33
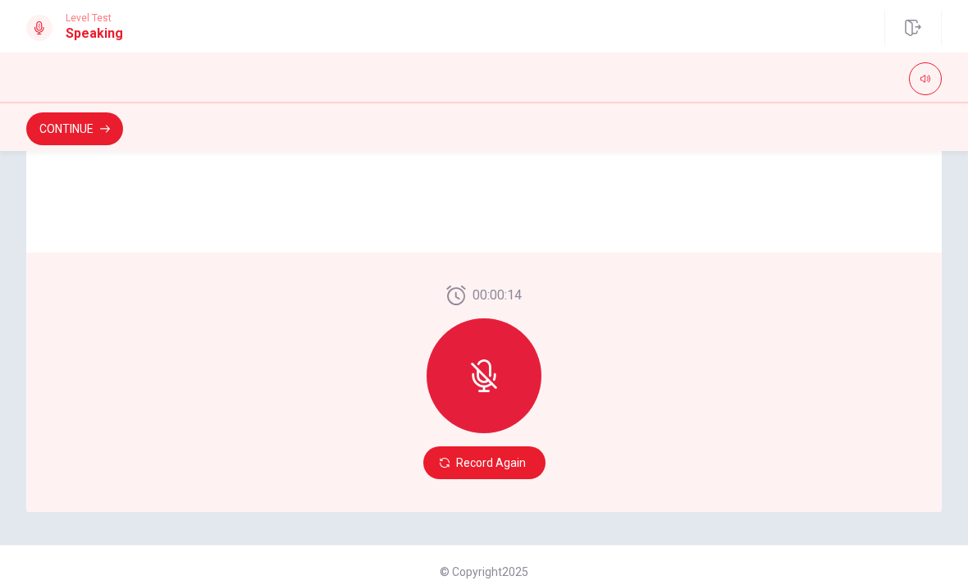
click at [498, 469] on button "Record Again" at bounding box center [484, 462] width 122 height 33
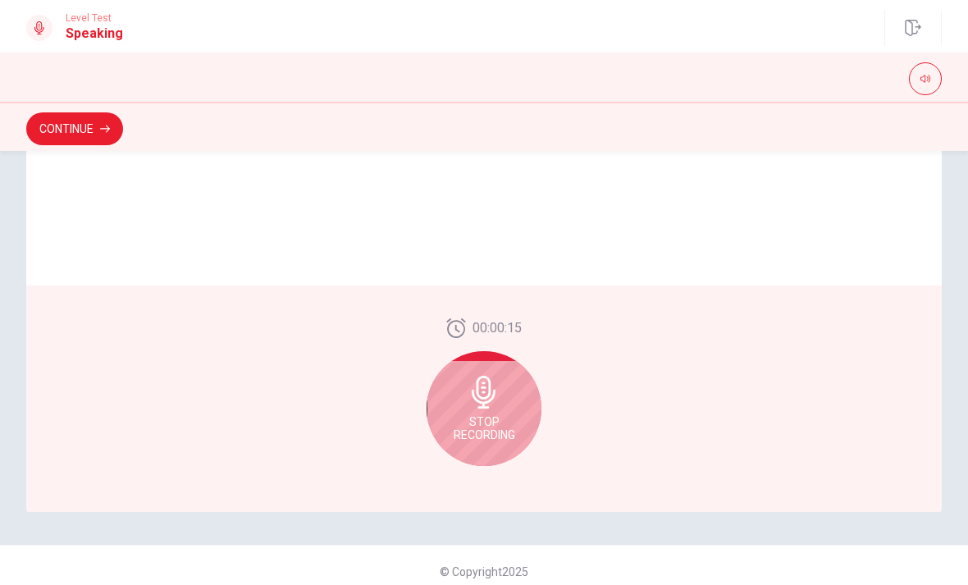
click at [486, 427] on span "Stop Recording" at bounding box center [485, 428] width 62 height 26
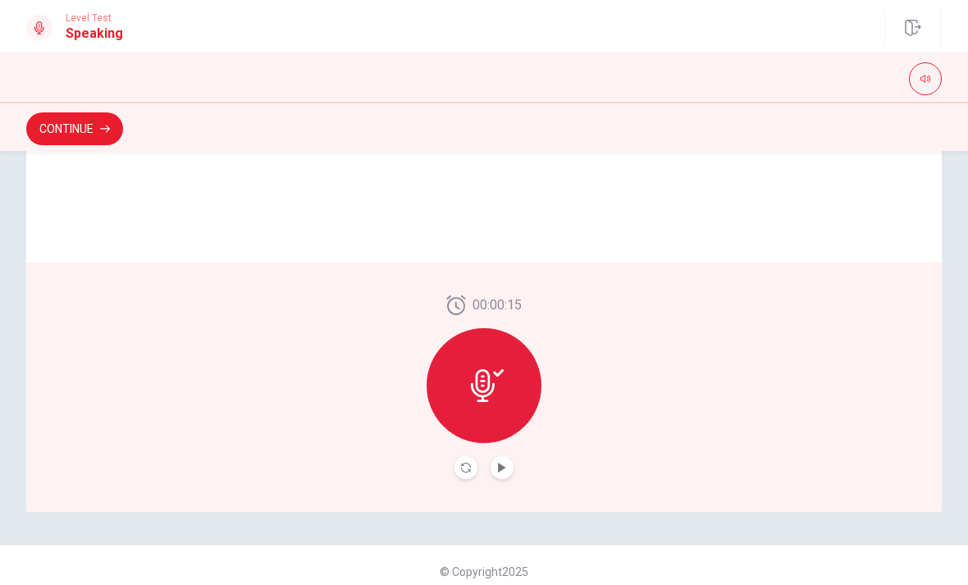
click at [495, 467] on button "Play Audio" at bounding box center [501, 467] width 23 height 23
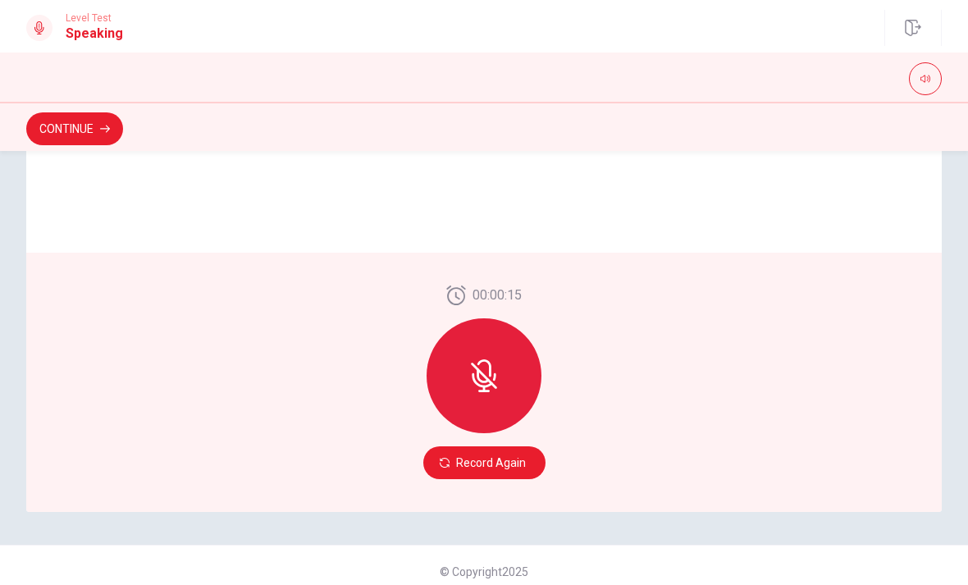
click at [468, 463] on button "Record Again" at bounding box center [484, 462] width 122 height 33
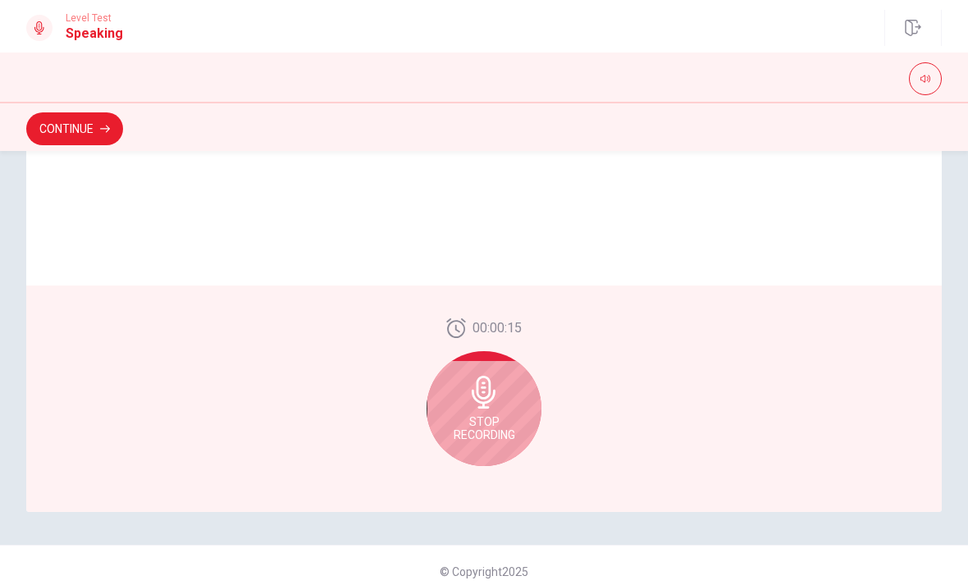
click at [476, 415] on span "Stop Recording" at bounding box center [485, 428] width 62 height 26
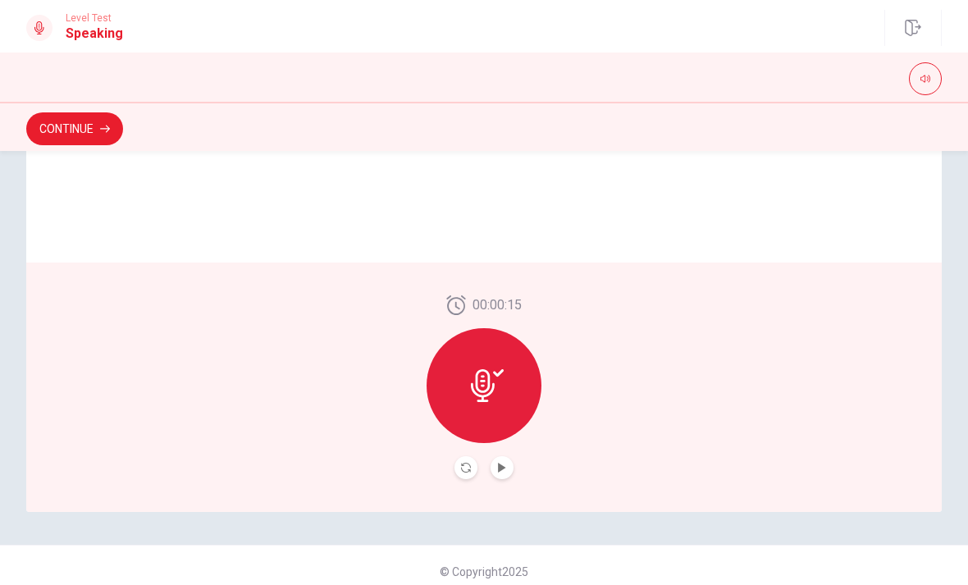
click at [485, 402] on div at bounding box center [483, 385] width 115 height 115
click at [464, 474] on button "Record Again" at bounding box center [465, 467] width 23 height 23
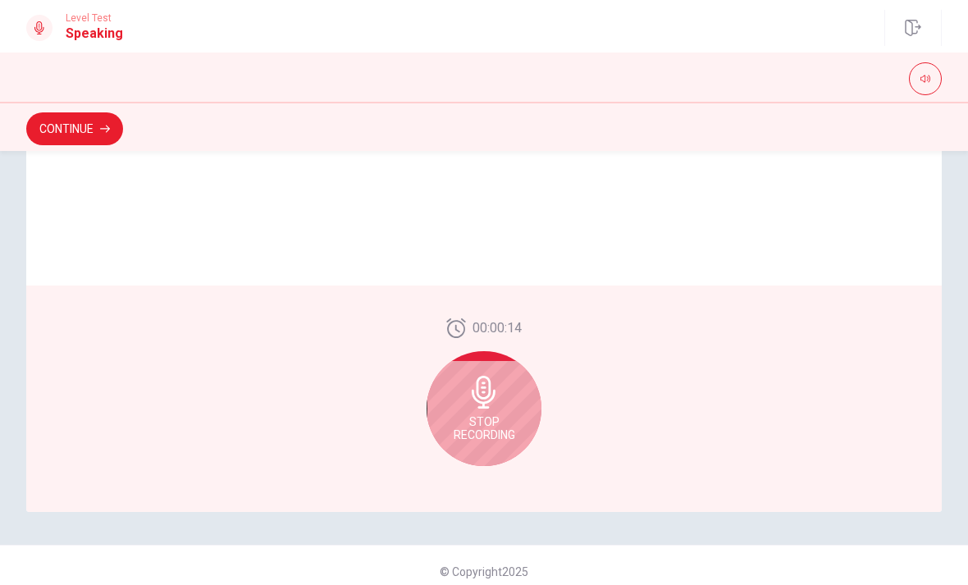
click at [492, 413] on div "Stop Recording" at bounding box center [483, 408] width 115 height 115
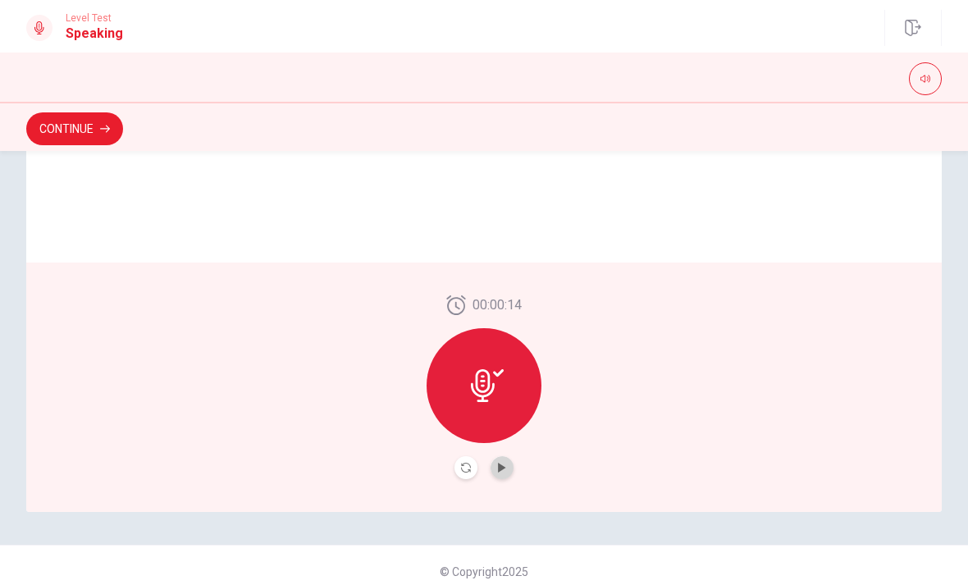
click at [504, 463] on icon "Play Audio" at bounding box center [502, 468] width 10 height 10
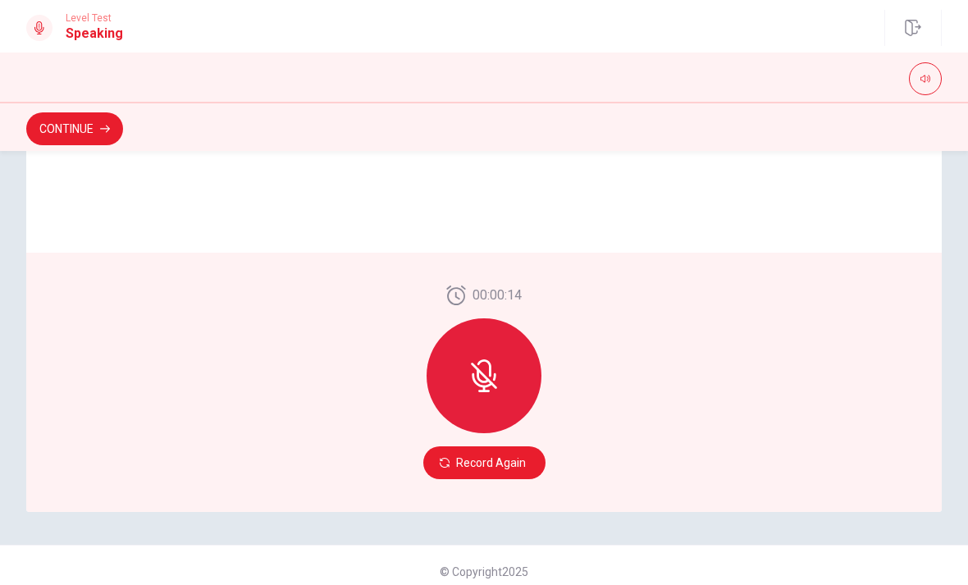
click at [472, 461] on button "Record Again" at bounding box center [484, 462] width 122 height 33
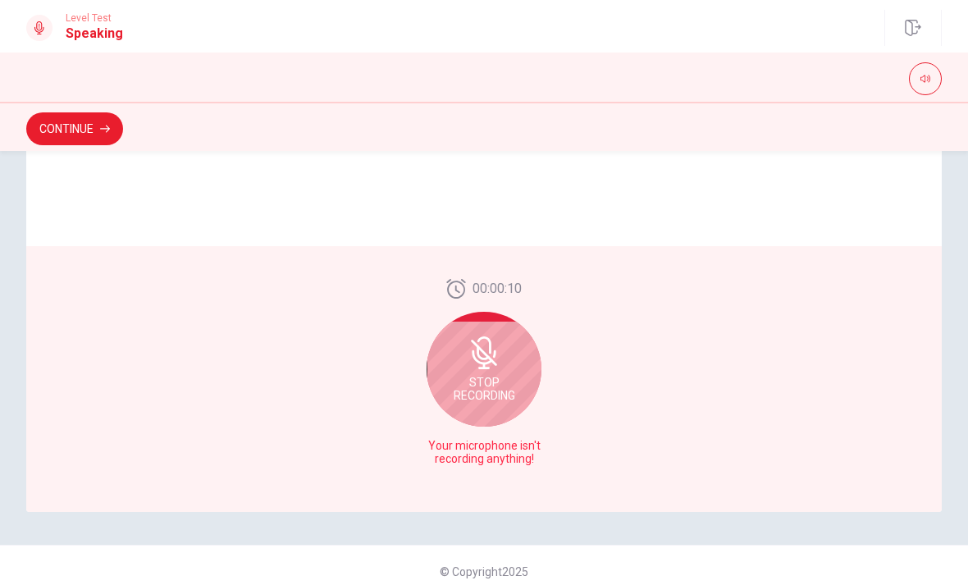
click at [497, 365] on icon at bounding box center [483, 352] width 33 height 33
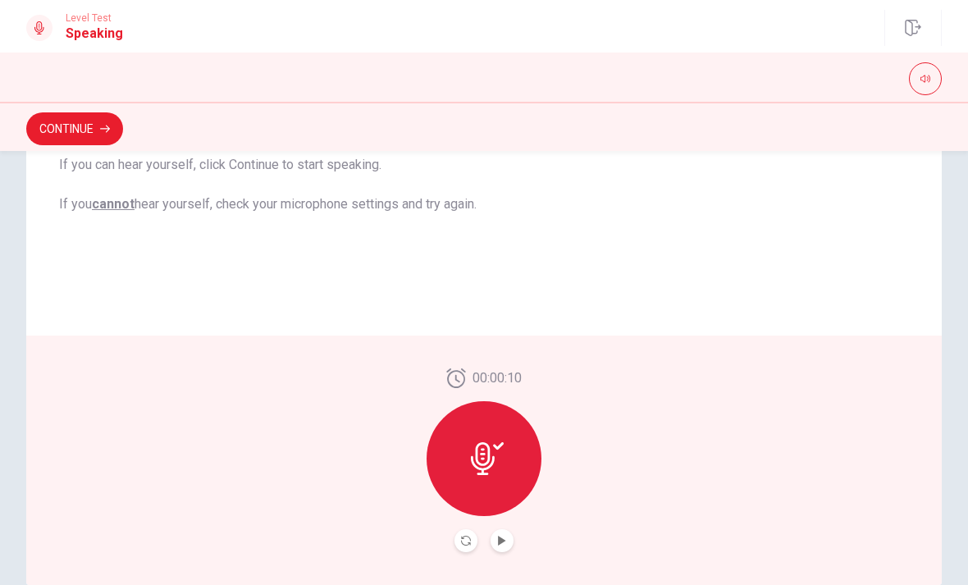
scroll to position [313, 0]
click at [489, 463] on icon at bounding box center [483, 459] width 24 height 33
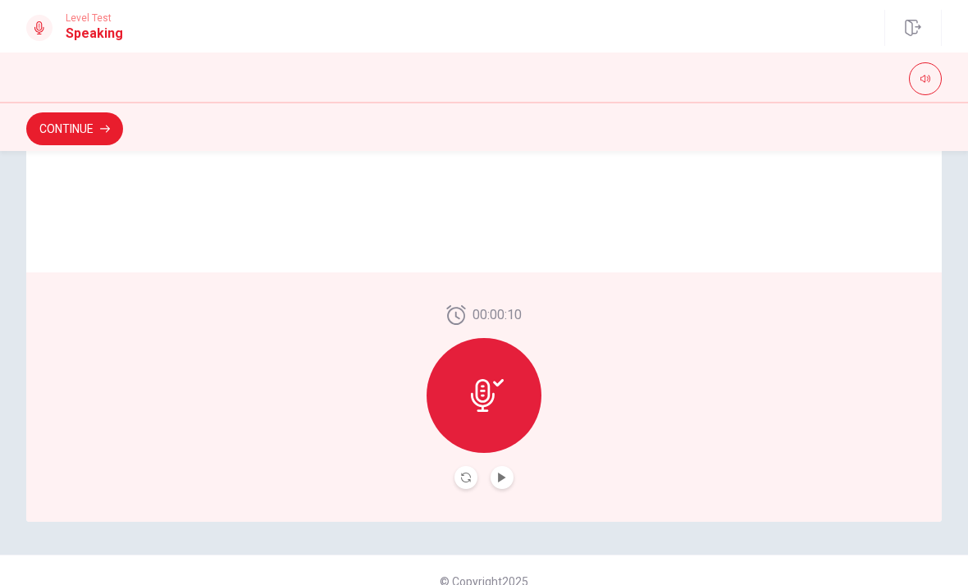
scroll to position [376, 0]
click at [460, 483] on button "Record Again" at bounding box center [465, 478] width 23 height 23
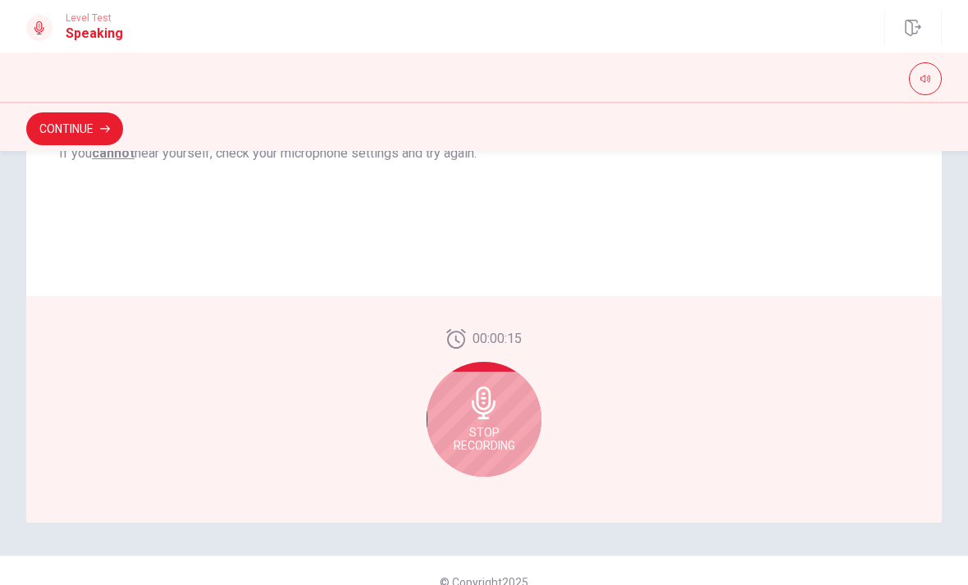
click at [495, 413] on icon at bounding box center [483, 402] width 33 height 33
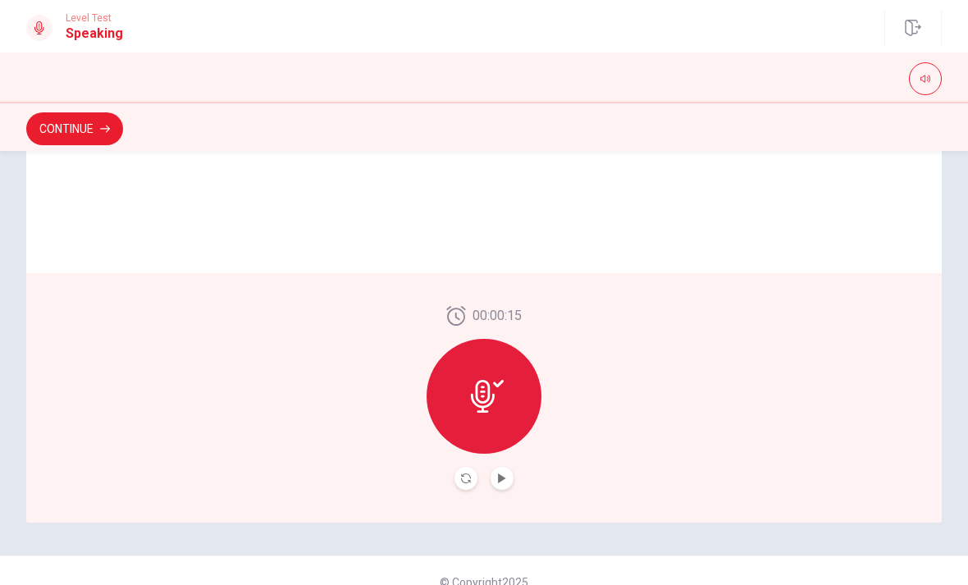
click at [498, 381] on icon at bounding box center [487, 396] width 33 height 33
click at [502, 479] on icon "Play Audio" at bounding box center [501, 478] width 7 height 10
click at [496, 399] on icon at bounding box center [487, 396] width 33 height 33
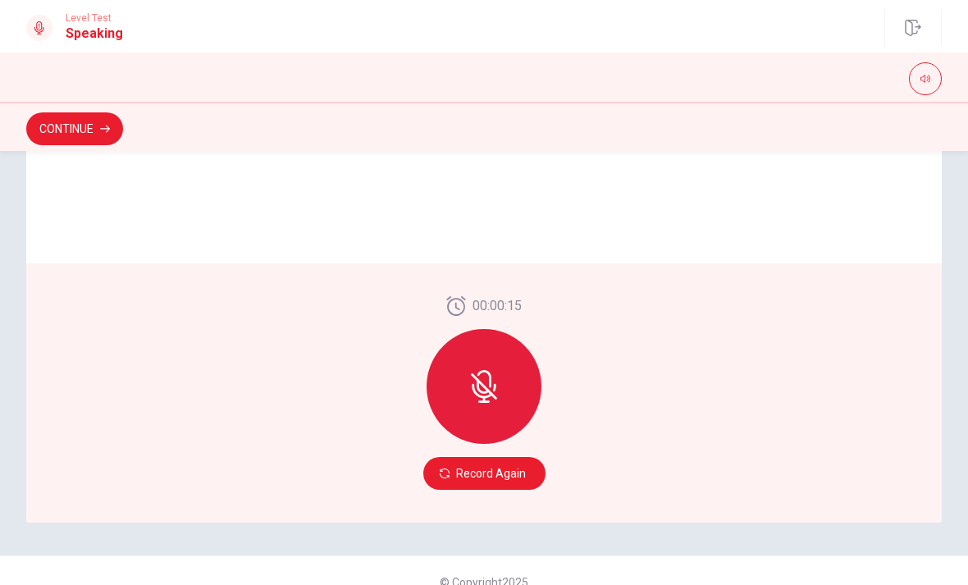
click at [496, 480] on button "Record Again" at bounding box center [484, 473] width 122 height 33
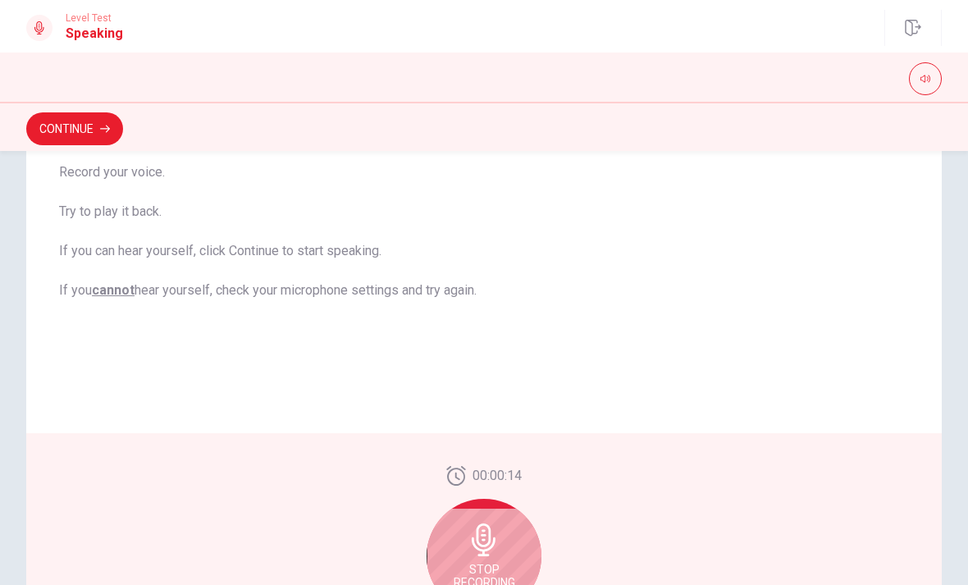
scroll to position [227, 0]
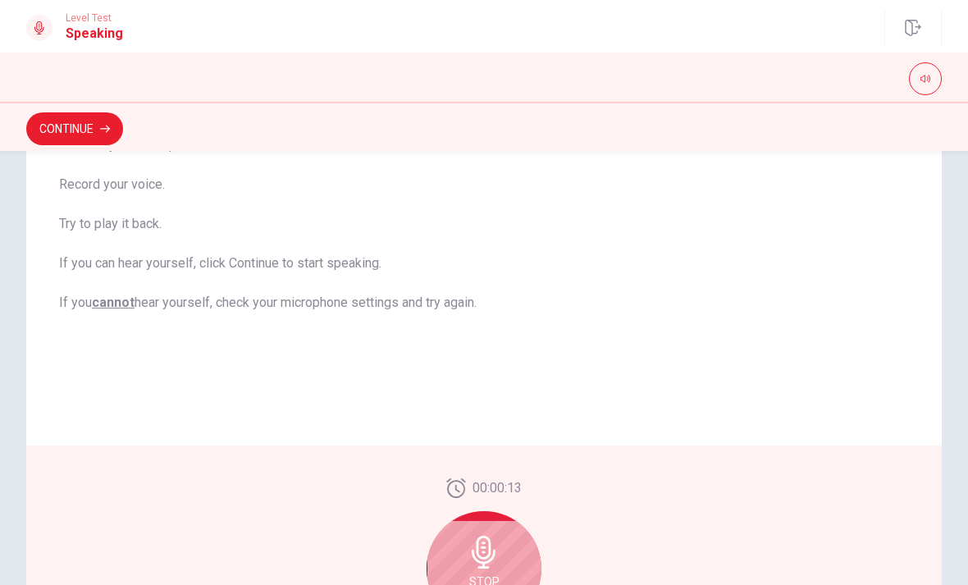
click at [498, 540] on icon at bounding box center [483, 552] width 33 height 33
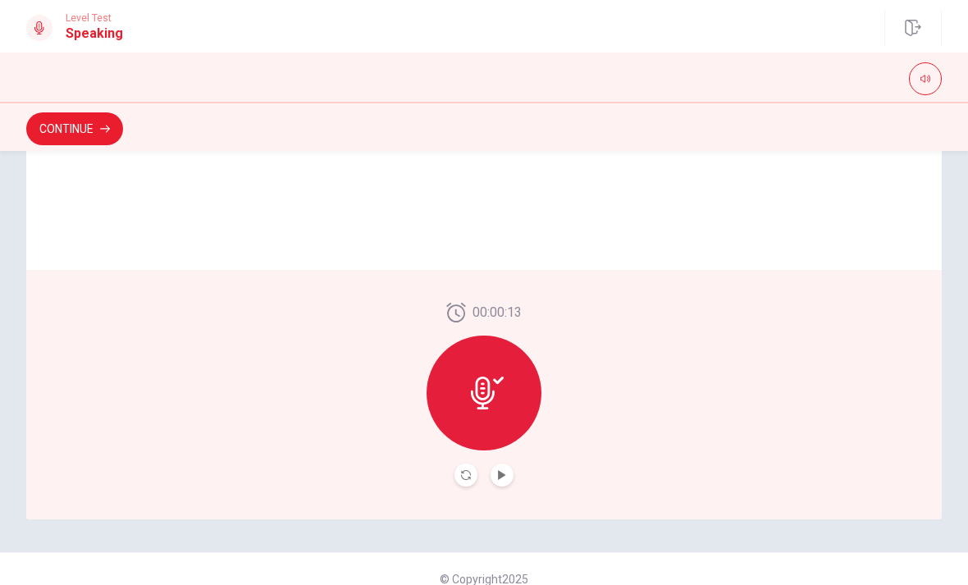
scroll to position [377, 0]
click at [489, 398] on icon at bounding box center [483, 395] width 24 height 33
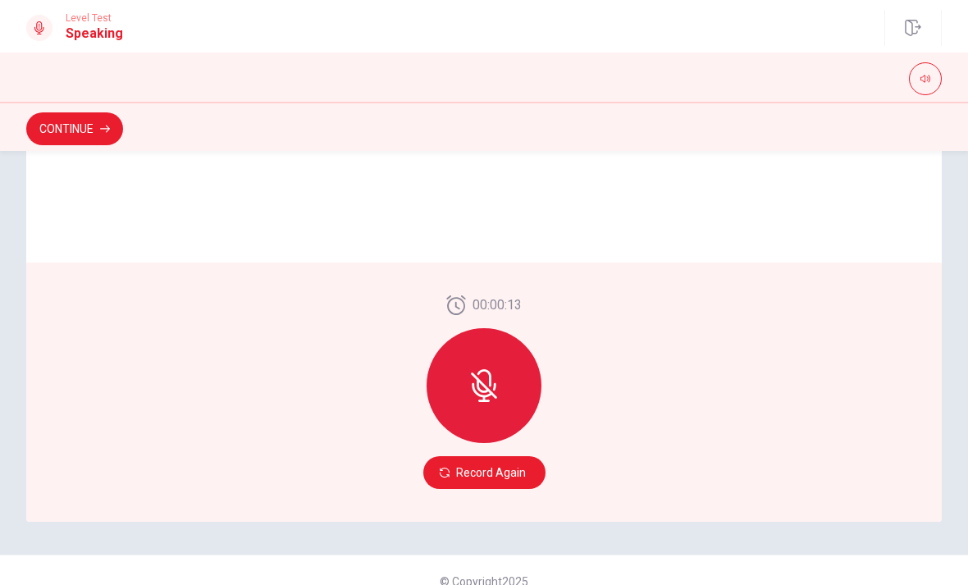
click at [477, 468] on button "Record Again" at bounding box center [484, 472] width 122 height 33
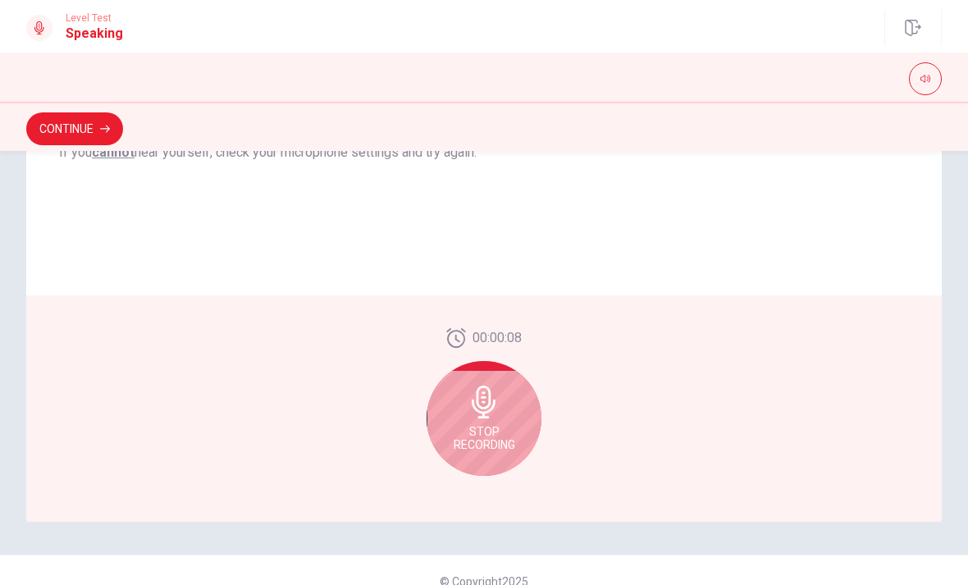
click at [493, 417] on icon at bounding box center [483, 401] width 33 height 33
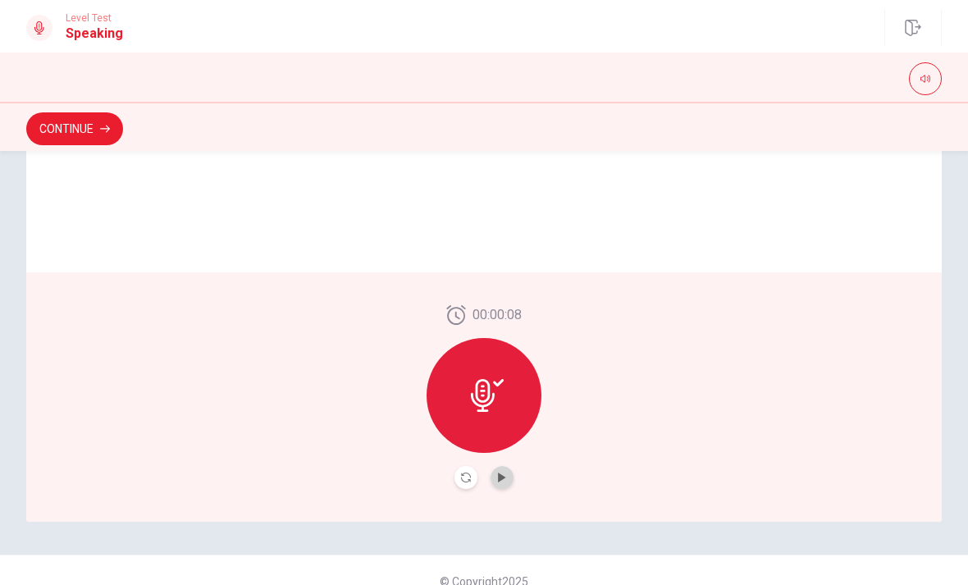
click at [503, 482] on button "Play Audio" at bounding box center [501, 477] width 23 height 23
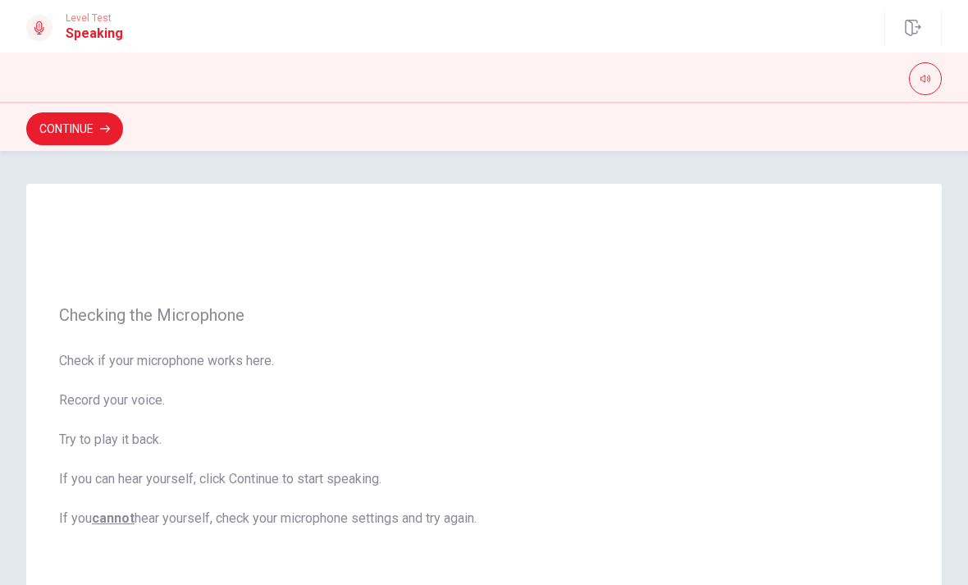
scroll to position [0, 0]
click at [94, 123] on button "Continue" at bounding box center [74, 128] width 97 height 33
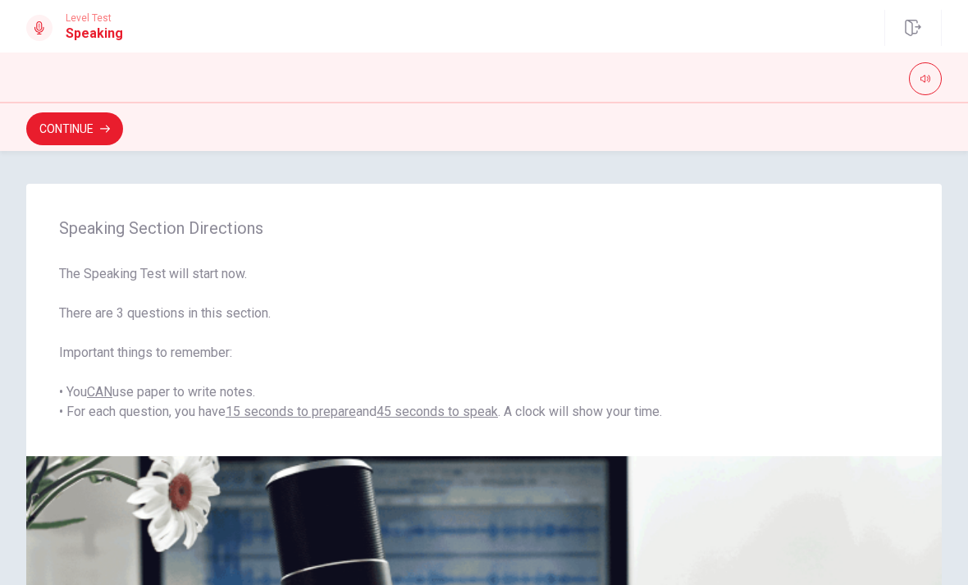
click at [767, 426] on div "Speaking Section Directions The Speaking Test will start now. There are 3 quest…" at bounding box center [483, 320] width 915 height 272
click at [98, 127] on button "Continue" at bounding box center [74, 128] width 97 height 33
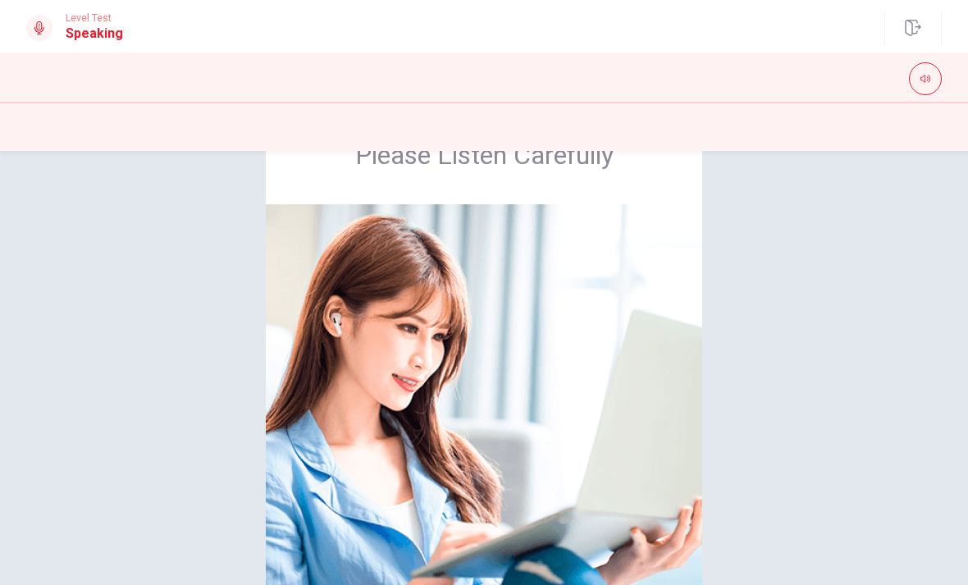
scroll to position [70, 0]
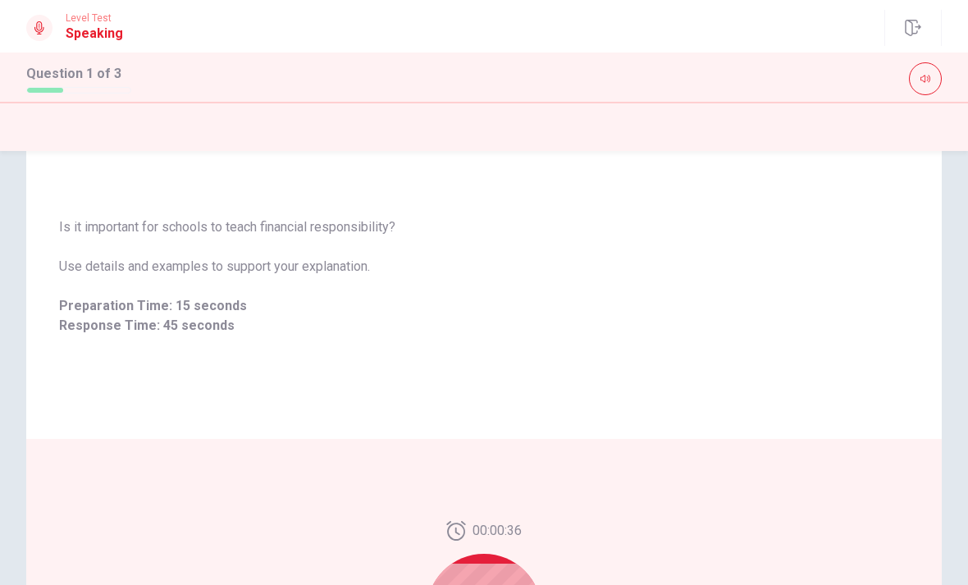
click at [484, 530] on span "00:00:35" at bounding box center [496, 531] width 49 height 20
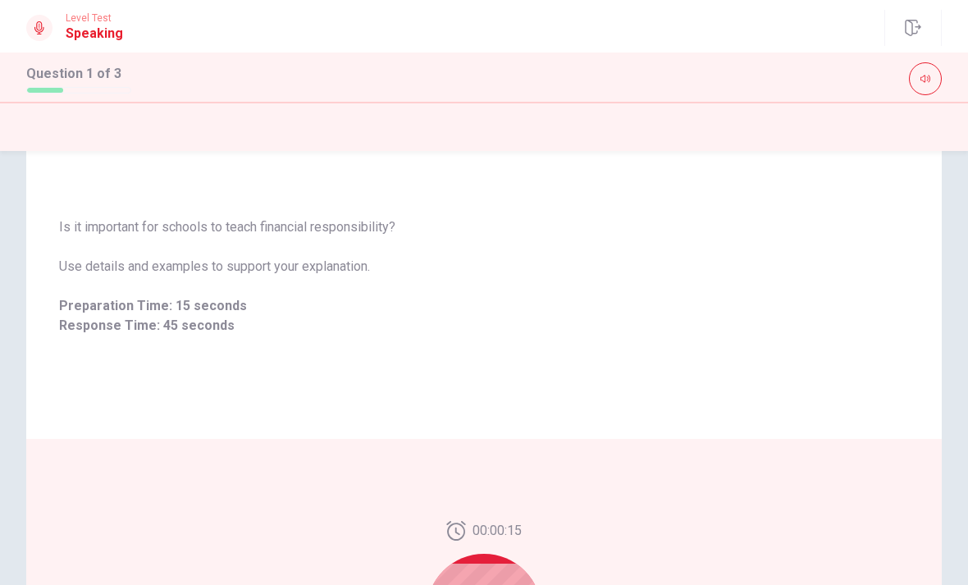
click at [516, 525] on span "00:00:14" at bounding box center [496, 531] width 49 height 20
